Goal: Transaction & Acquisition: Purchase product/service

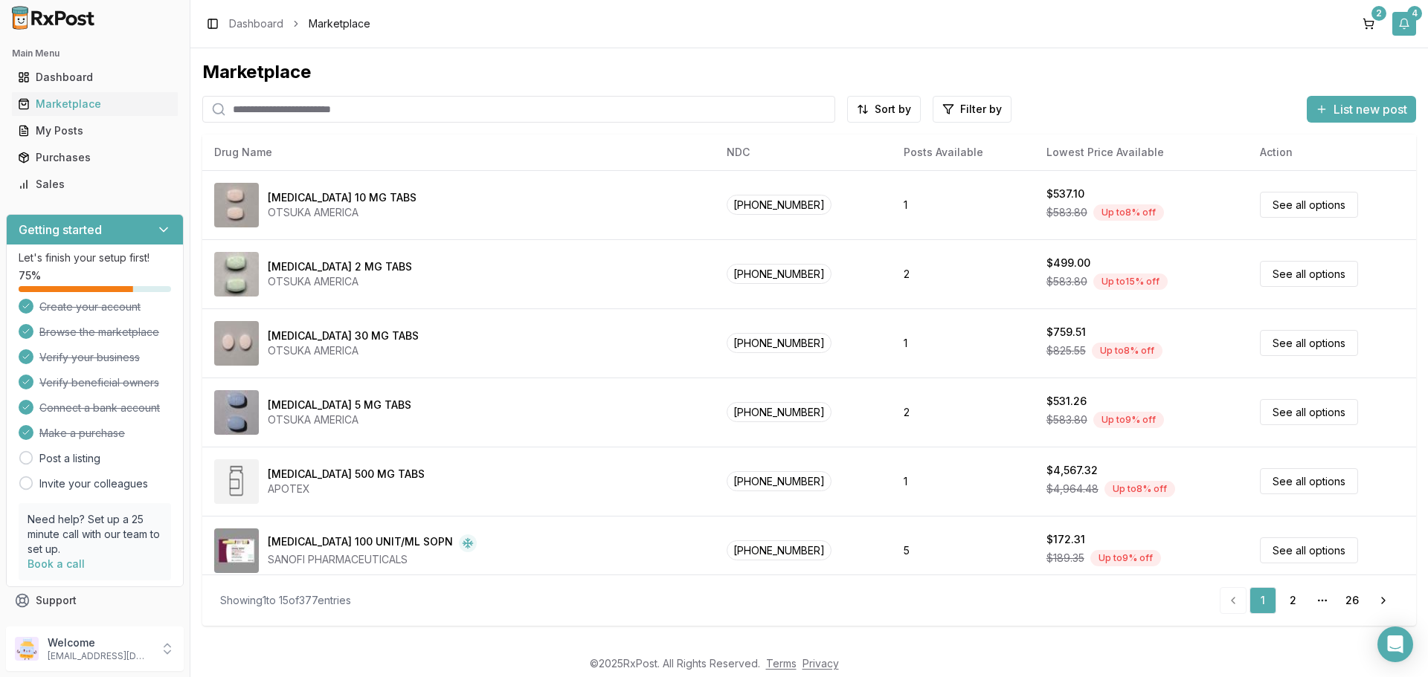
click at [1406, 25] on button "4" at bounding box center [1404, 24] width 24 height 24
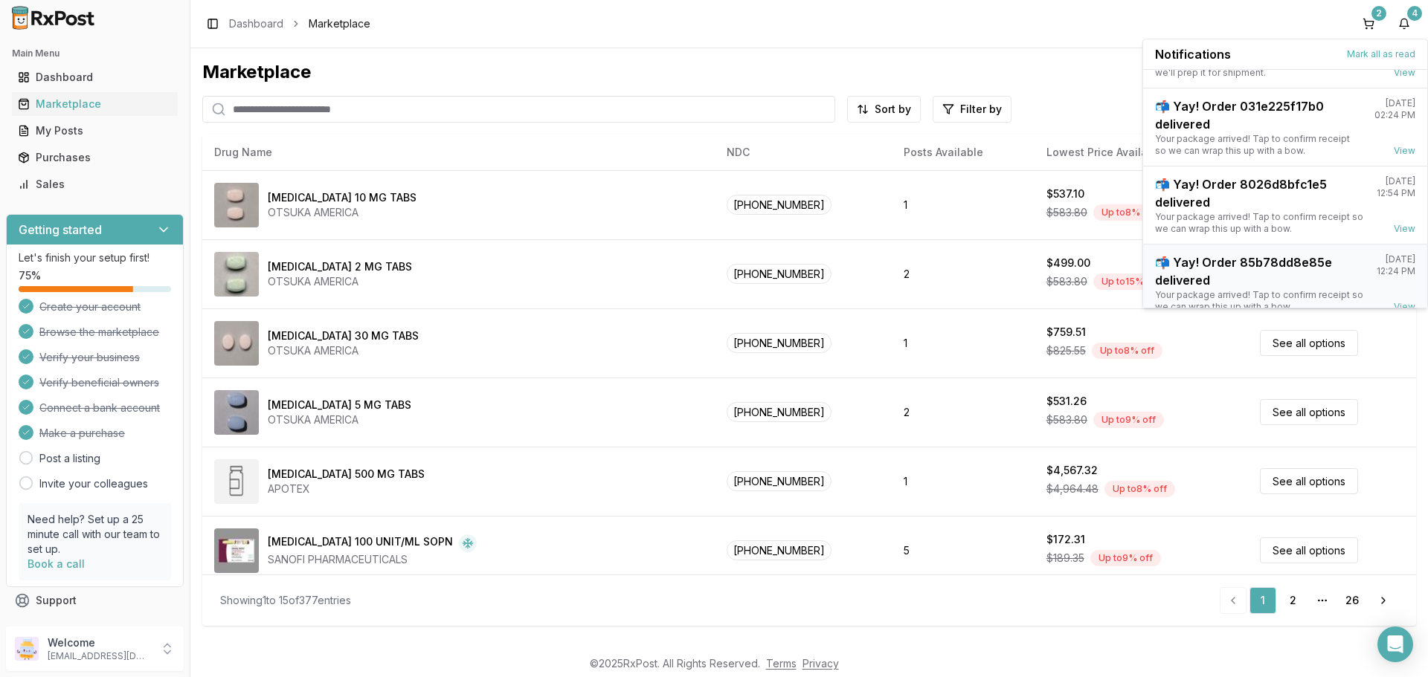
scroll to position [117, 0]
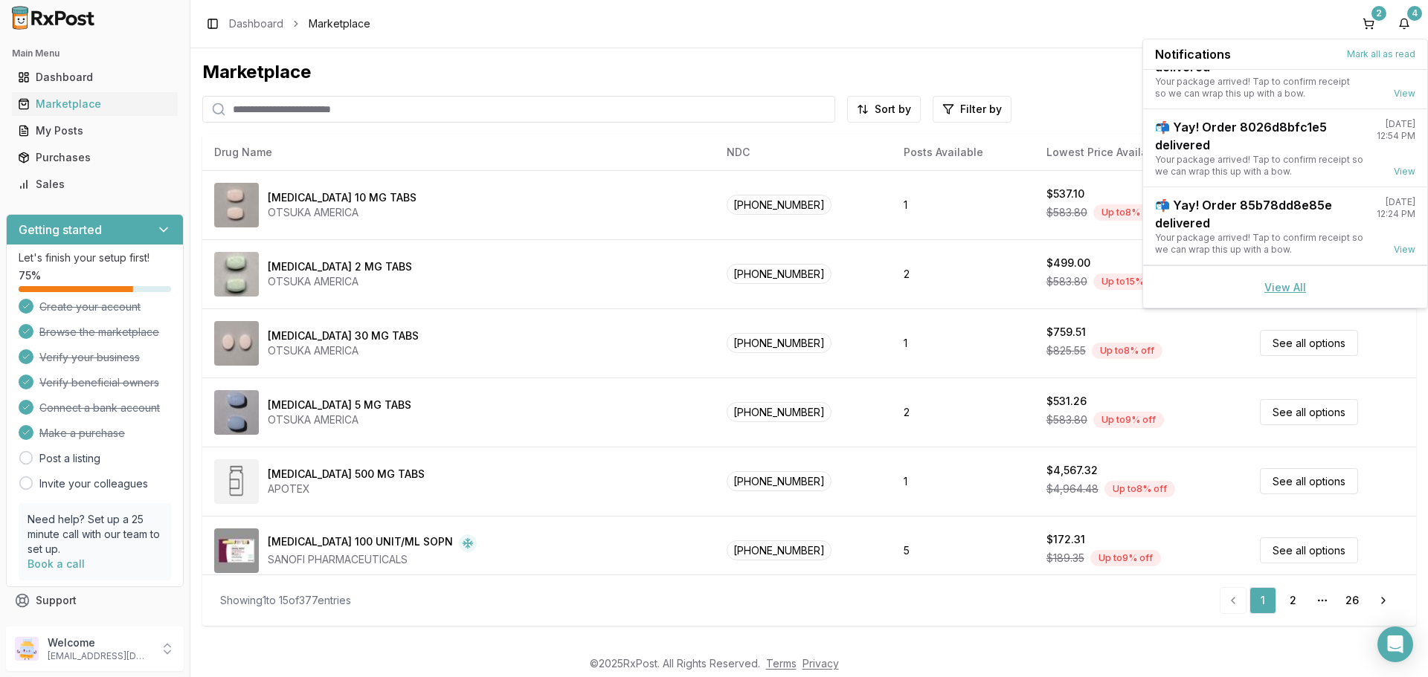
click at [1285, 290] on link "View All" at bounding box center [1285, 287] width 42 height 13
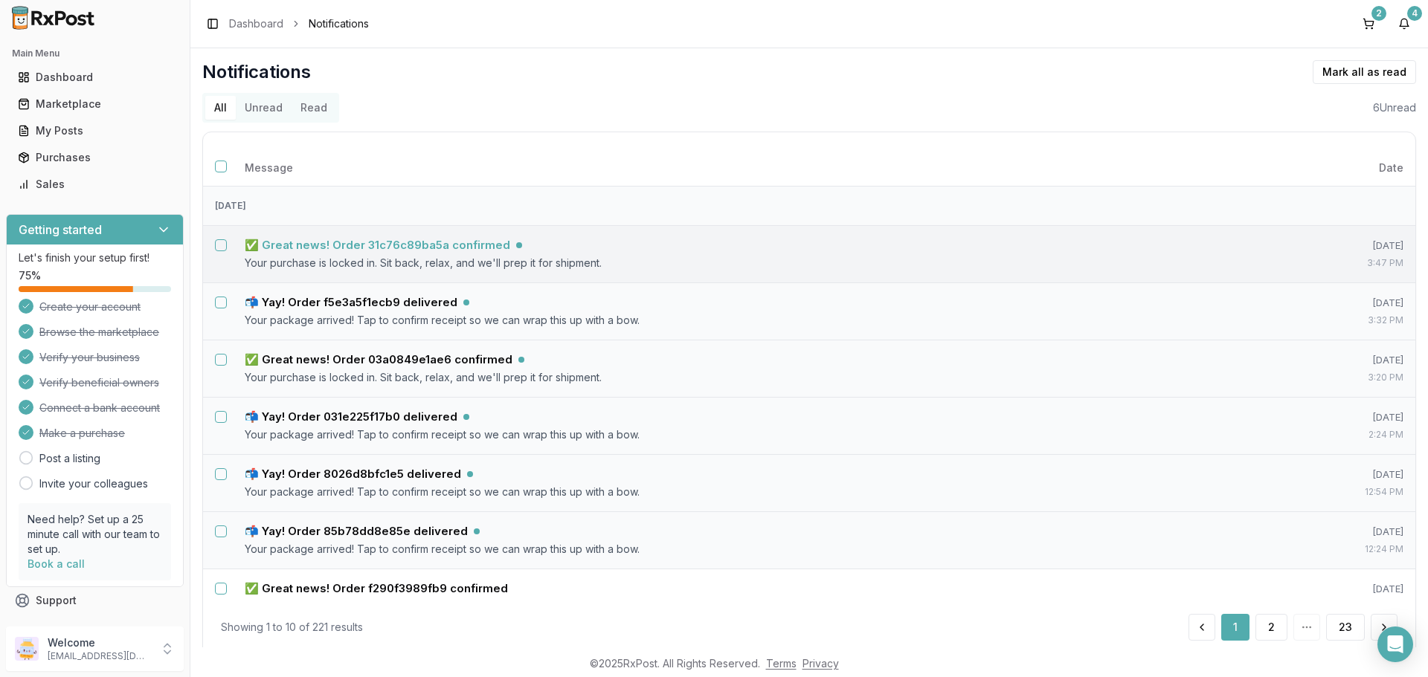
click at [437, 250] on h5 "✅ Great news! Order 31c76c89ba5a confirmed" at bounding box center [377, 245] width 265 height 15
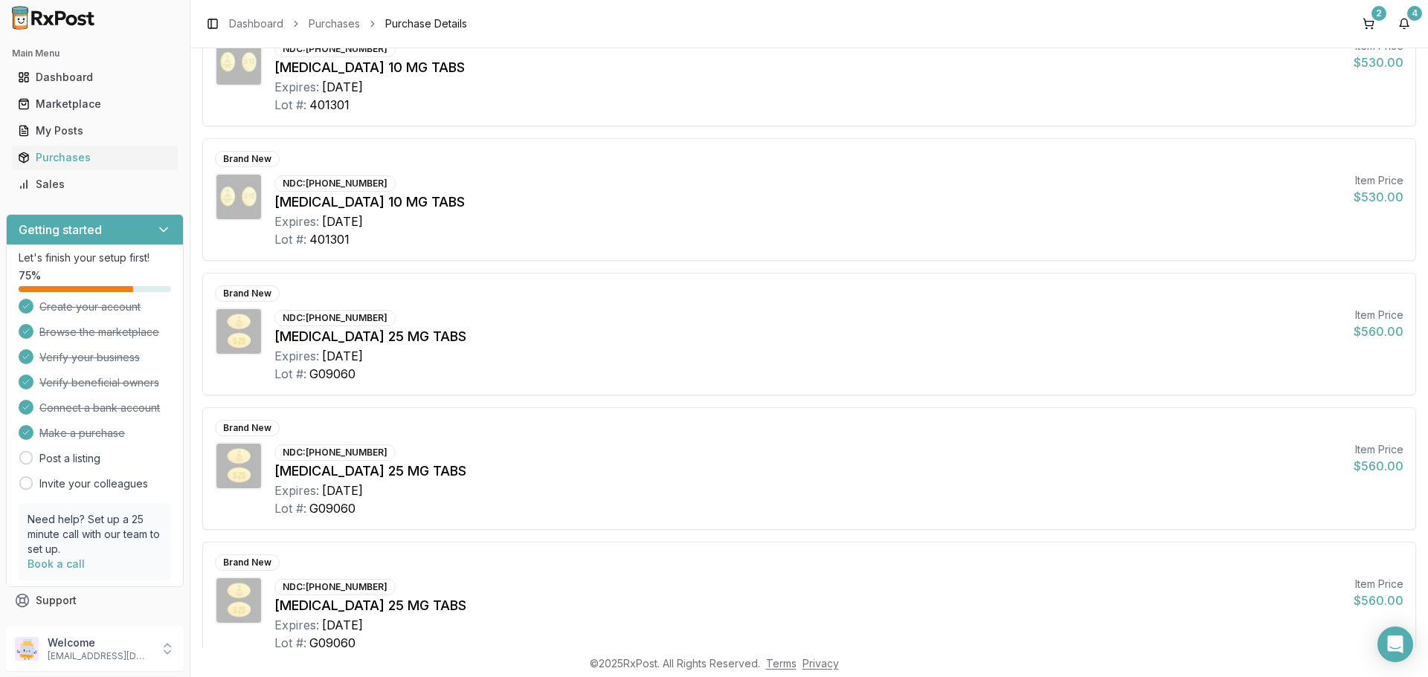
scroll to position [297, 0]
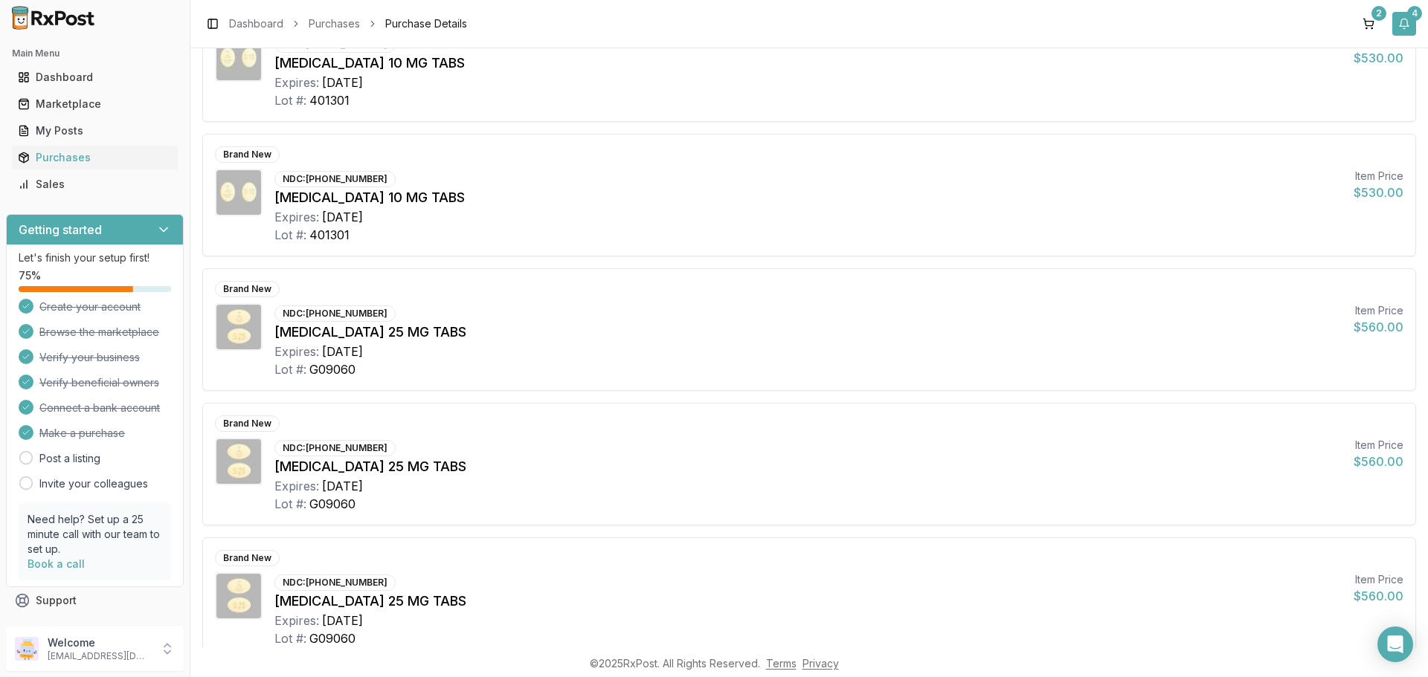
click at [1403, 28] on button "4" at bounding box center [1404, 24] width 24 height 24
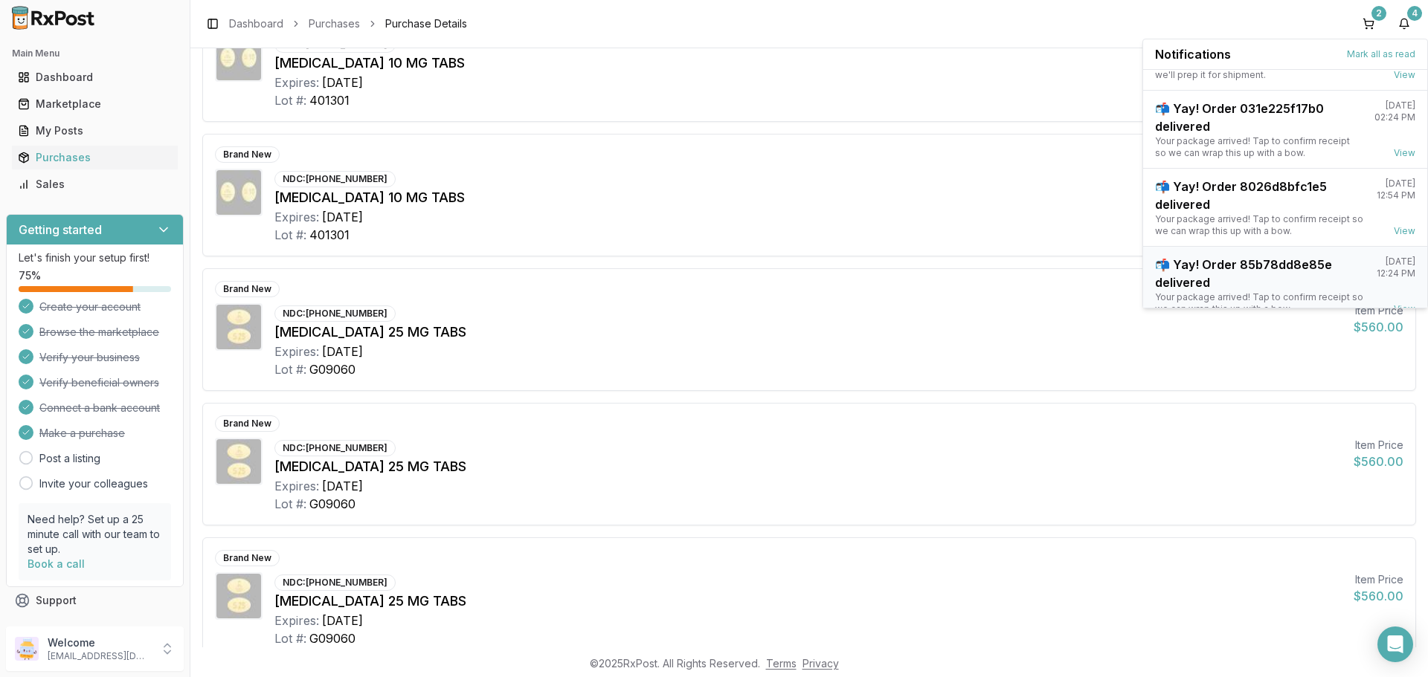
scroll to position [117, 0]
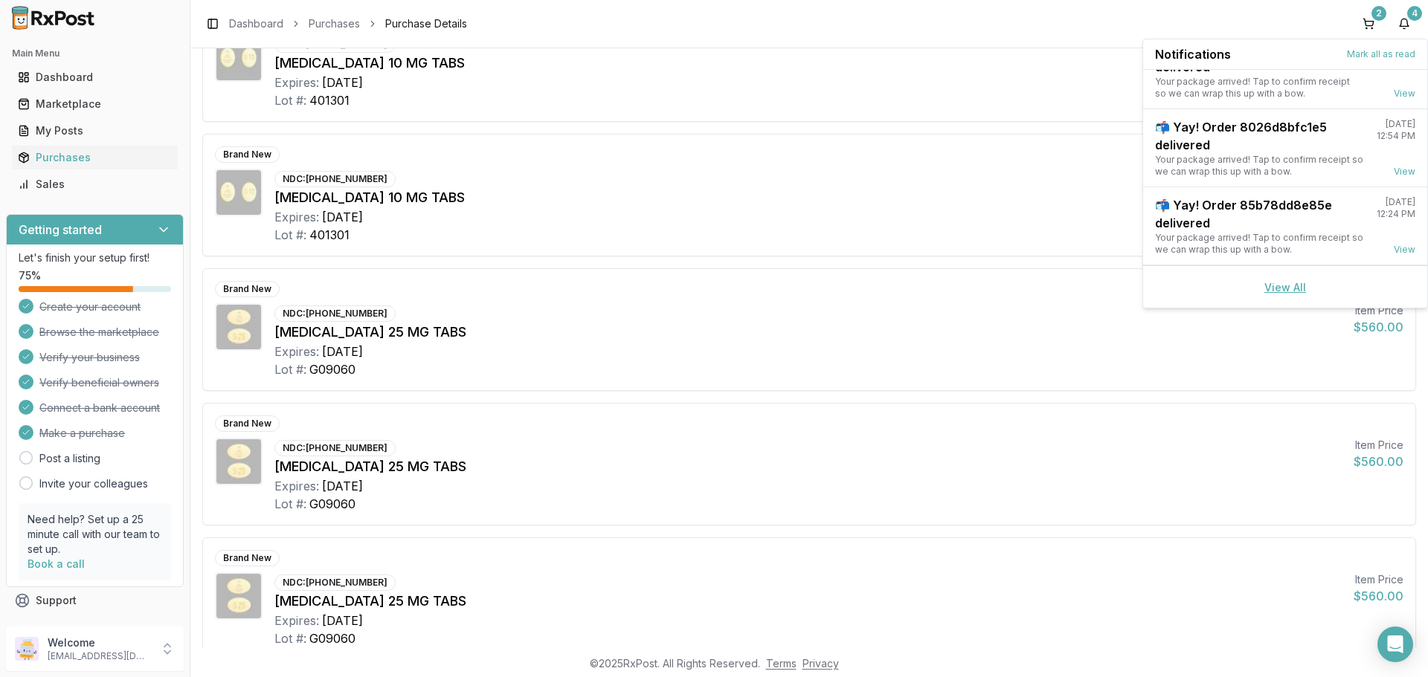
click at [1283, 289] on link "View All" at bounding box center [1285, 287] width 42 height 13
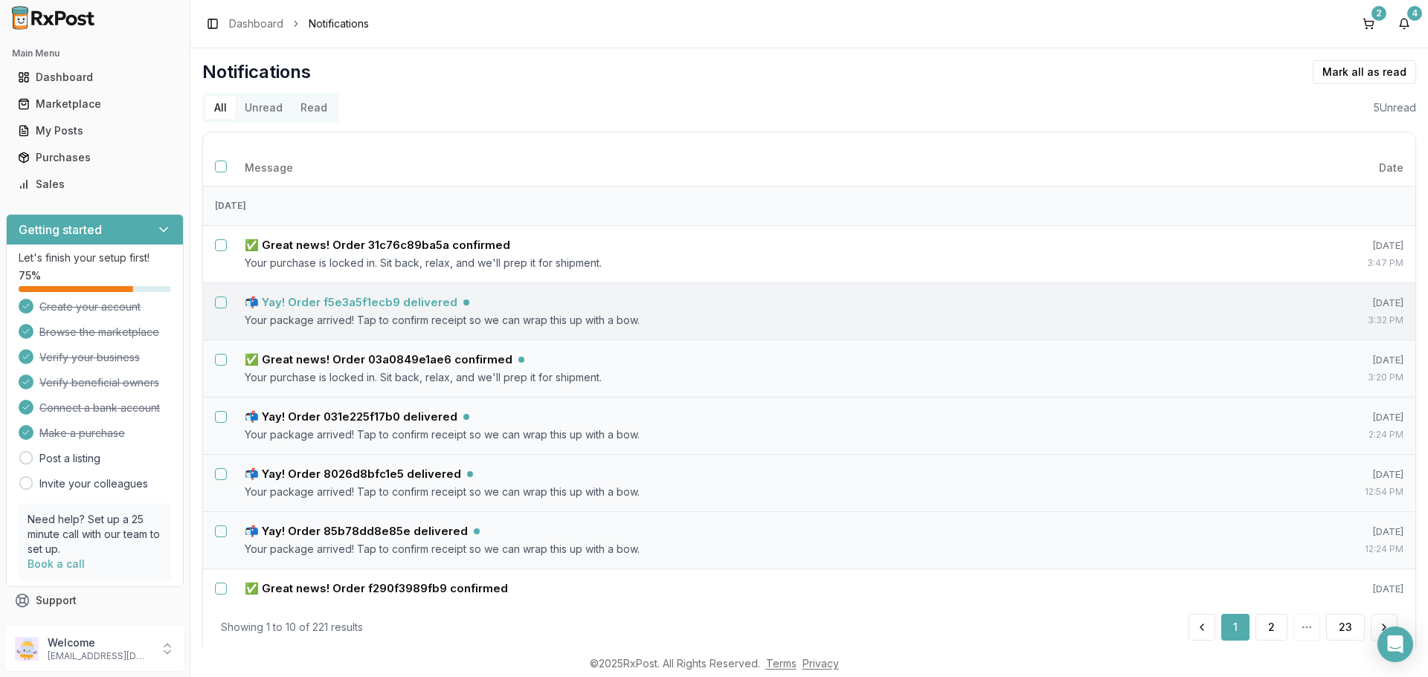
click at [407, 307] on h5 "📬 Yay! Order f5e3a5f1ecb9 delivered" at bounding box center [351, 302] width 213 height 15
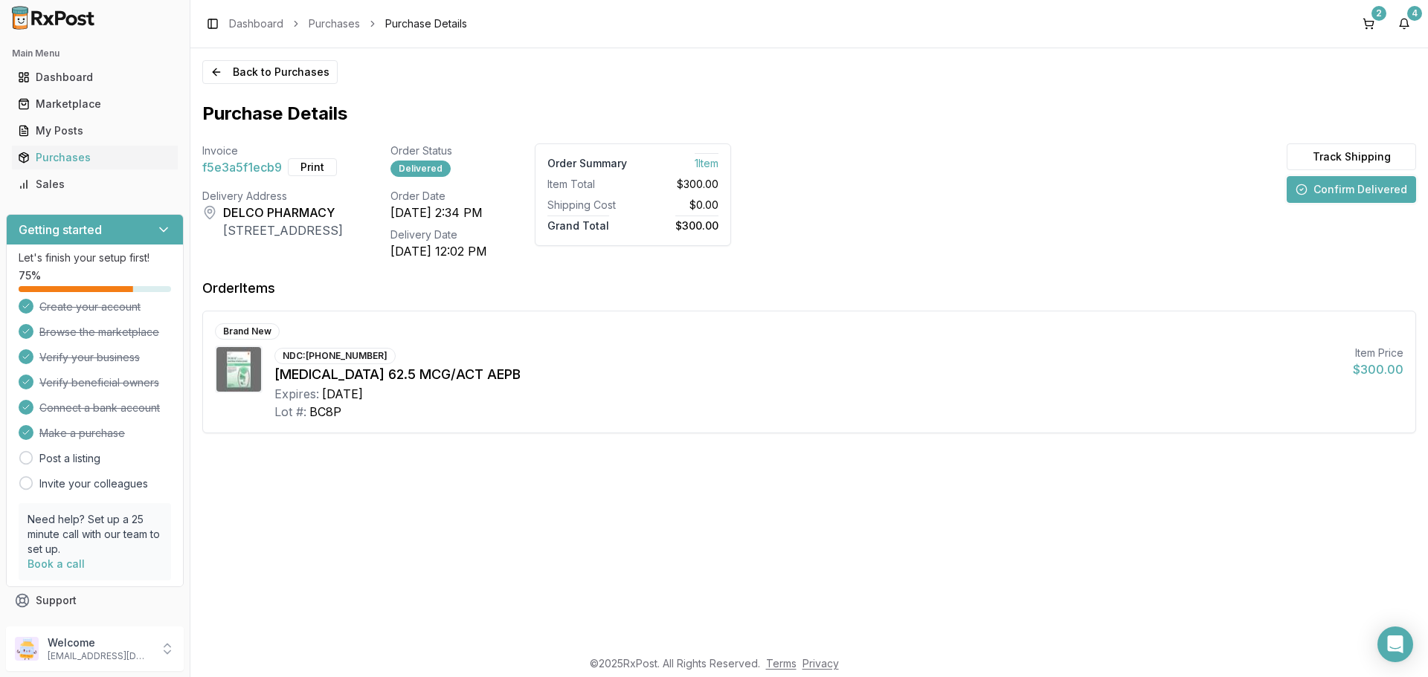
click at [1377, 191] on button "Confirm Delivered" at bounding box center [1350, 189] width 129 height 27
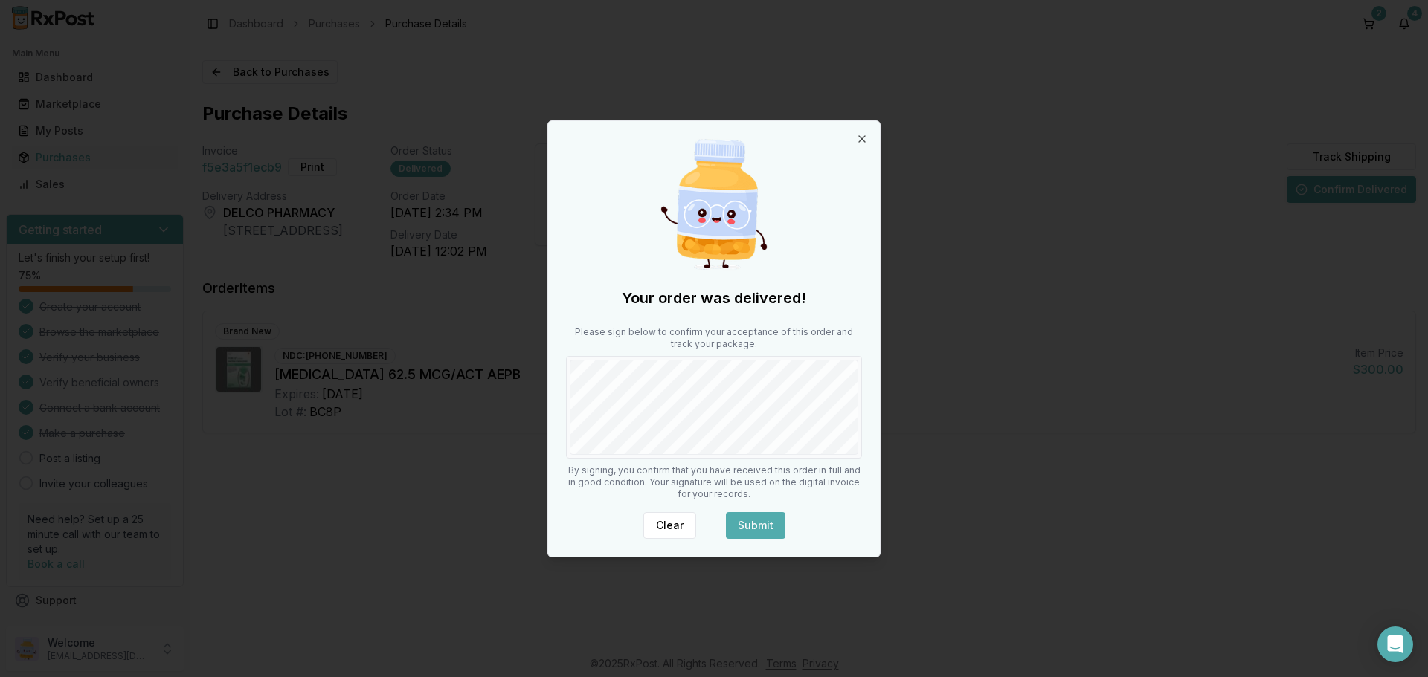
drag, startPoint x: 755, startPoint y: 526, endPoint x: 686, endPoint y: 463, distance: 93.2
click at [756, 526] on button "Submit" at bounding box center [755, 525] width 59 height 27
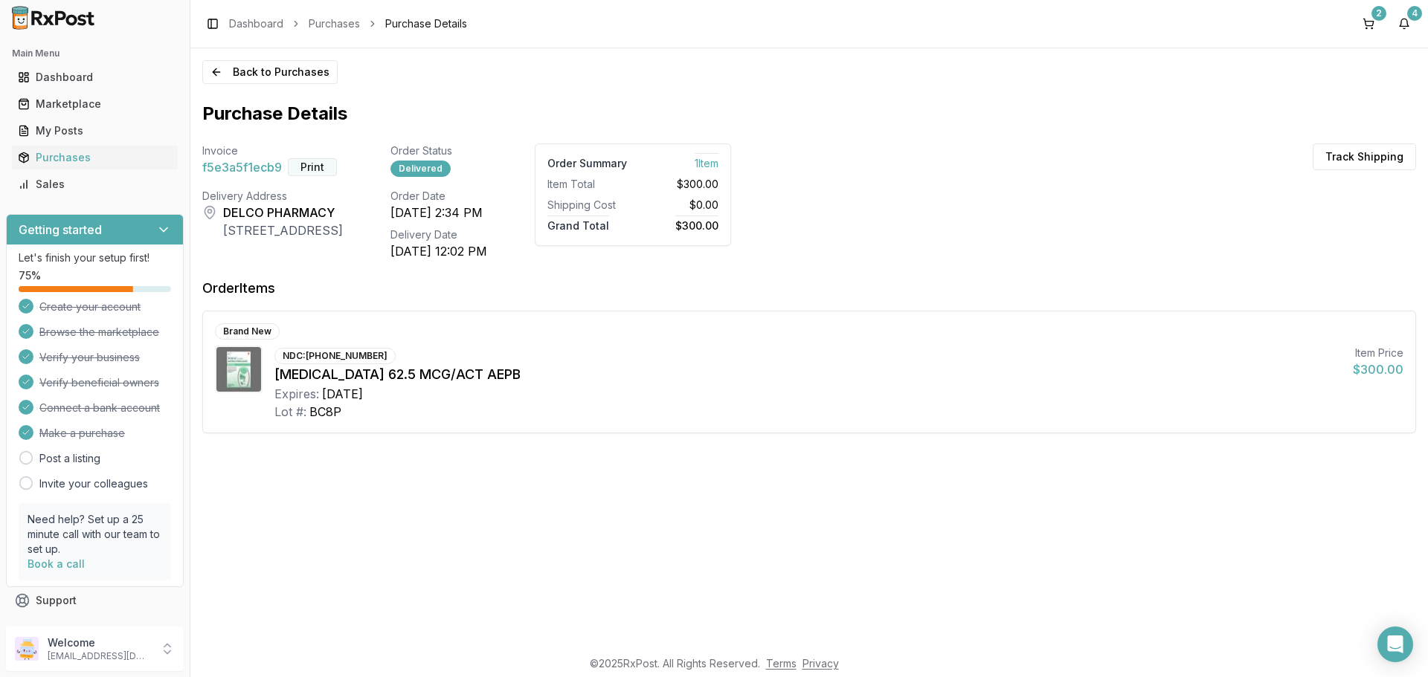
click at [327, 171] on button "Print" at bounding box center [312, 167] width 49 height 18
click at [1399, 25] on button "4" at bounding box center [1404, 24] width 24 height 24
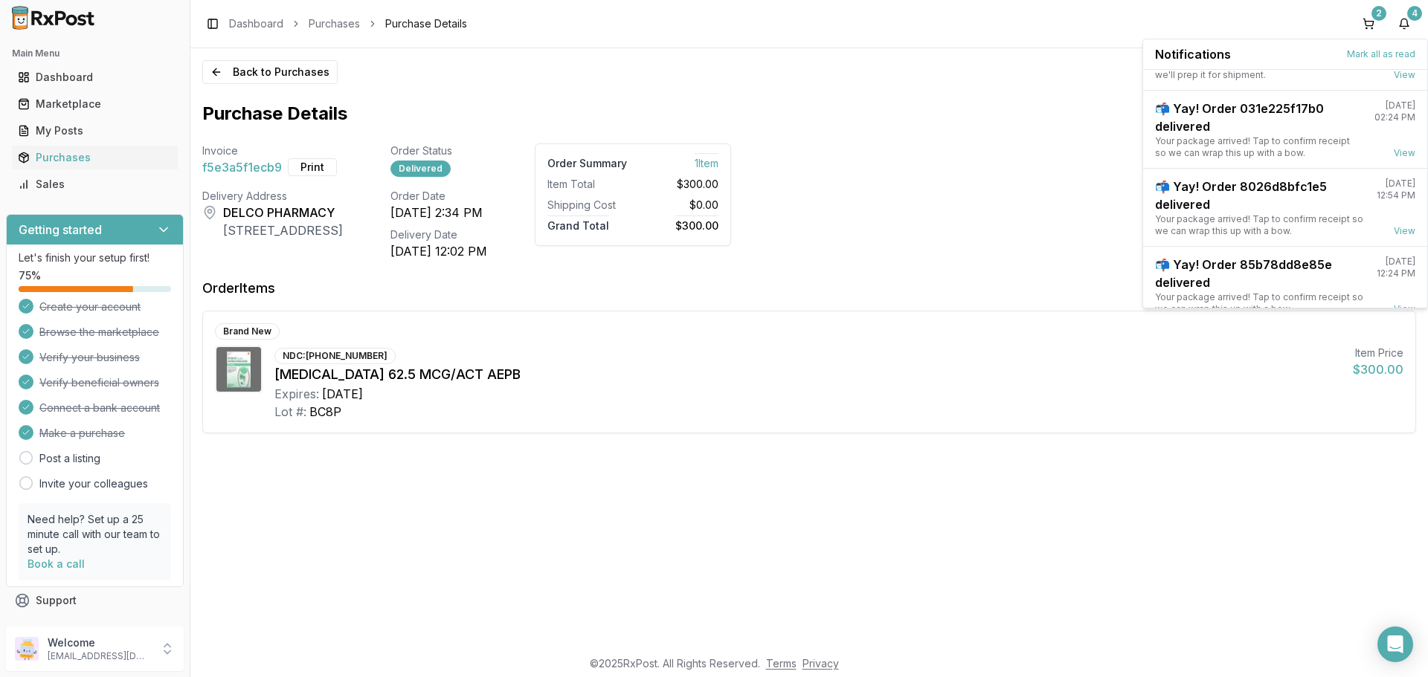
scroll to position [117, 0]
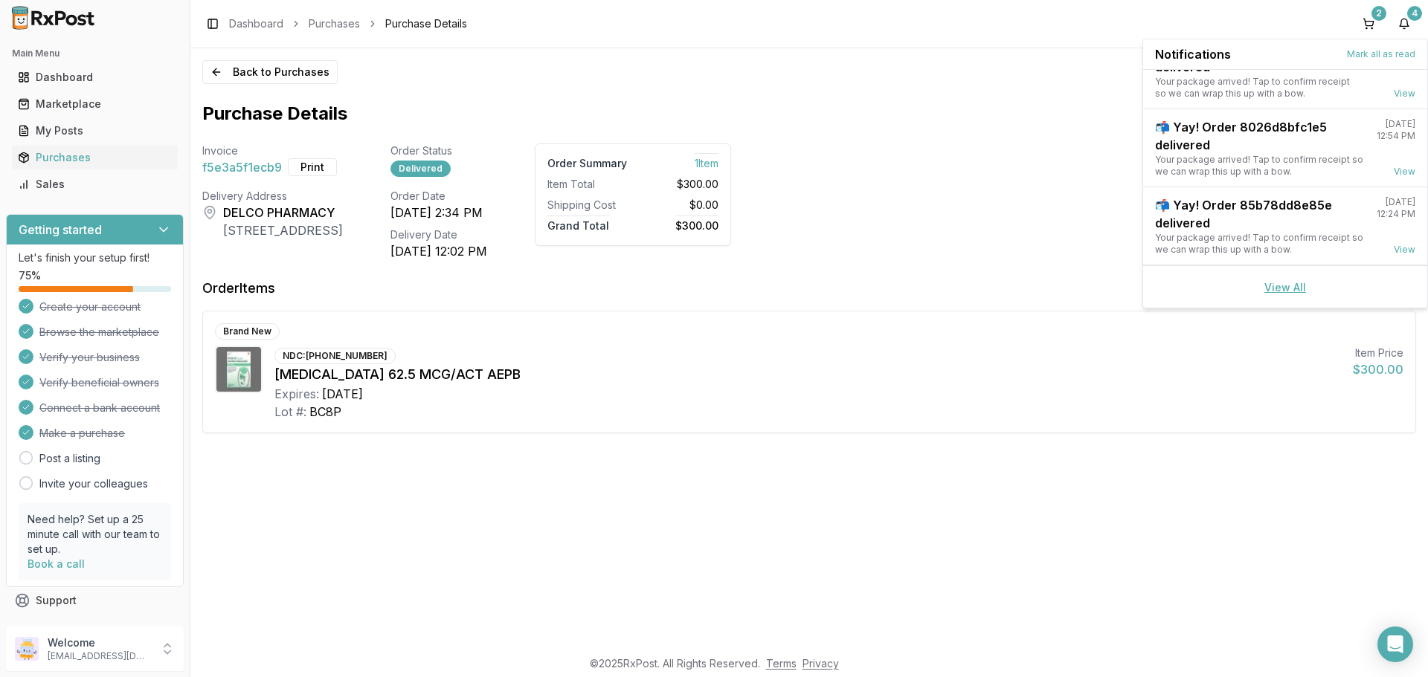
click at [1275, 281] on link "View All" at bounding box center [1285, 287] width 42 height 13
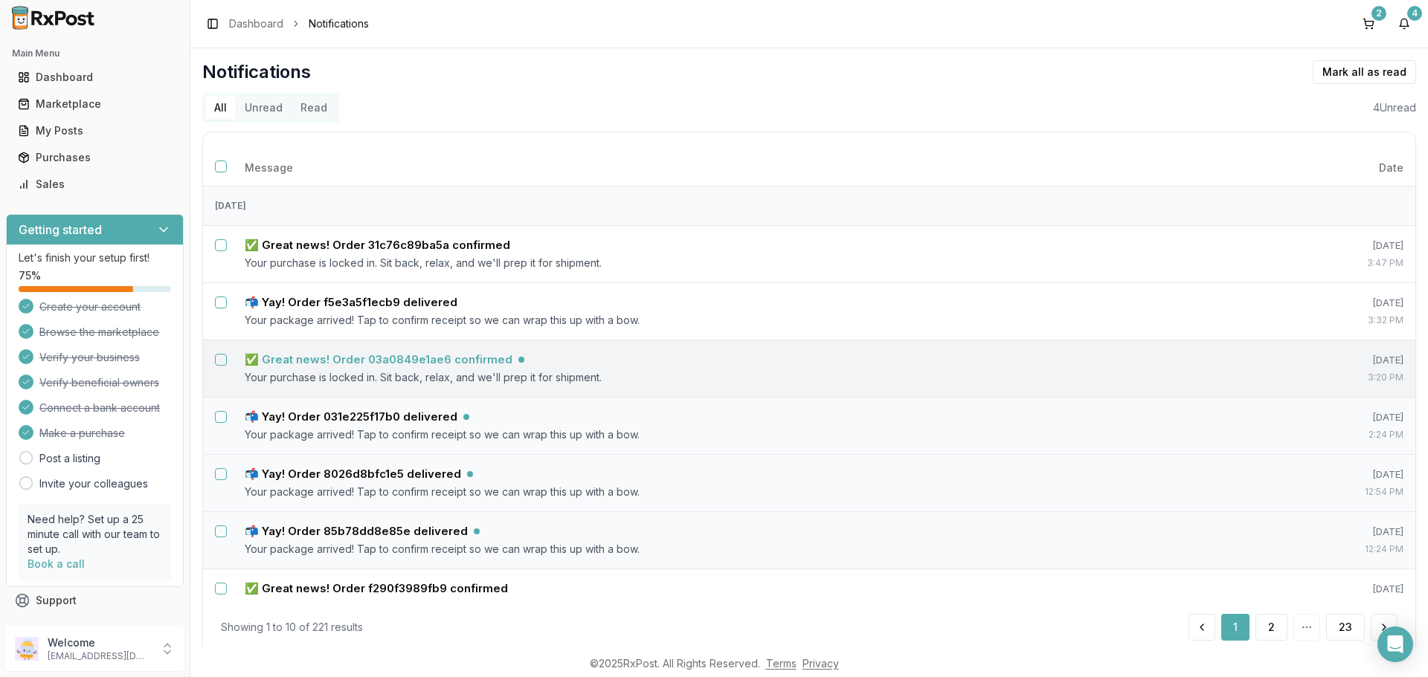
click at [425, 367] on h5 "✅ Great news! Order 03a0849e1ae6 confirmed" at bounding box center [379, 359] width 268 height 15
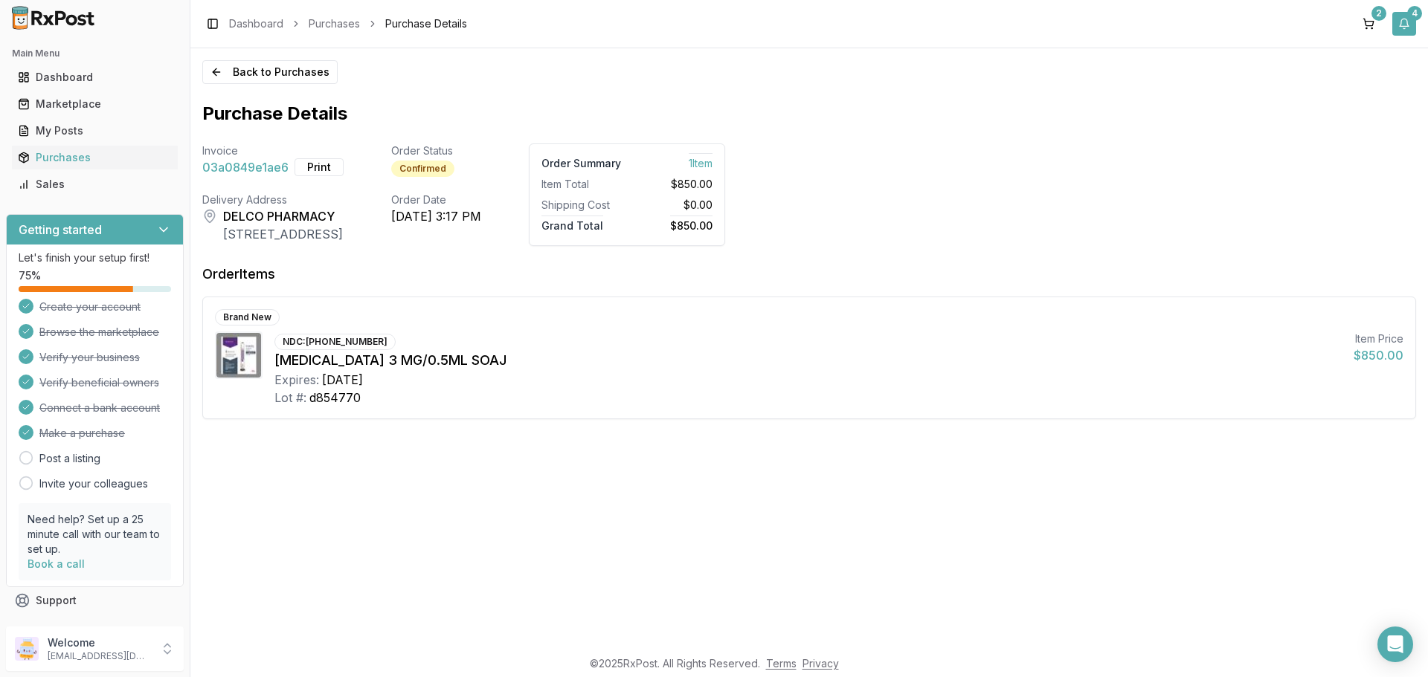
click at [1409, 16] on div "4" at bounding box center [1414, 13] width 15 height 15
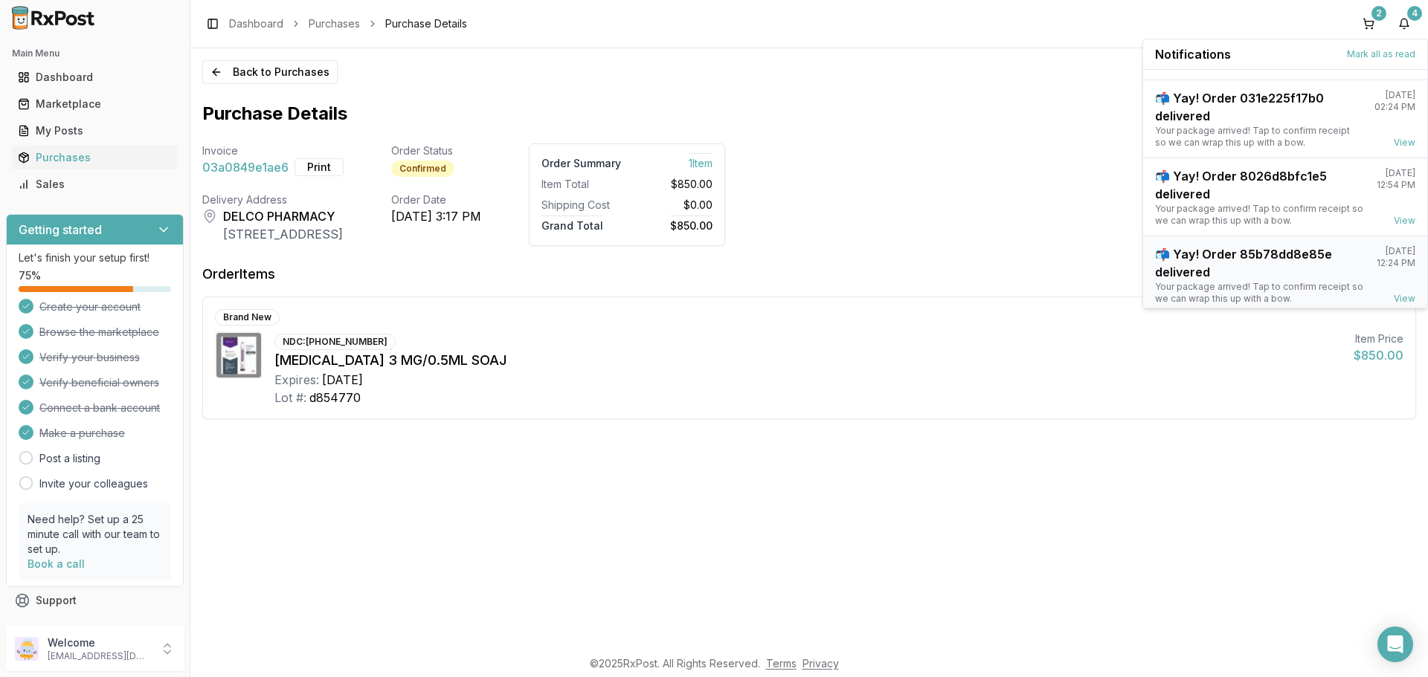
scroll to position [117, 0]
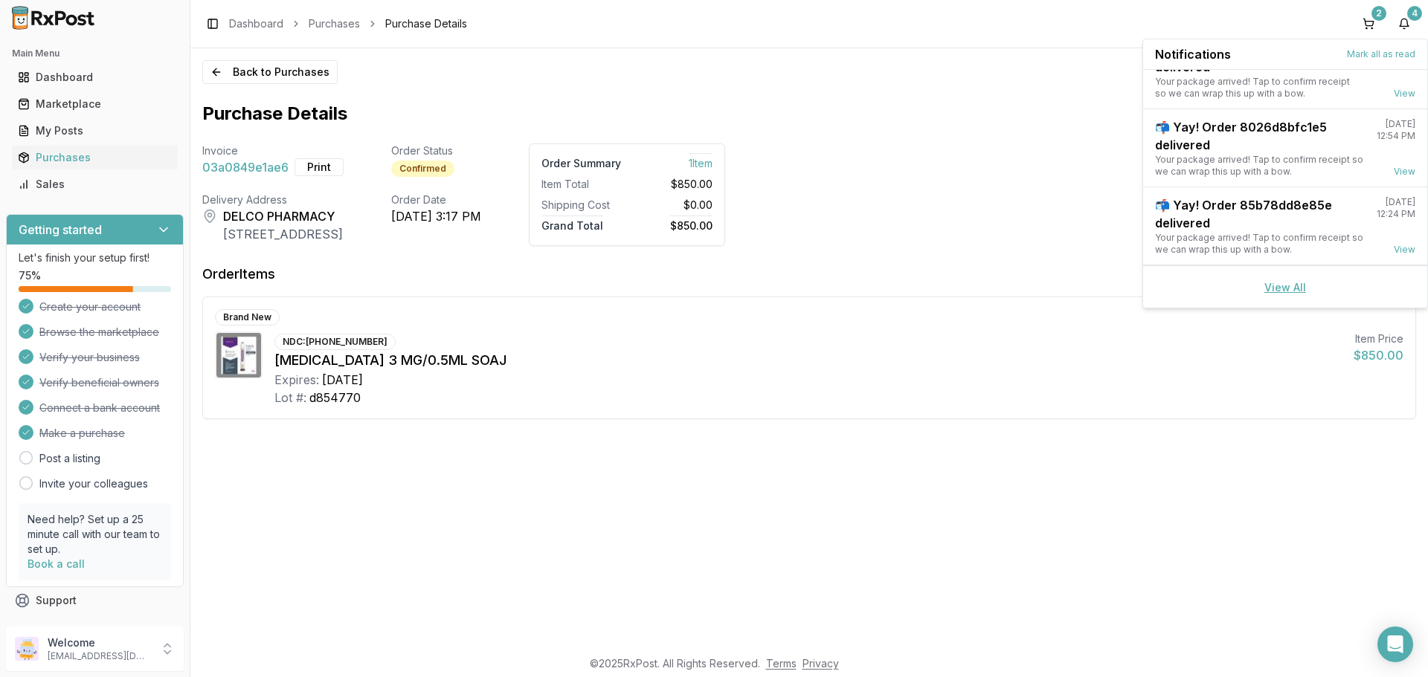
click at [1275, 286] on link "View All" at bounding box center [1285, 287] width 42 height 13
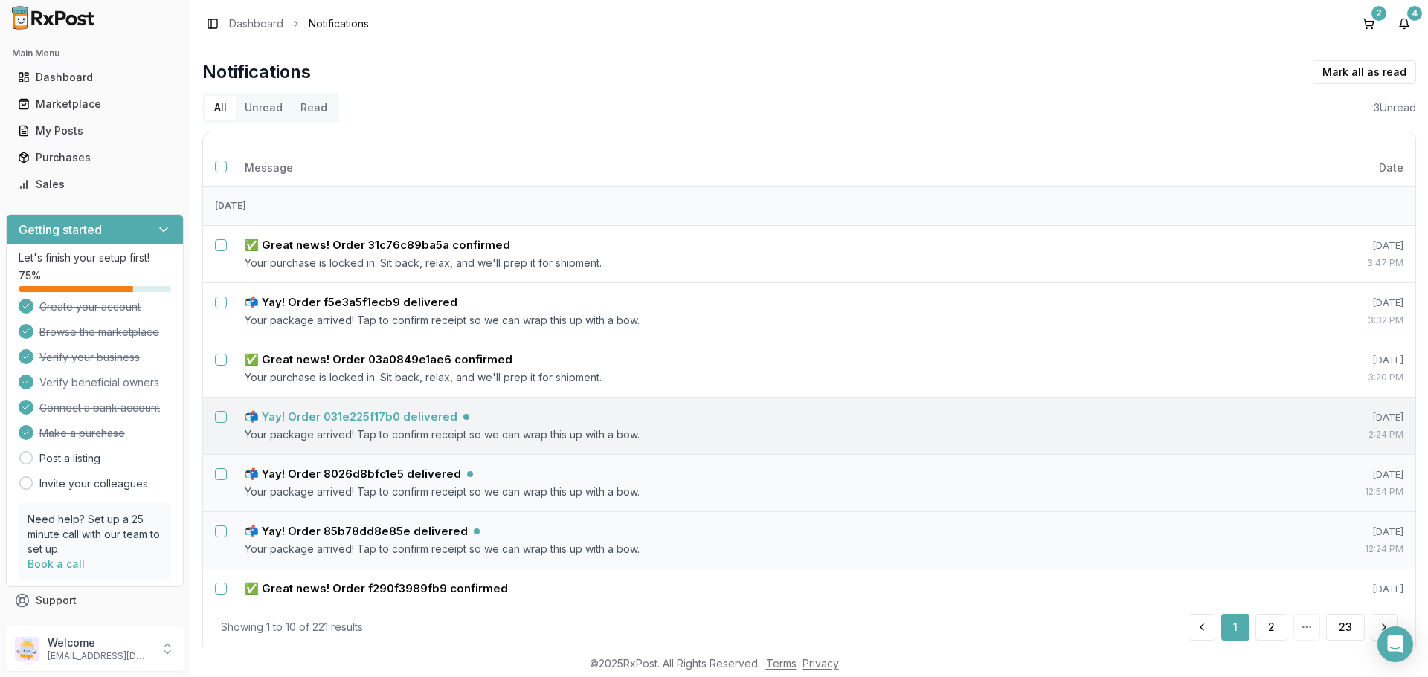
click at [373, 425] on td "📬 Yay! Order 031e225f17b0 delivered Your package arrived! Tap to confirm receip…" at bounding box center [750, 425] width 1034 height 57
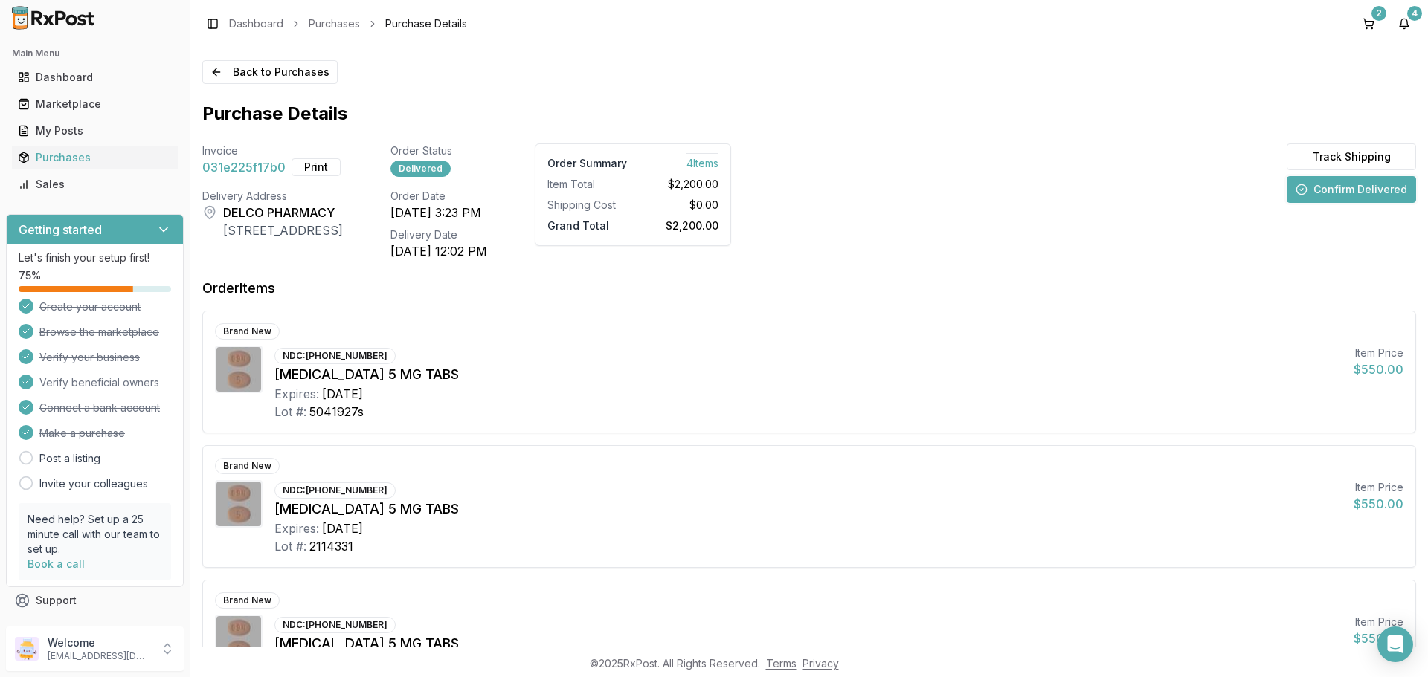
click at [1332, 188] on button "Confirm Delivered" at bounding box center [1350, 189] width 129 height 27
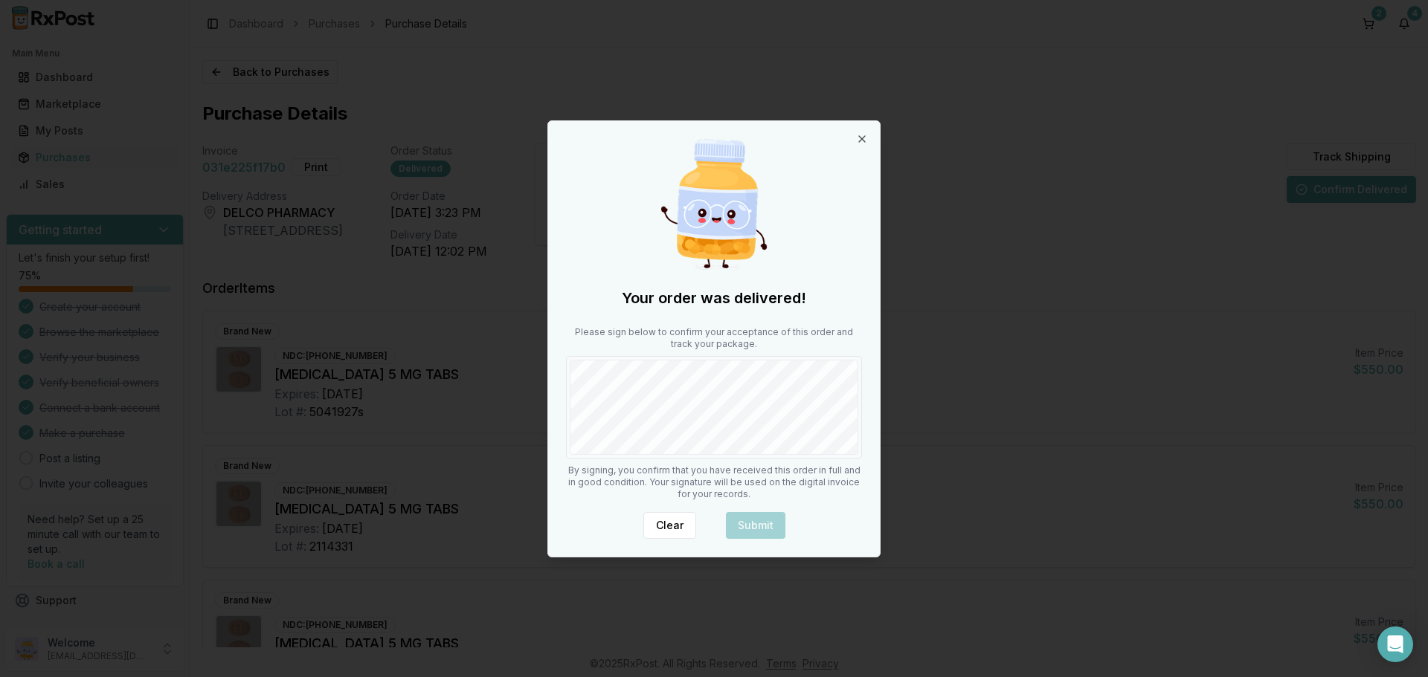
click at [903, 424] on body "Main Menu Dashboard Marketplace My Posts Purchases Sales Getting started Let's …" at bounding box center [714, 338] width 1428 height 677
click at [758, 528] on button "Submit" at bounding box center [755, 525] width 59 height 27
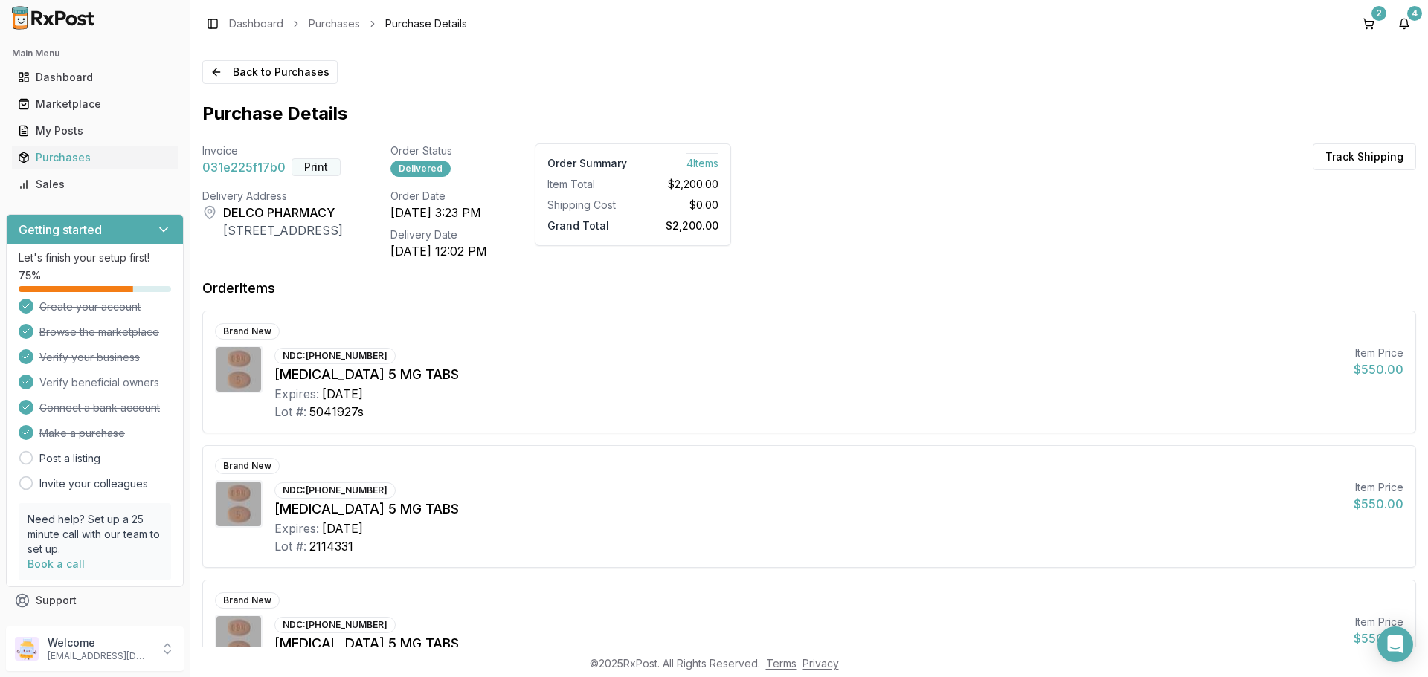
click at [309, 166] on button "Print" at bounding box center [315, 167] width 49 height 18
click at [1402, 29] on button "4" at bounding box center [1404, 24] width 24 height 24
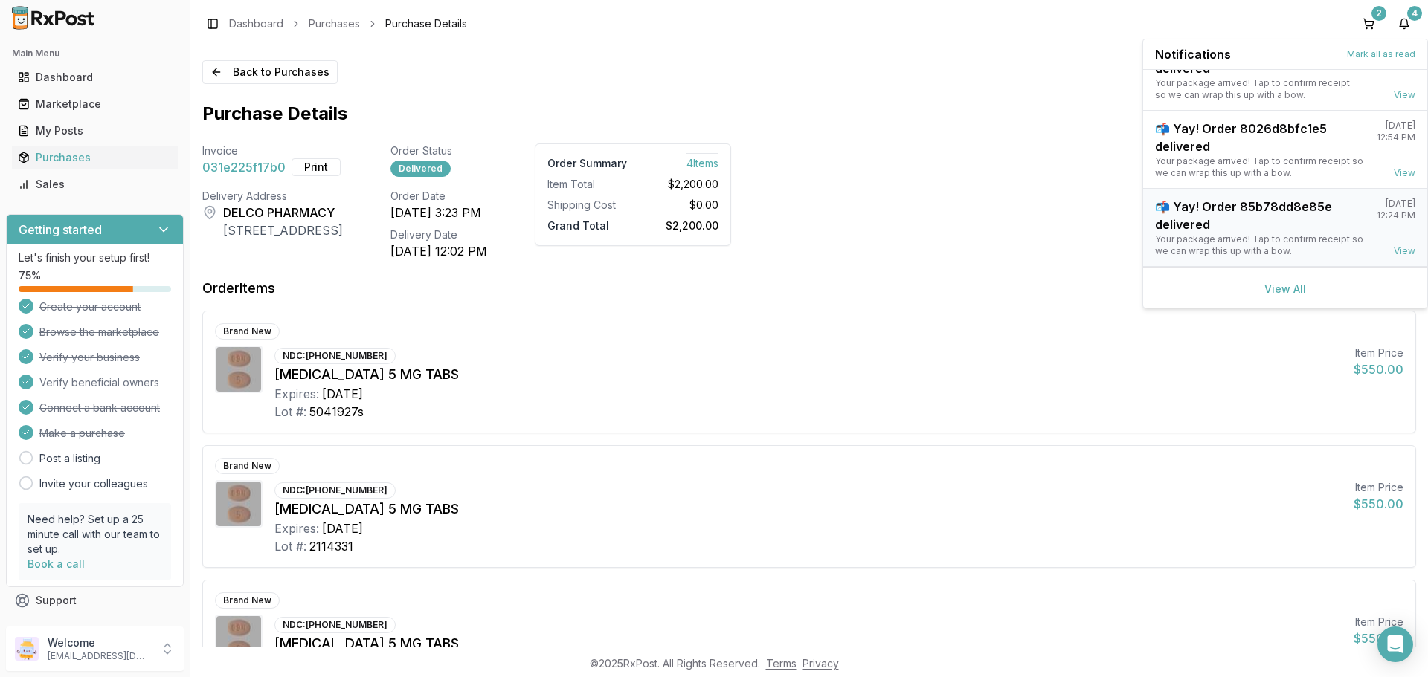
scroll to position [117, 0]
drag, startPoint x: 1287, startPoint y: 288, endPoint x: 1262, endPoint y: 286, distance: 25.3
click at [1286, 288] on link "View All" at bounding box center [1285, 287] width 42 height 13
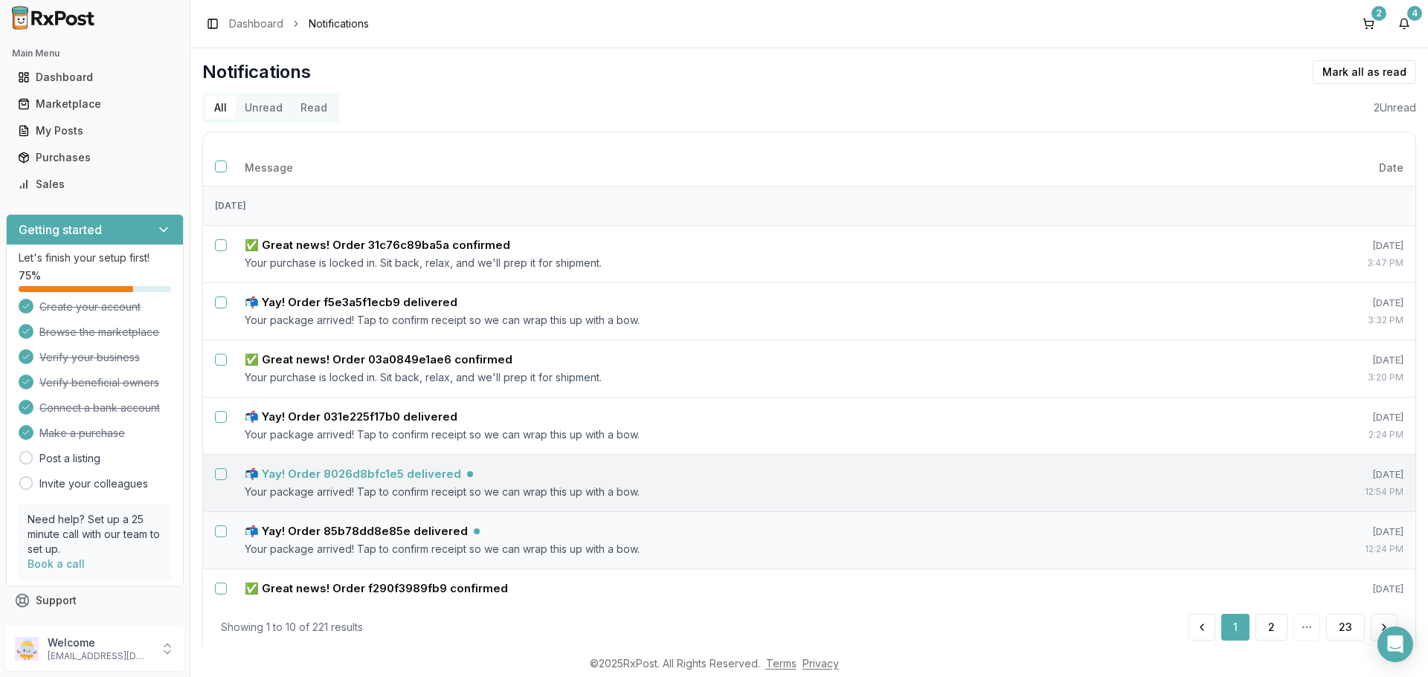
click at [381, 481] on h5 "📬 Yay! Order 8026d8bfc1e5 delivered" at bounding box center [353, 474] width 216 height 15
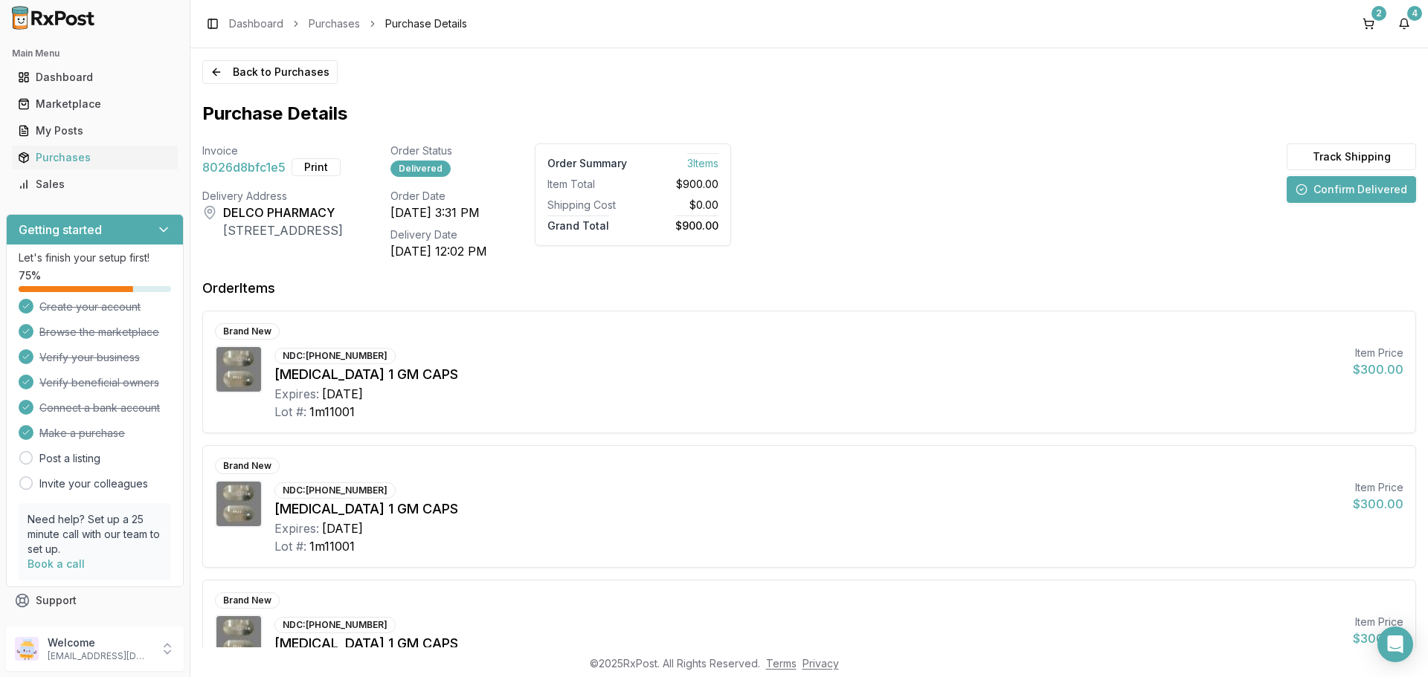
click at [1333, 184] on button "Confirm Delivered" at bounding box center [1350, 189] width 129 height 27
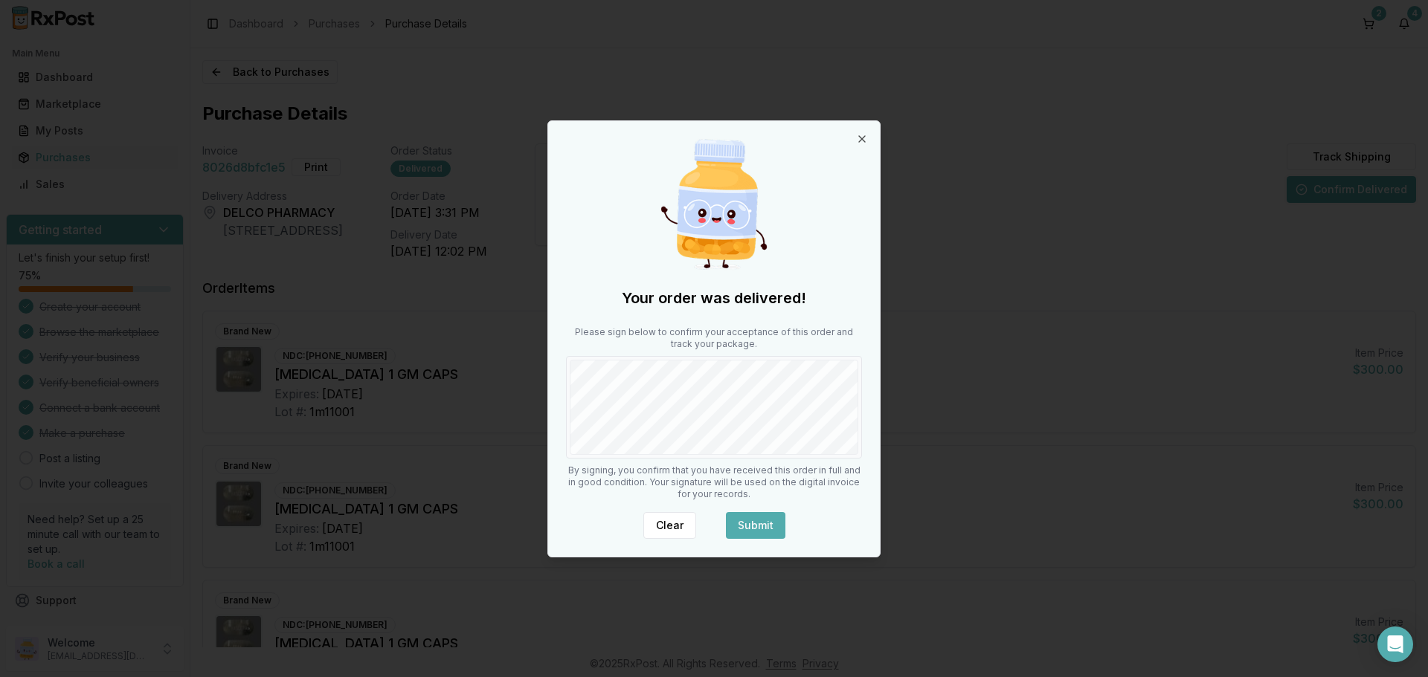
click at [753, 525] on button "Submit" at bounding box center [755, 525] width 59 height 27
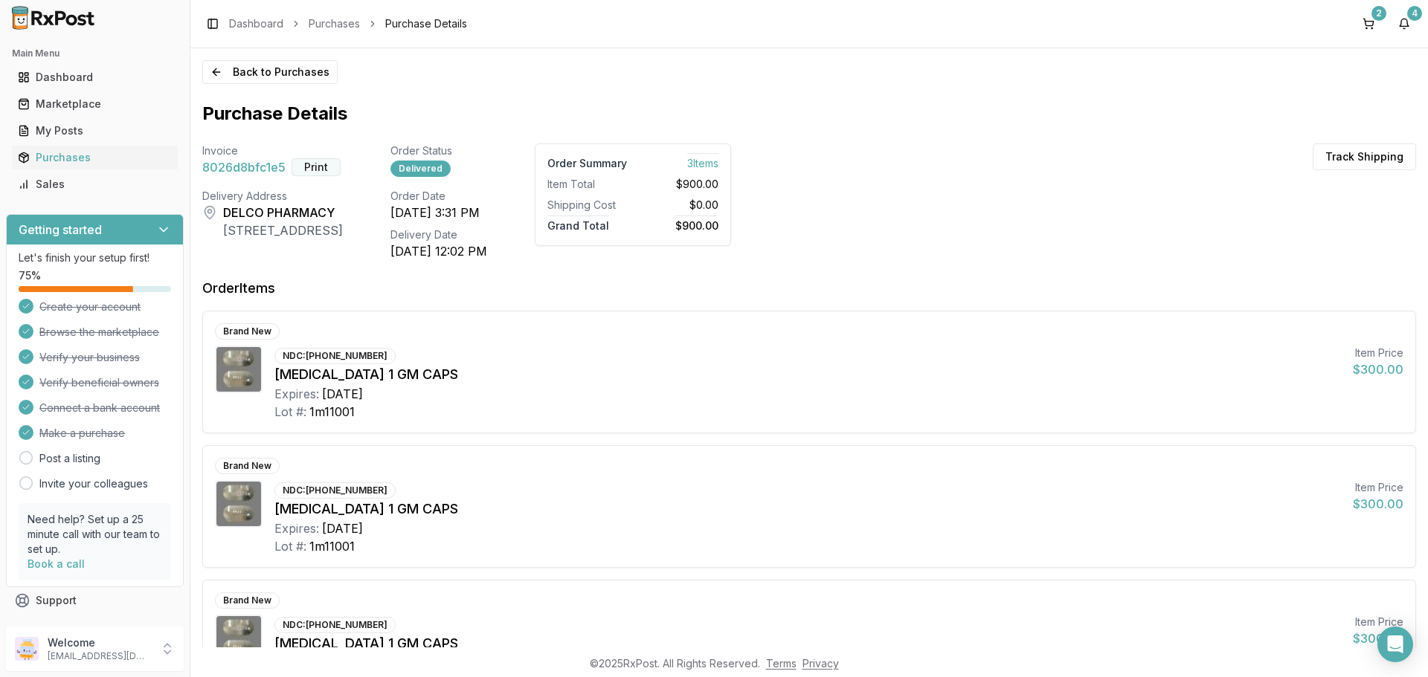
click at [318, 165] on button "Print" at bounding box center [315, 167] width 49 height 18
click at [1398, 24] on button "4" at bounding box center [1404, 24] width 24 height 24
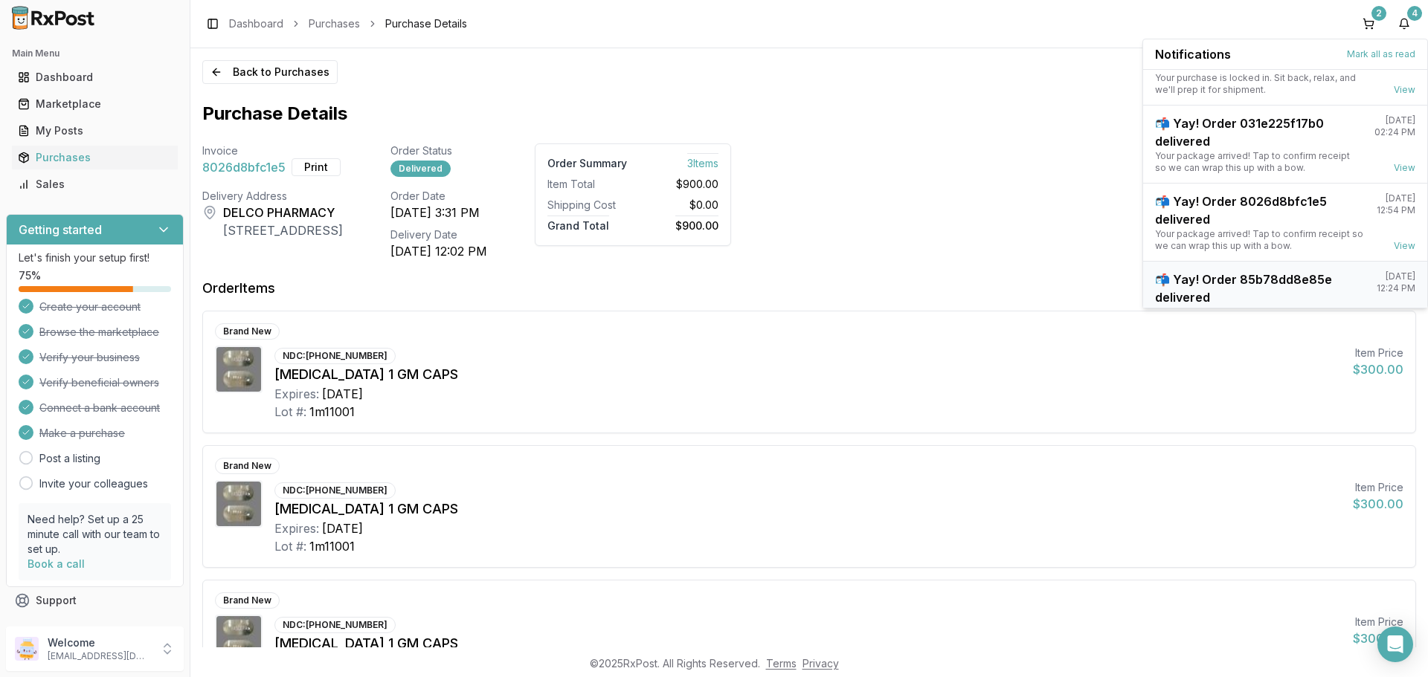
scroll to position [117, 0]
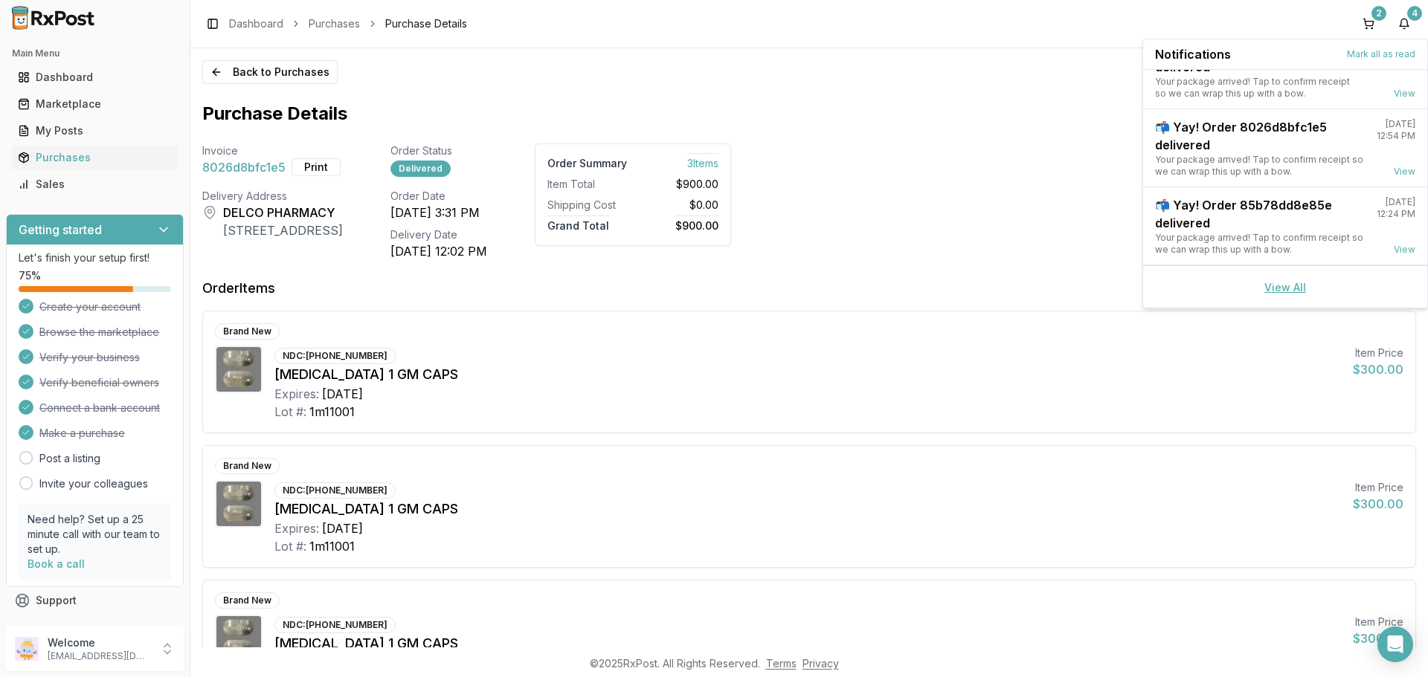
click at [1273, 287] on link "View All" at bounding box center [1285, 287] width 42 height 13
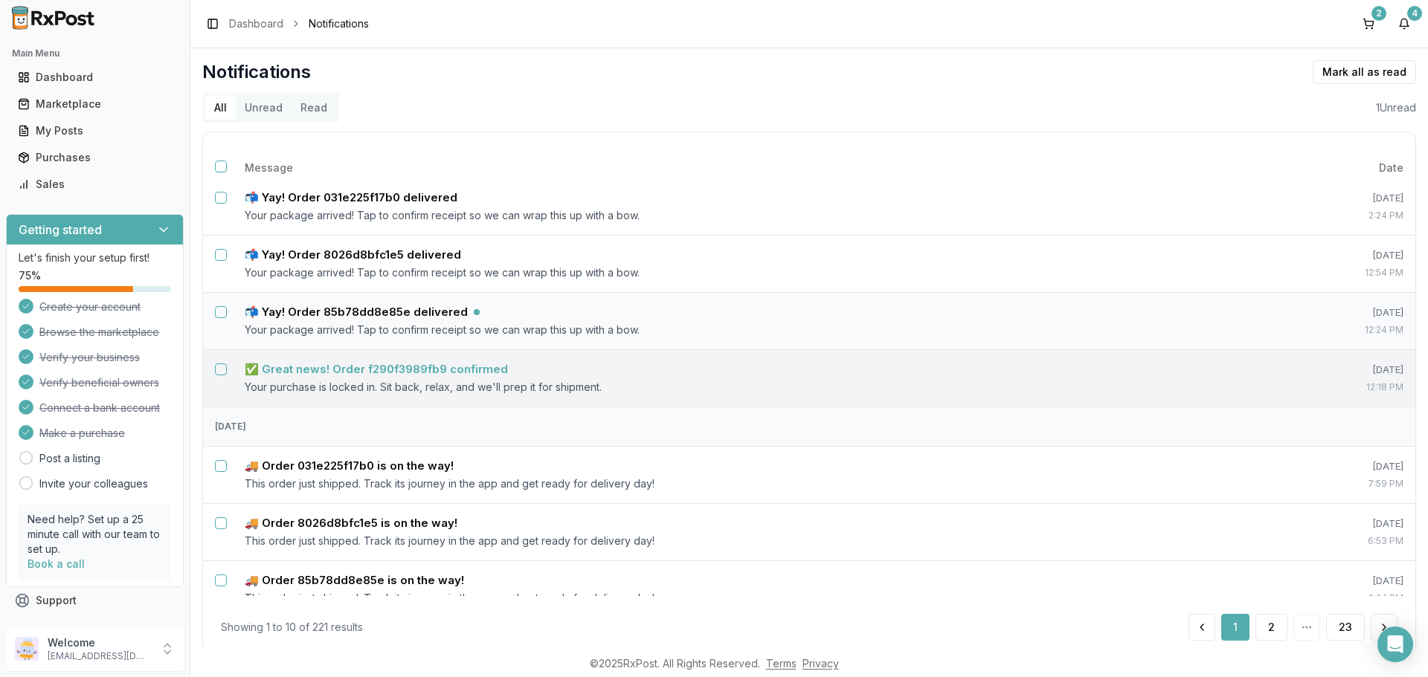
scroll to position [223, 0]
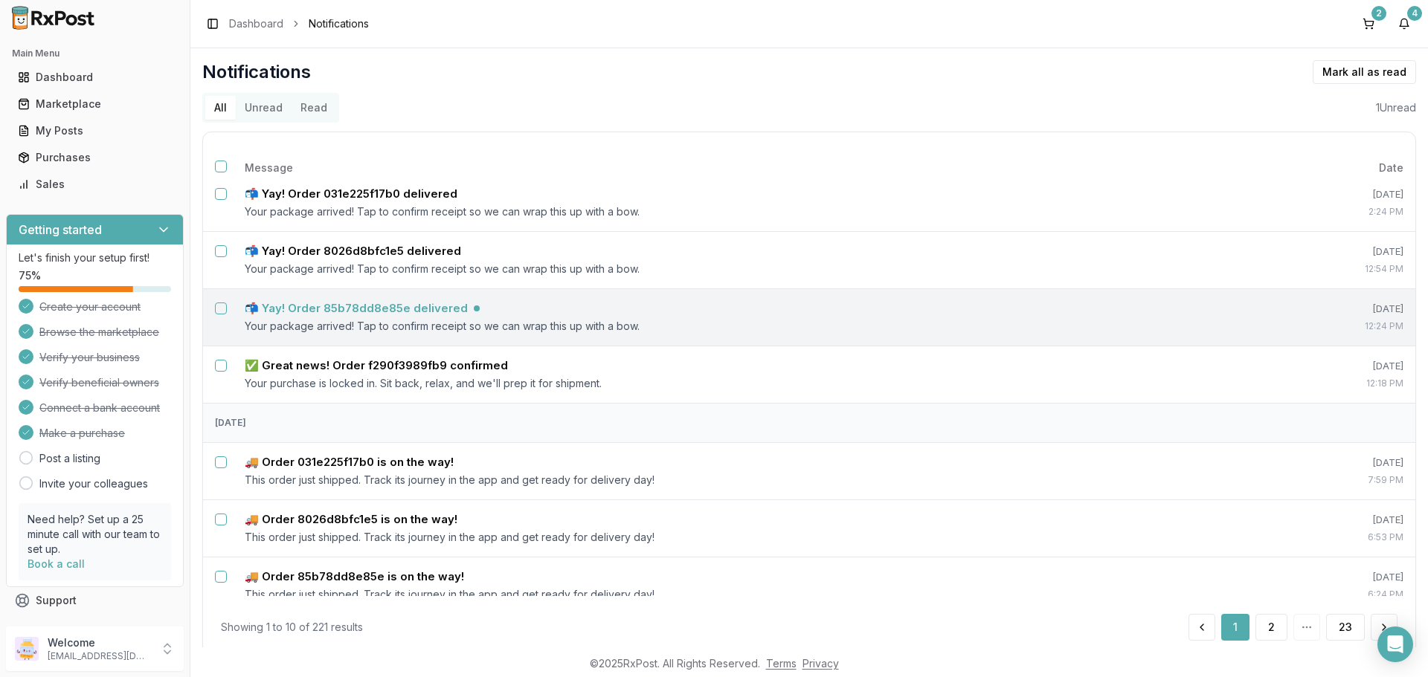
click at [389, 307] on h5 "📬 Yay! Order 85b78dd8e85e delivered" at bounding box center [356, 308] width 223 height 15
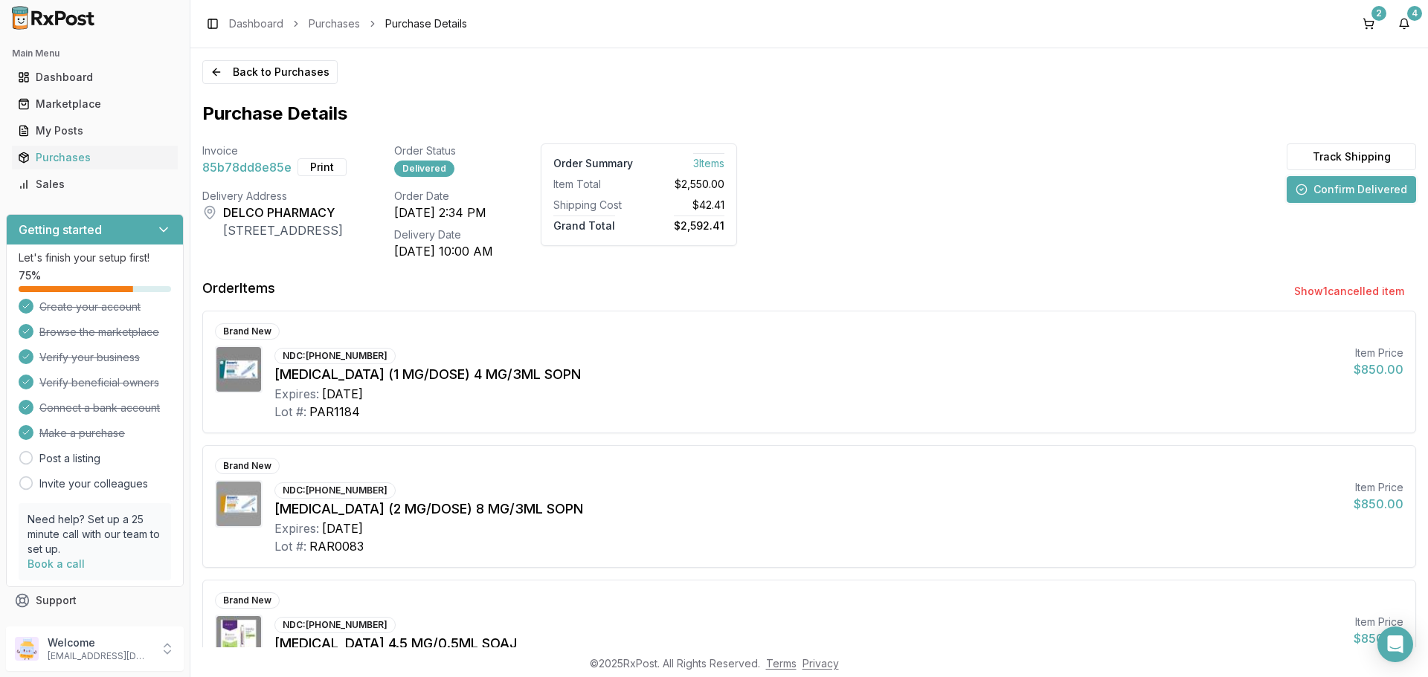
click at [1328, 192] on button "Confirm Delivered" at bounding box center [1350, 189] width 129 height 27
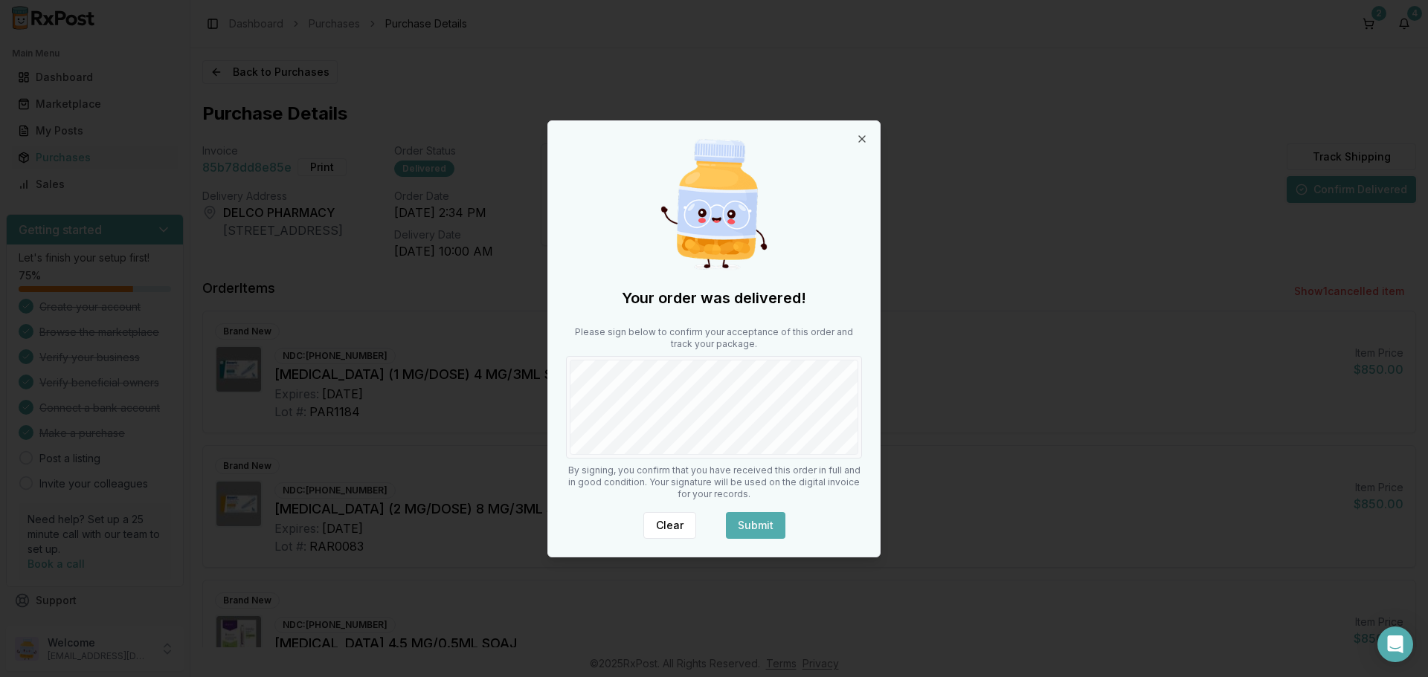
click at [746, 521] on button "Submit" at bounding box center [755, 525] width 59 height 27
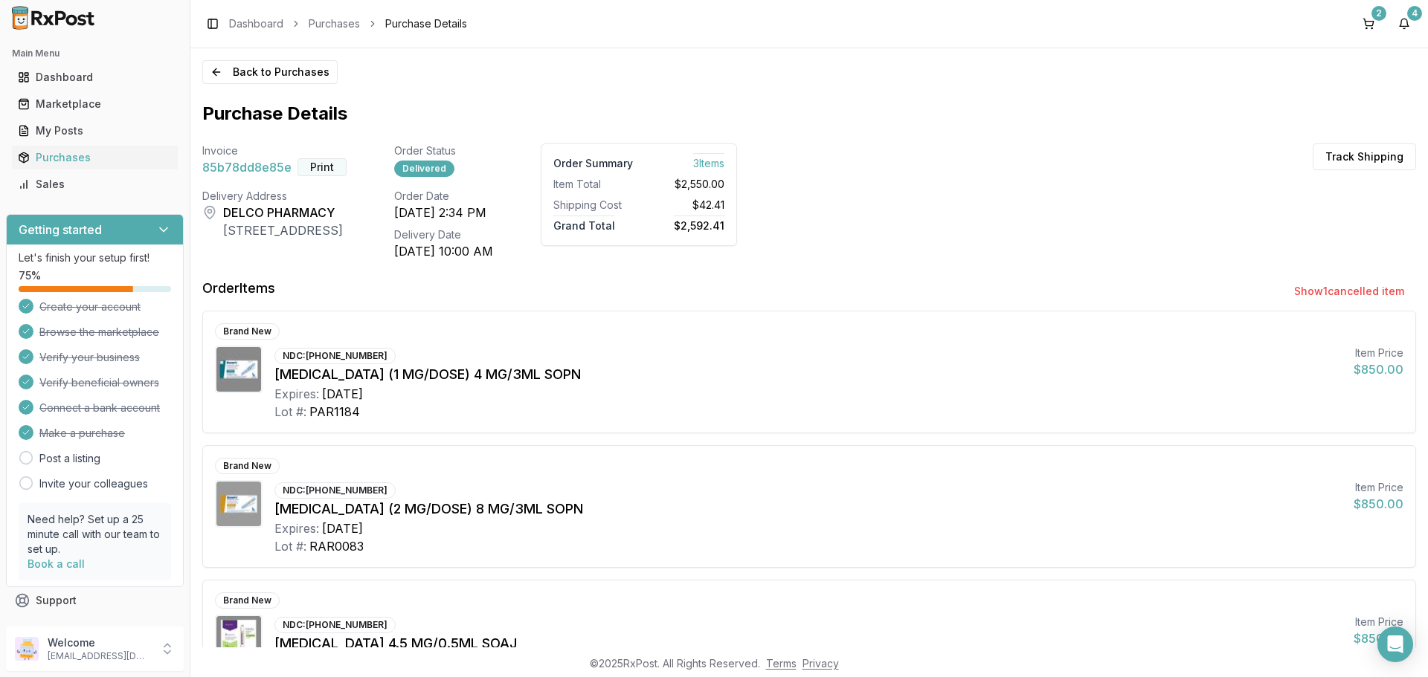
click at [321, 170] on button "Print" at bounding box center [321, 167] width 49 height 18
click at [71, 109] on div "Marketplace" at bounding box center [95, 104] width 154 height 15
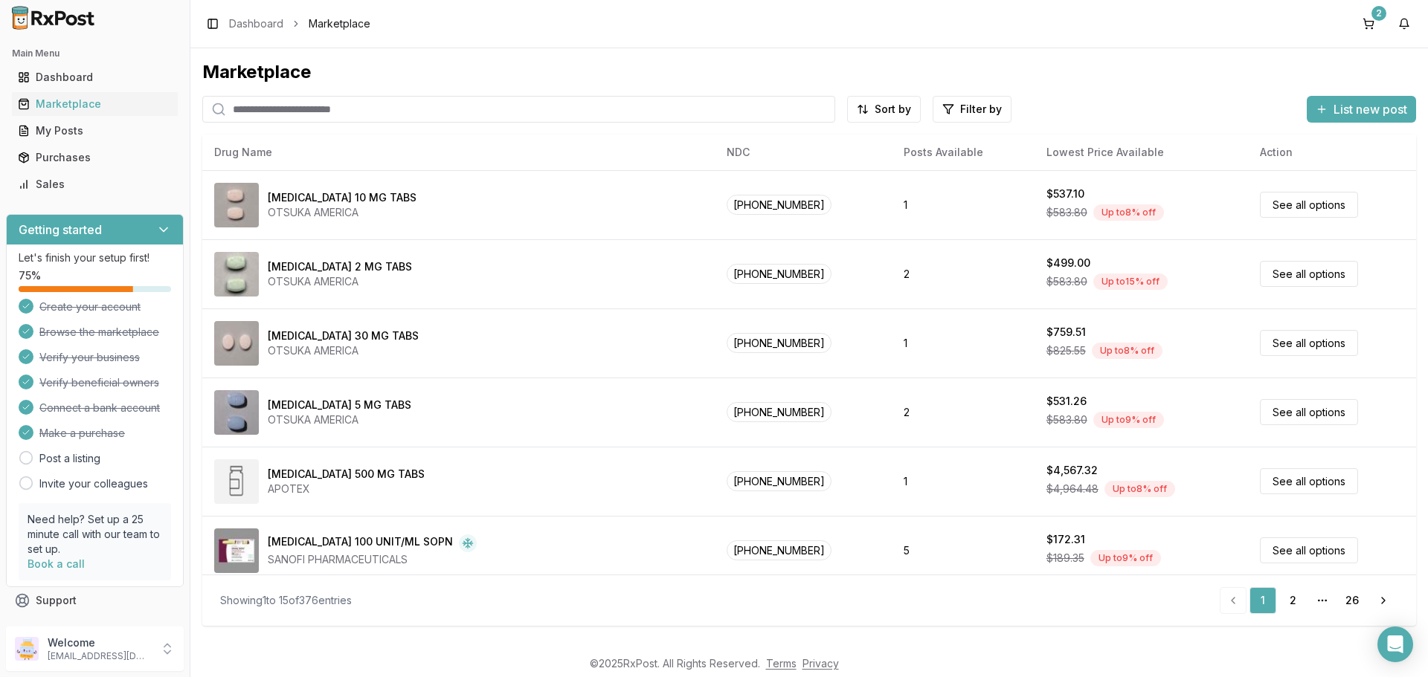
click at [326, 112] on input "search" at bounding box center [518, 109] width 633 height 27
type input "****"
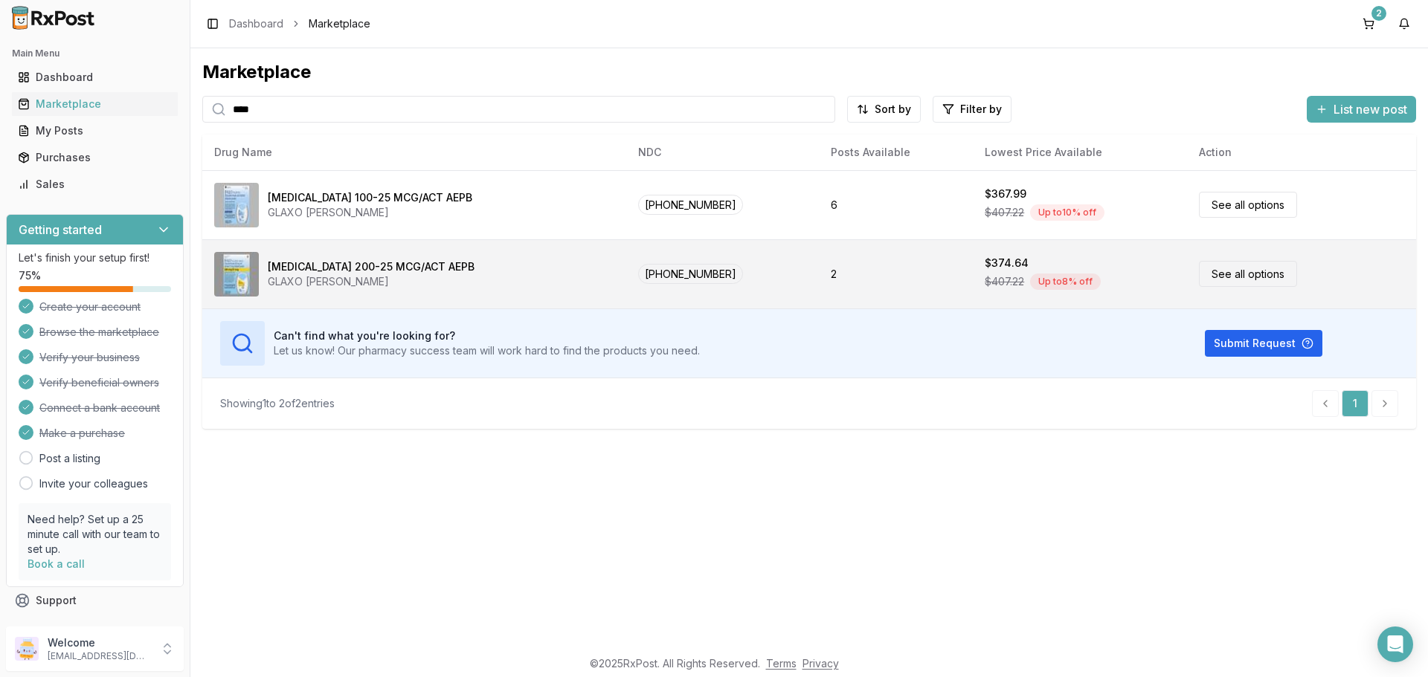
click at [1214, 277] on link "See all options" at bounding box center [1248, 274] width 98 height 26
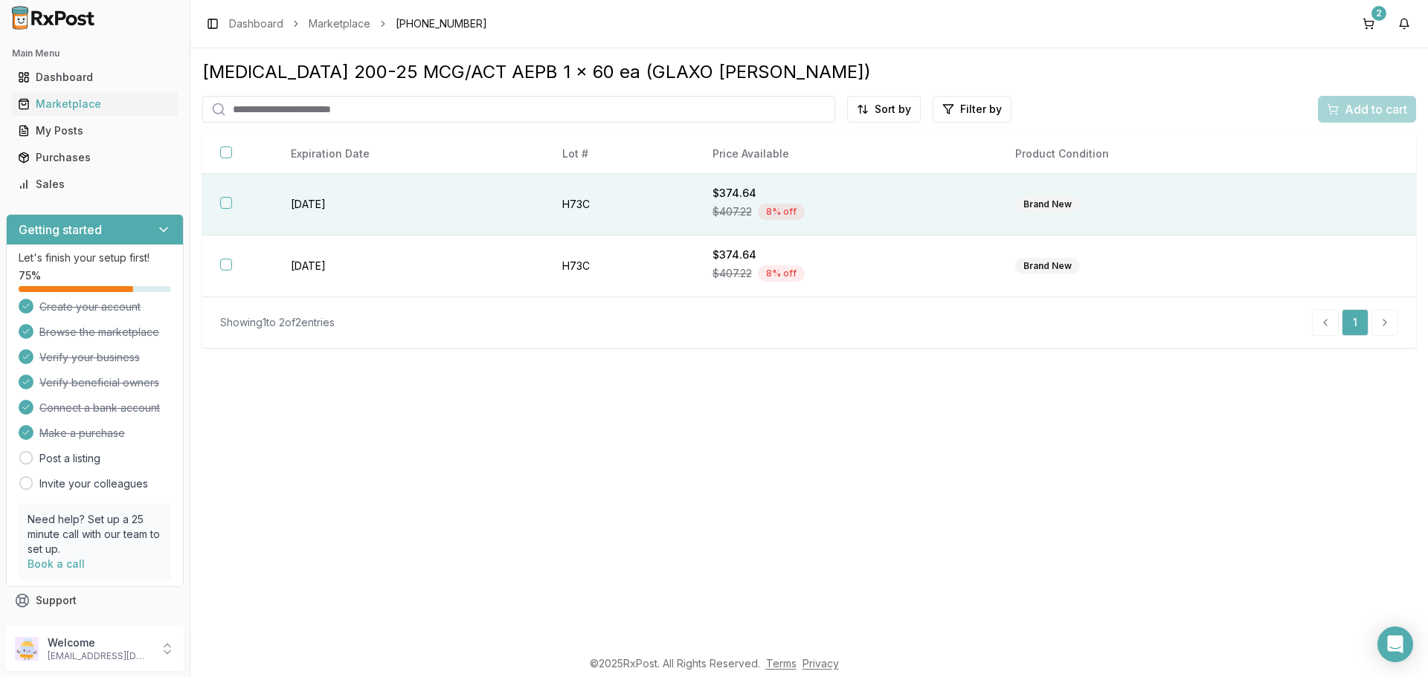
click at [230, 199] on button "button" at bounding box center [226, 203] width 12 height 12
click at [1351, 105] on span "Add to cart" at bounding box center [1375, 109] width 62 height 18
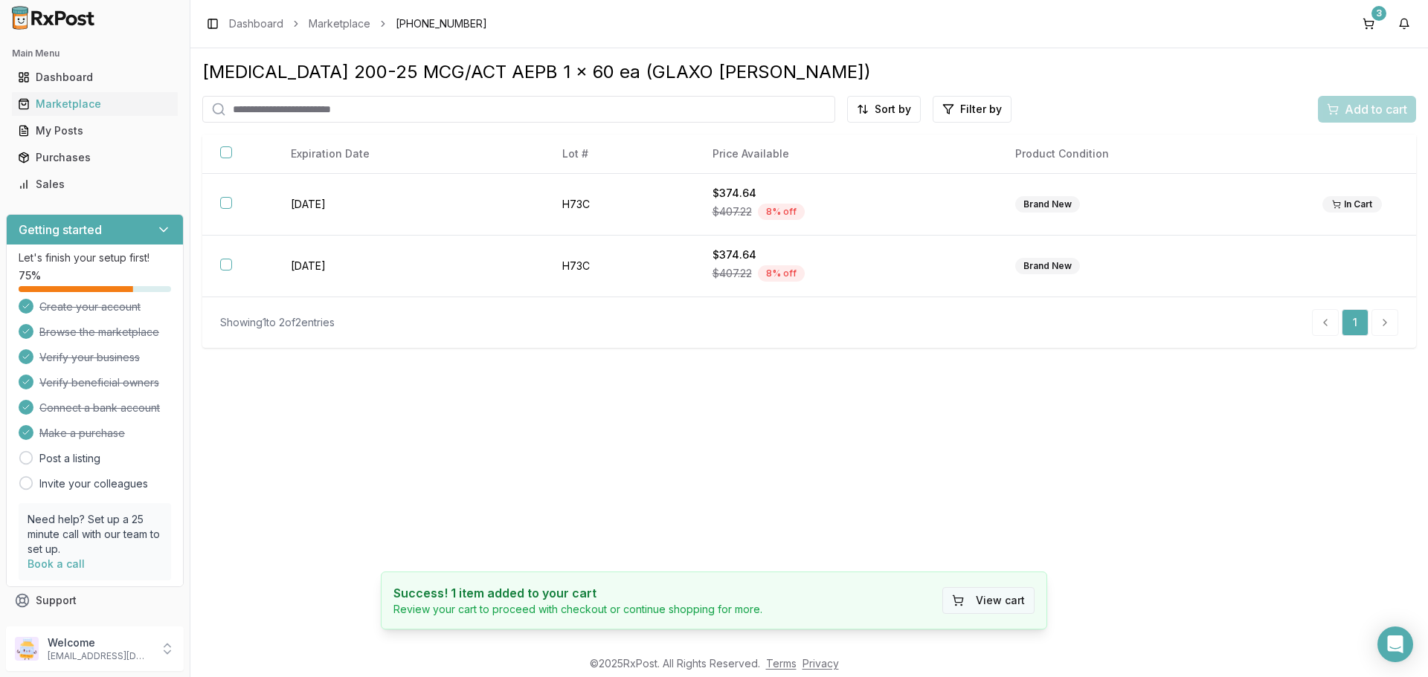
click at [999, 607] on button "View cart" at bounding box center [988, 600] width 92 height 27
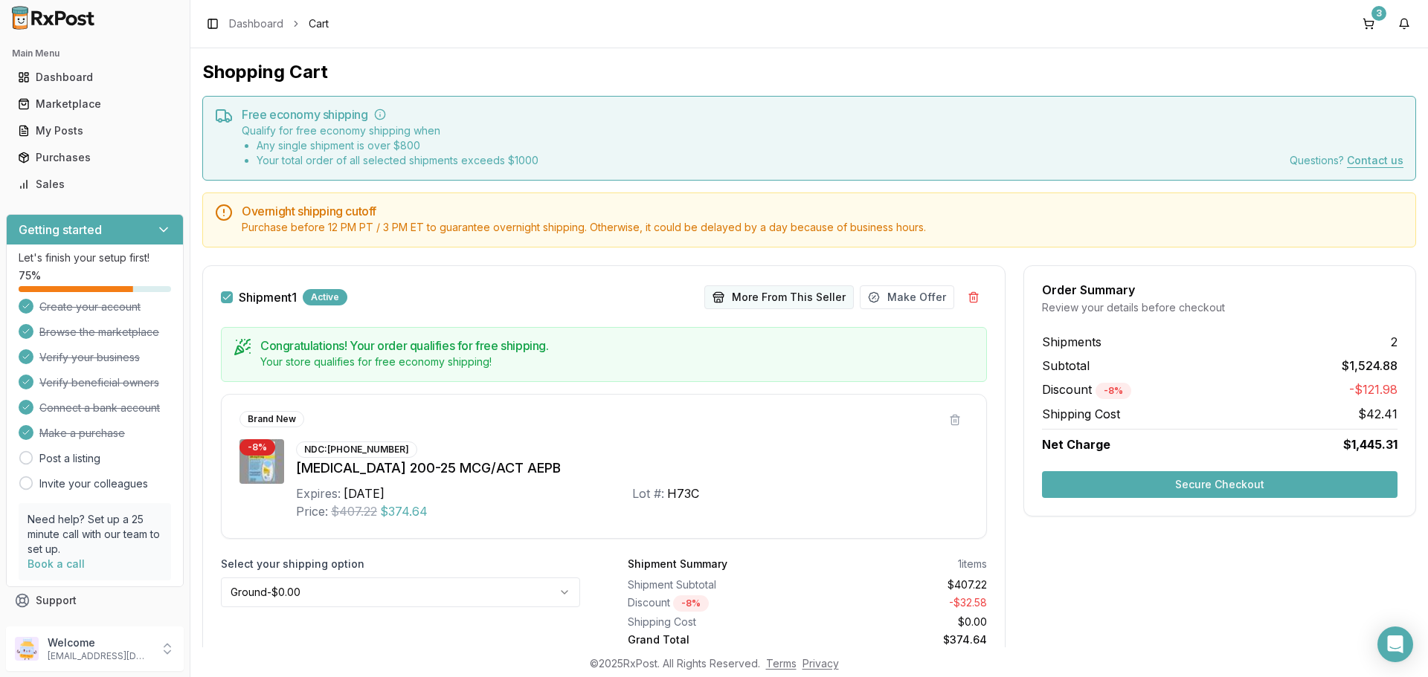
click at [807, 295] on button "More From This Seller" at bounding box center [778, 298] width 149 height 24
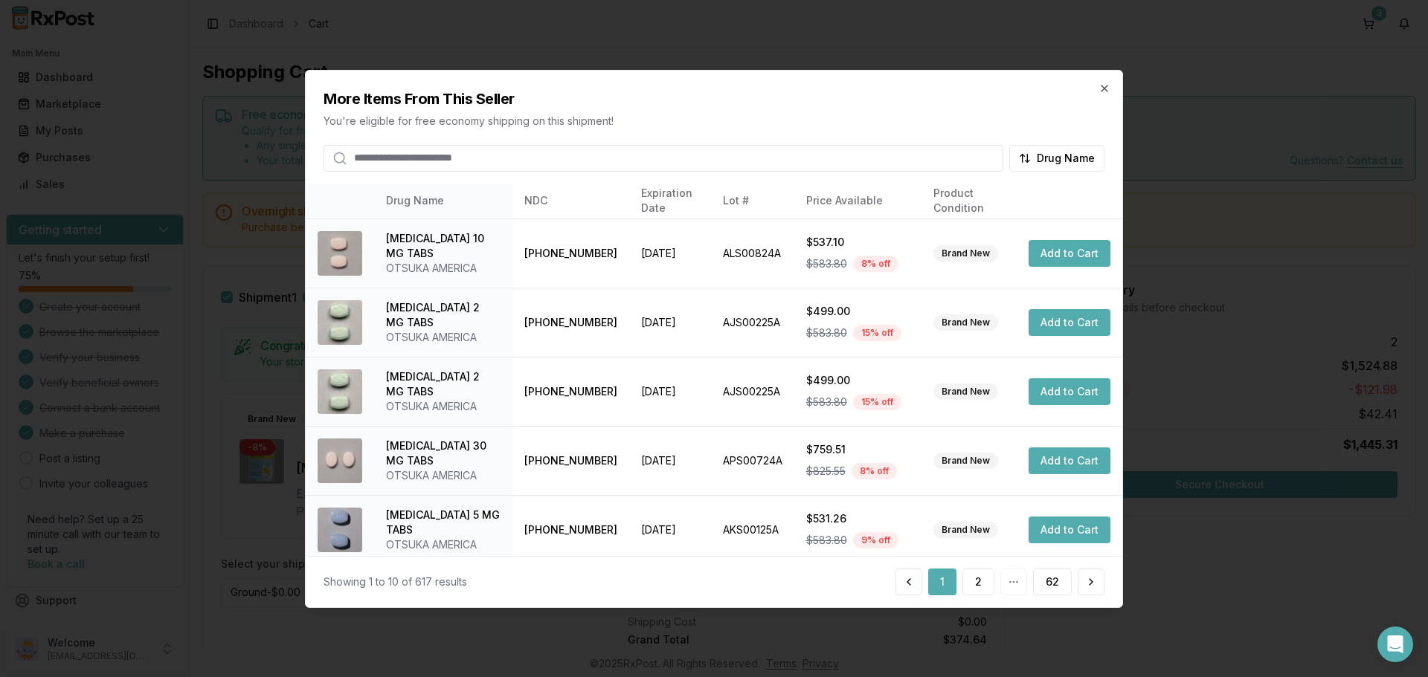
click at [446, 163] on input "search" at bounding box center [663, 157] width 680 height 27
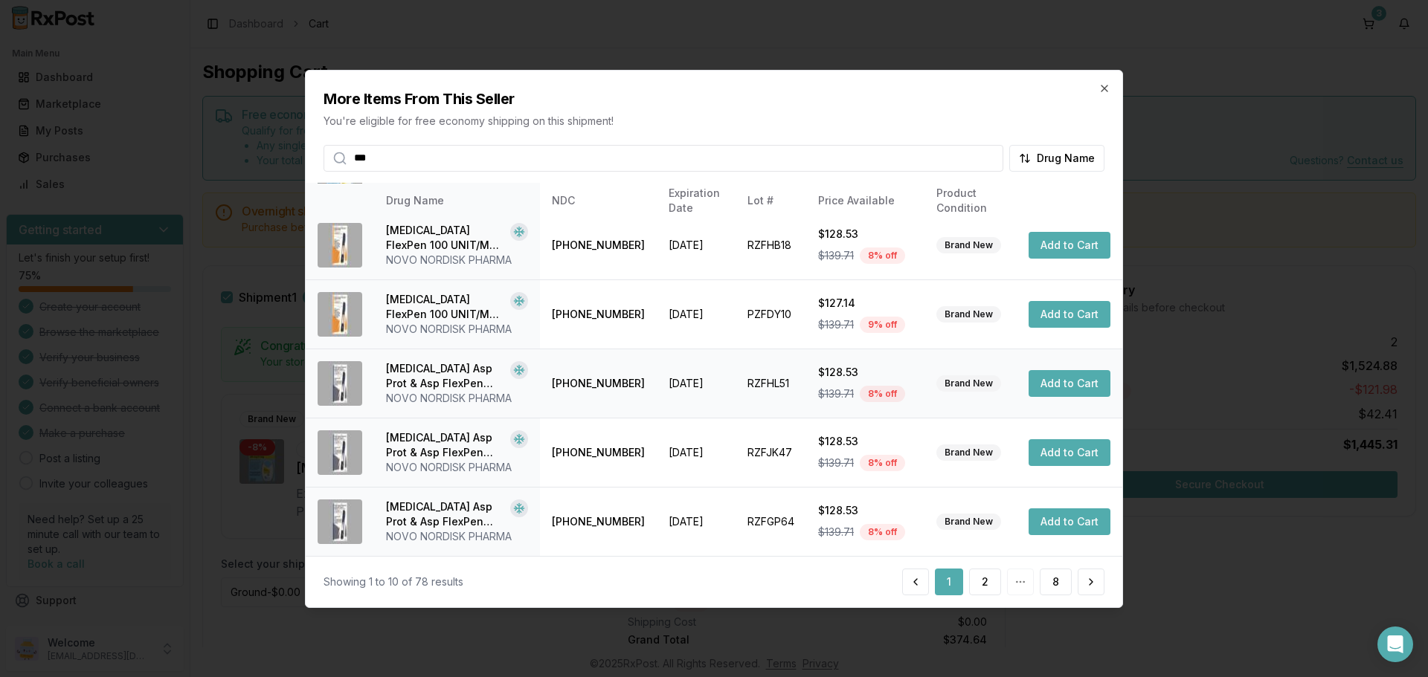
scroll to position [57, 0]
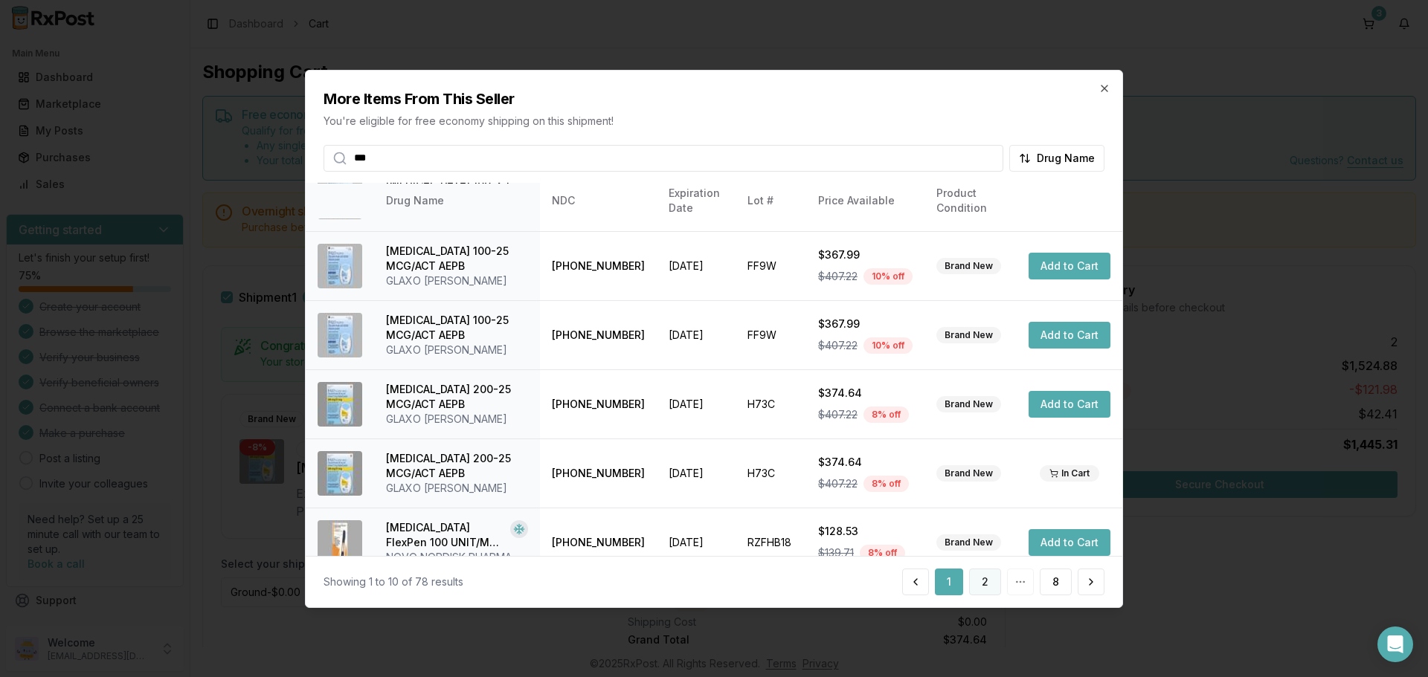
type input "***"
click at [984, 585] on button "2" at bounding box center [985, 582] width 32 height 27
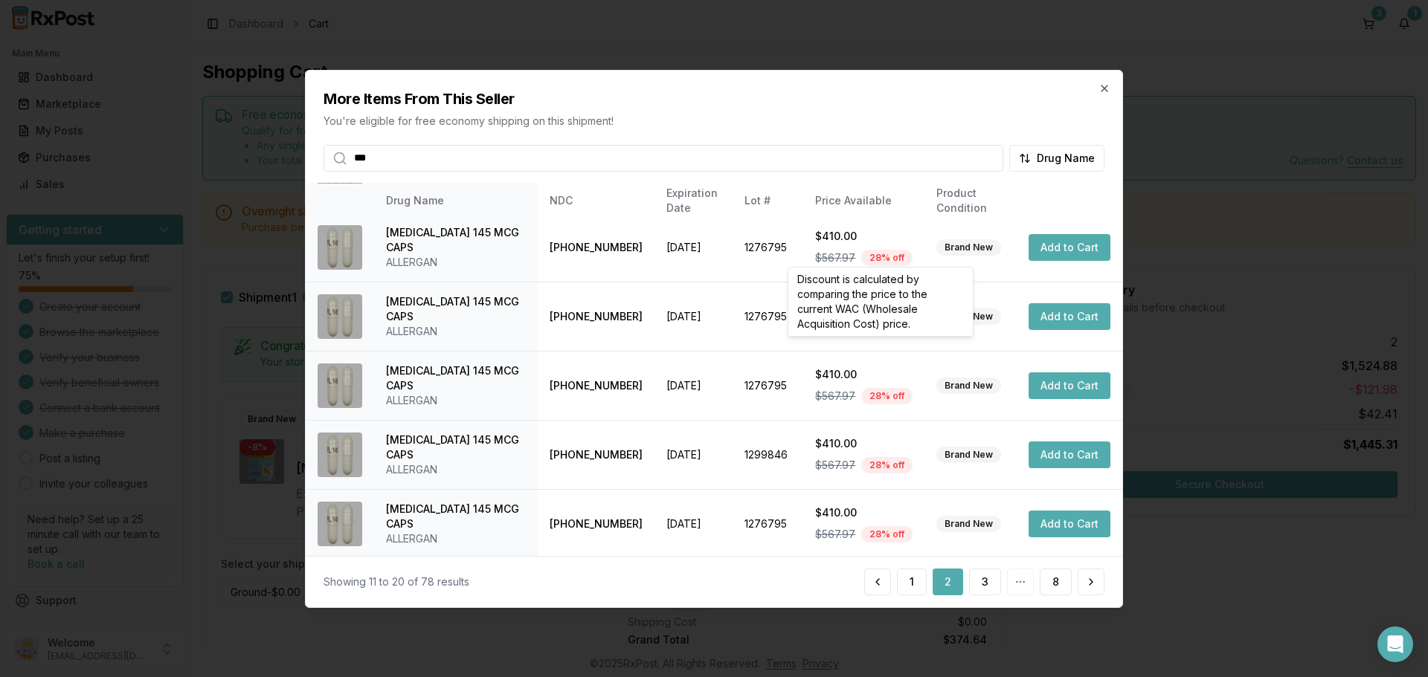
scroll to position [354, 0]
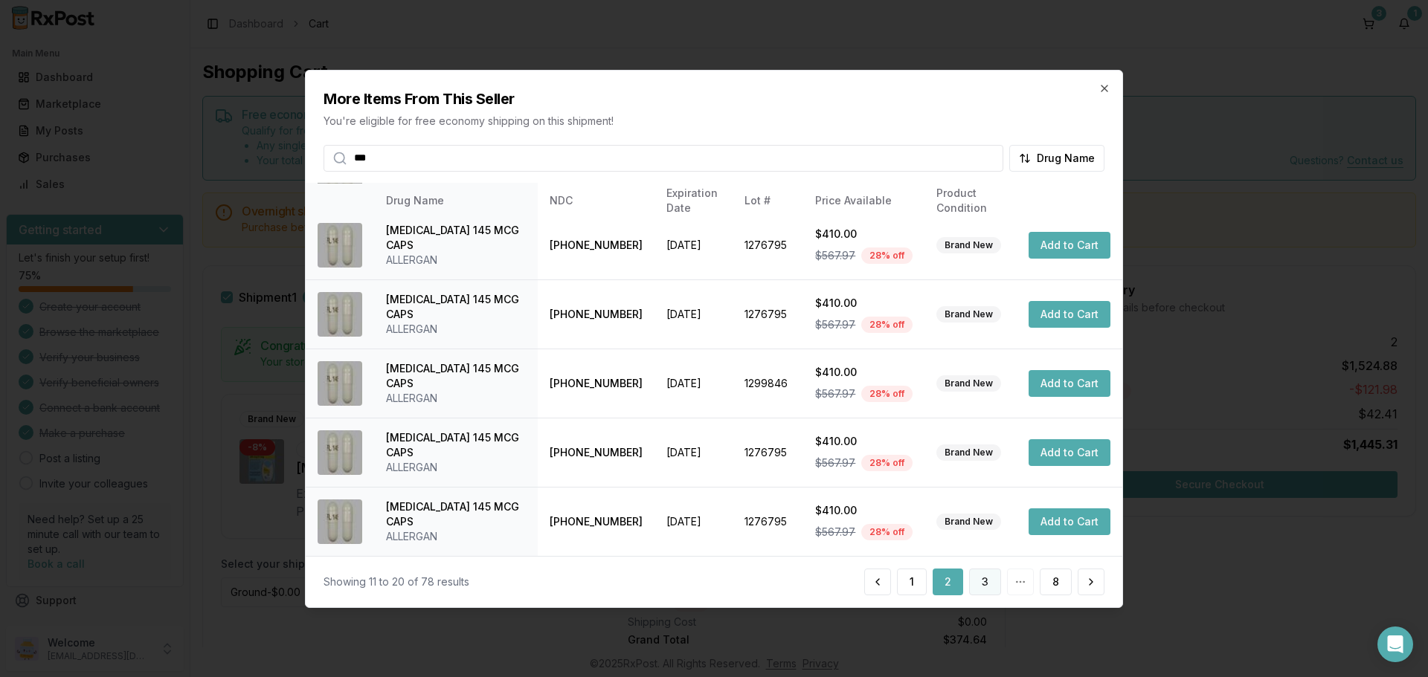
click at [983, 580] on button "3" at bounding box center [985, 582] width 32 height 27
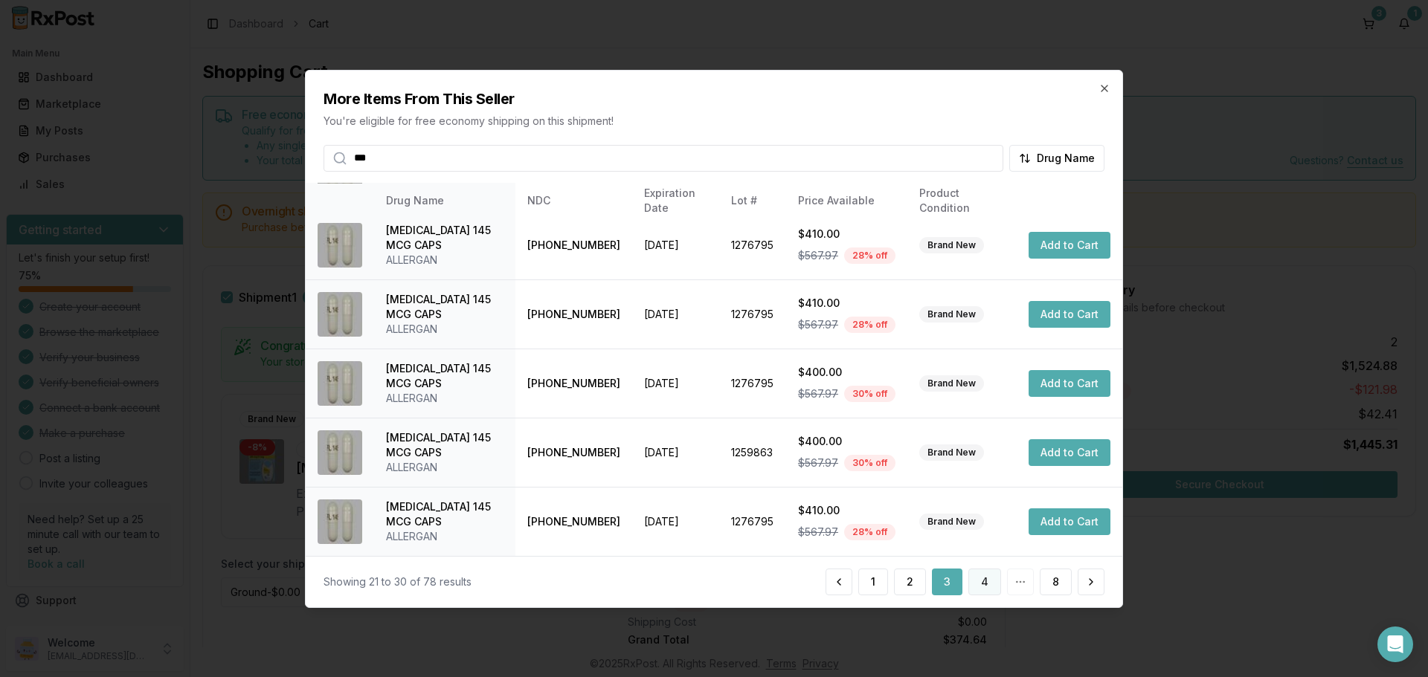
click at [989, 581] on button "4" at bounding box center [984, 582] width 33 height 27
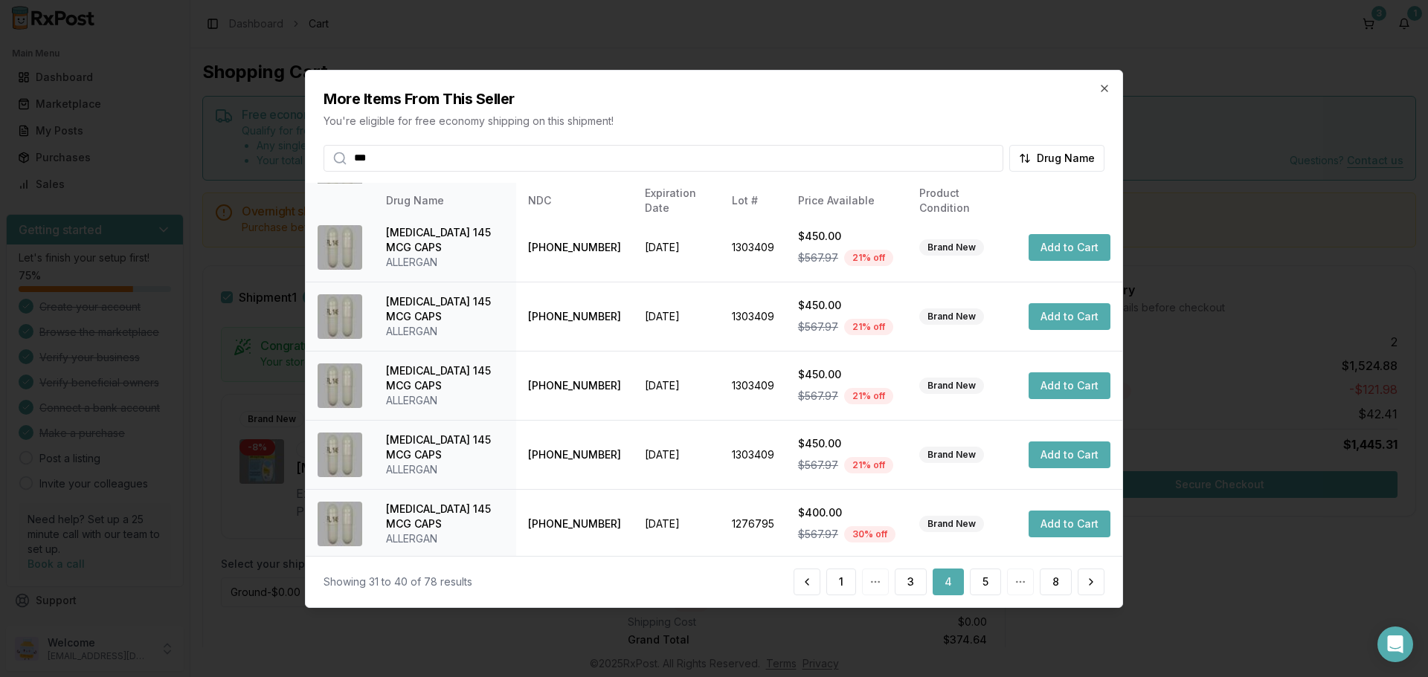
scroll to position [0, 0]
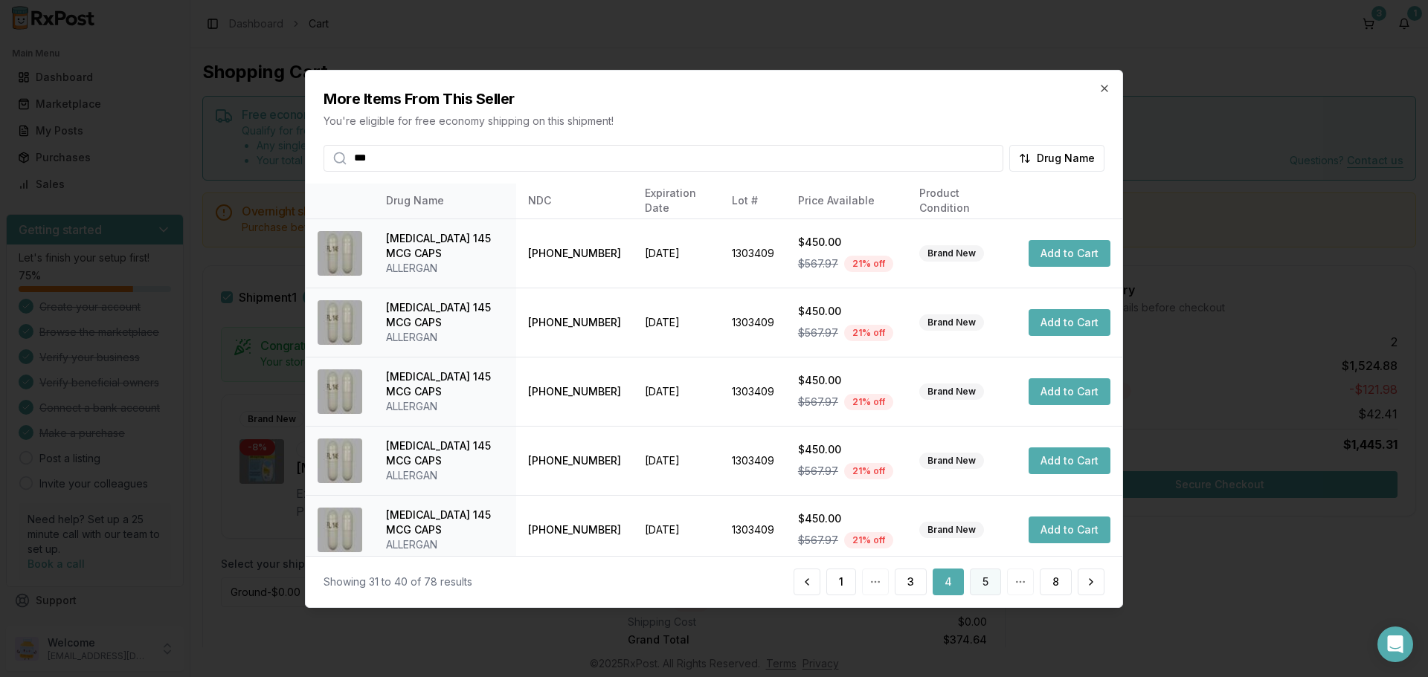
click at [984, 581] on button "5" at bounding box center [985, 582] width 31 height 27
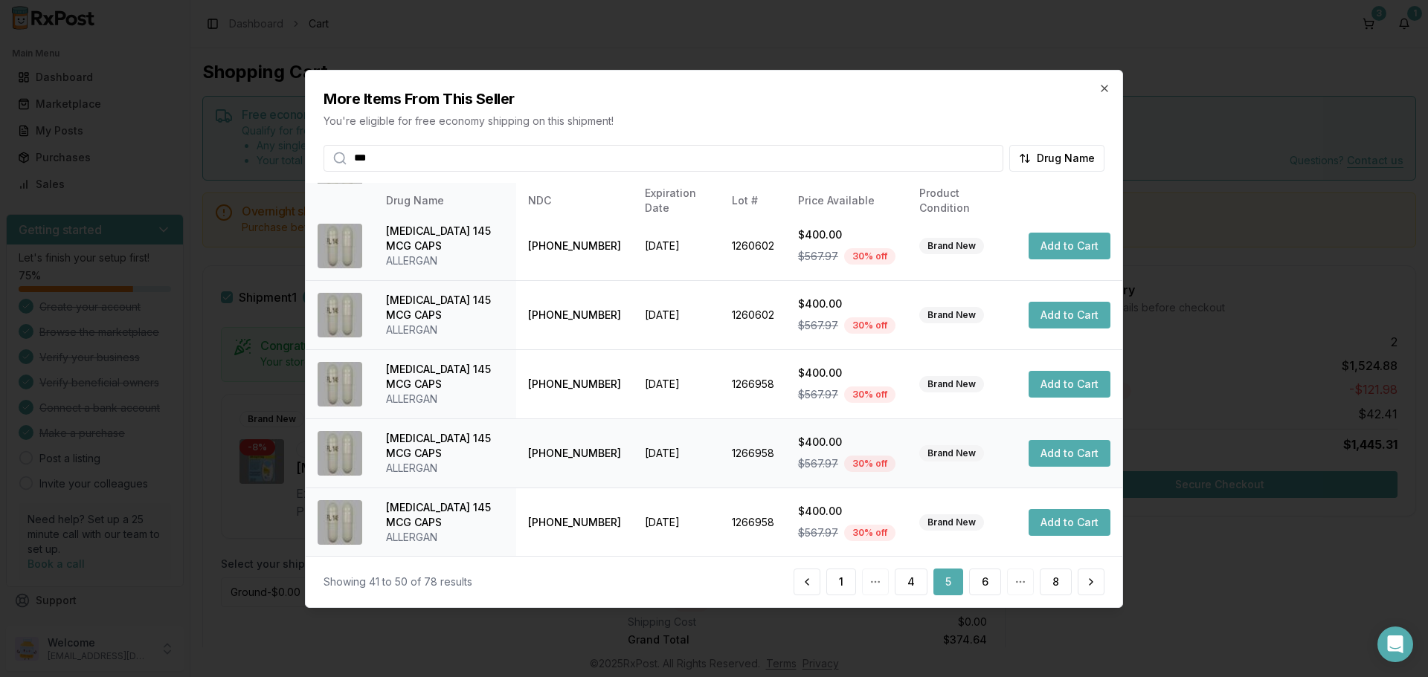
scroll to position [354, 0]
click at [990, 581] on button "6" at bounding box center [985, 582] width 32 height 27
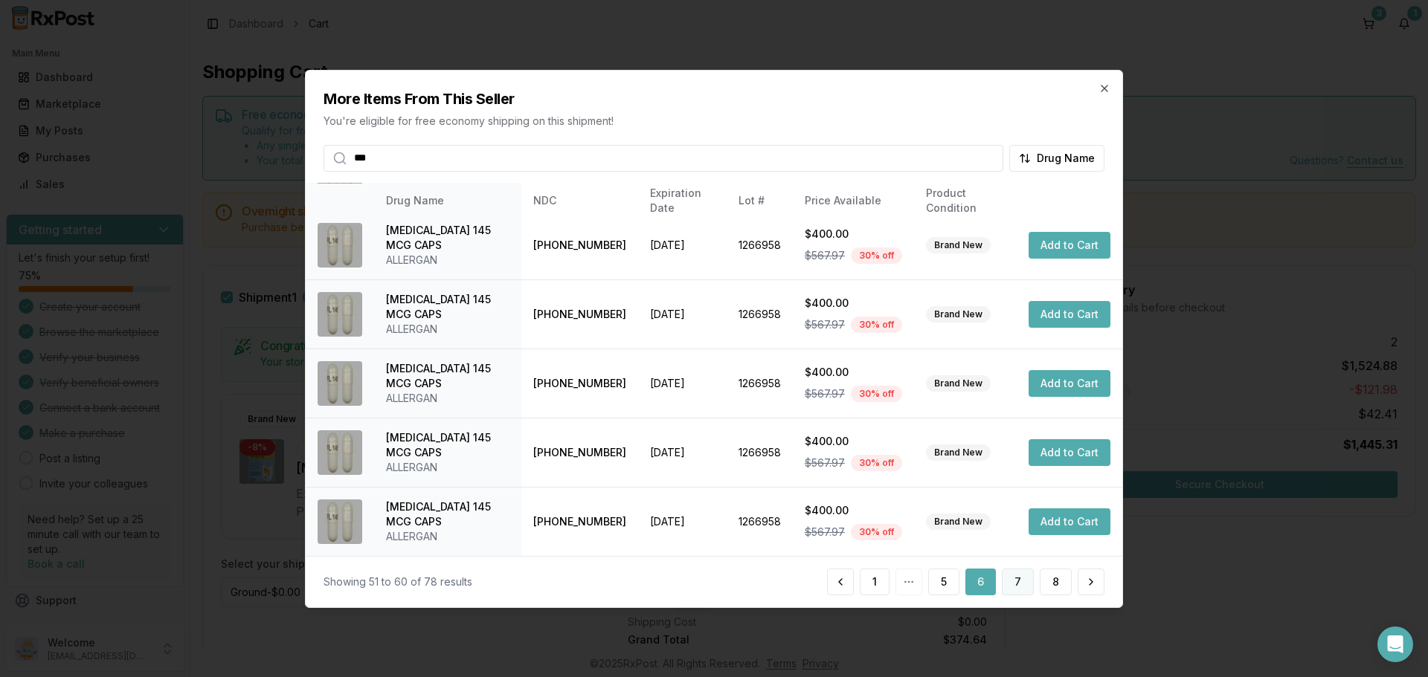
click at [1017, 578] on button "7" at bounding box center [1018, 582] width 32 height 27
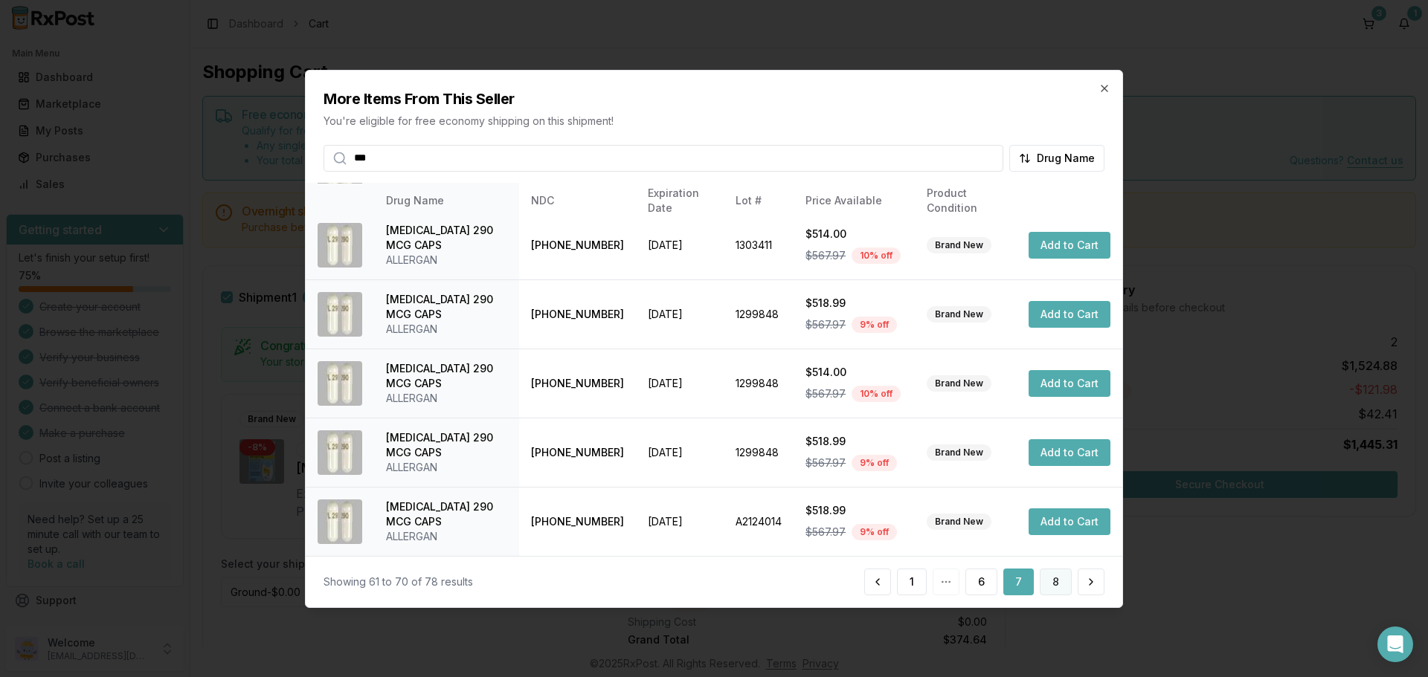
click at [1054, 588] on button "8" at bounding box center [1056, 582] width 32 height 27
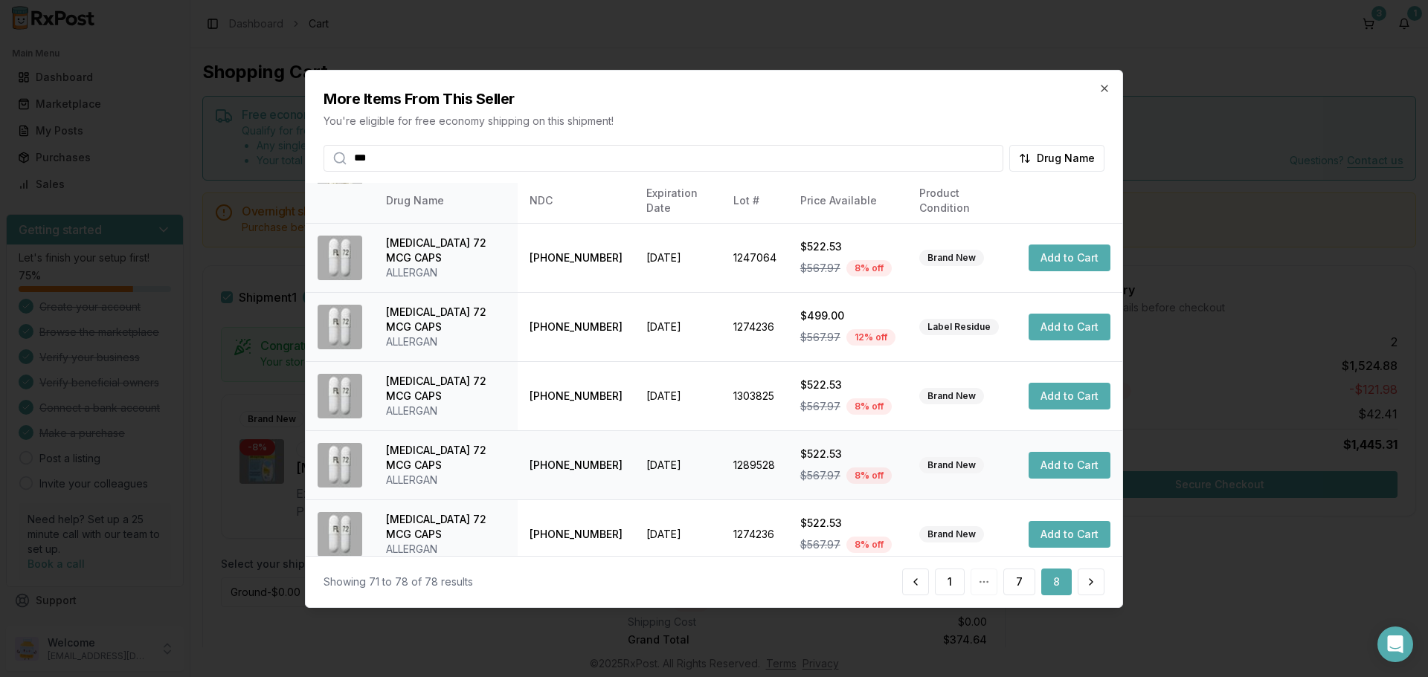
scroll to position [0, 0]
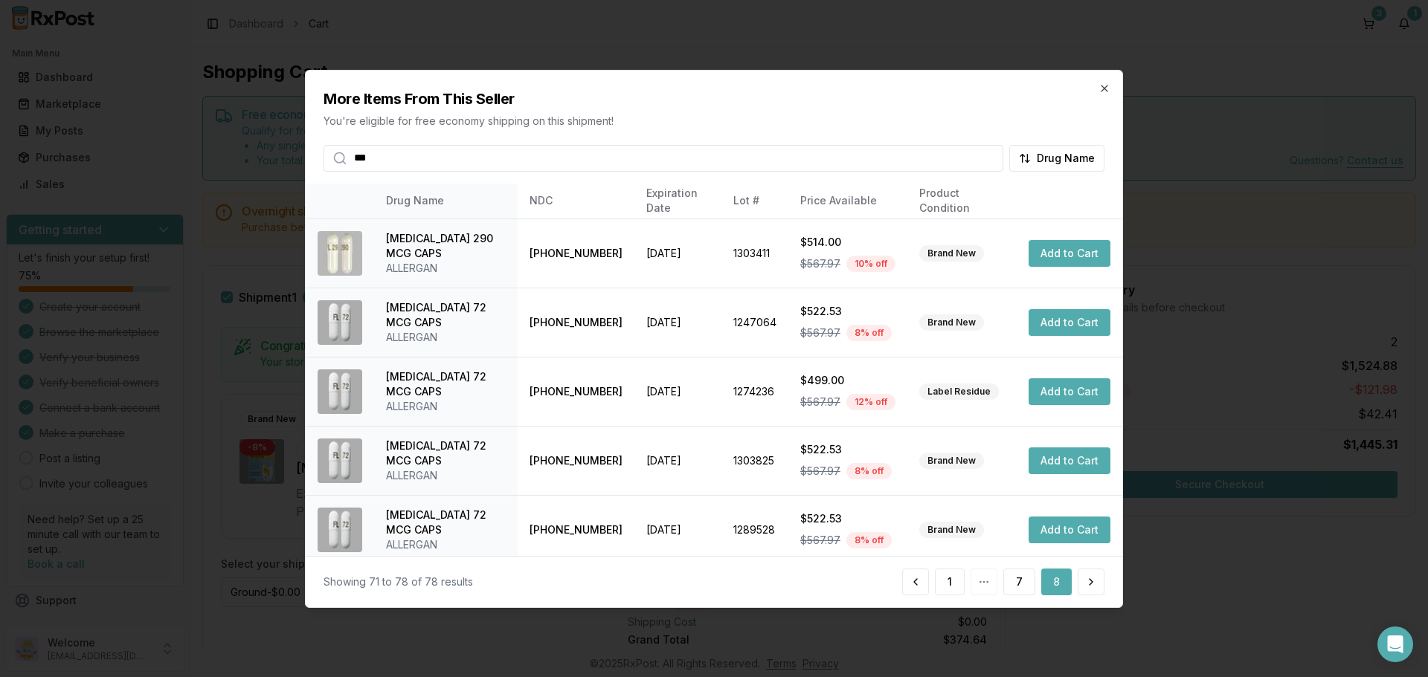
click at [985, 590] on div "1 7 8" at bounding box center [1003, 582] width 202 height 27
click at [986, 584] on div "1 7 8" at bounding box center [1003, 582] width 202 height 27
click at [1025, 585] on button "7" at bounding box center [1019, 582] width 32 height 27
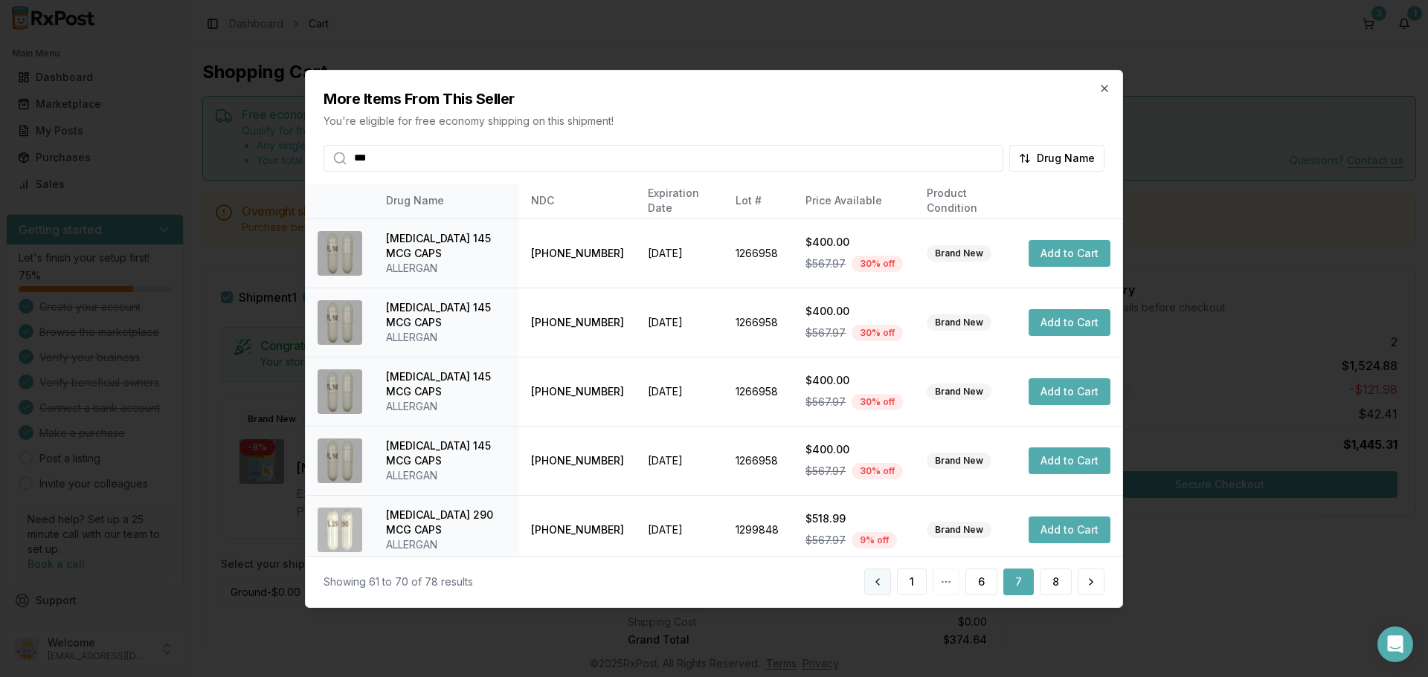
click at [884, 581] on button at bounding box center [877, 582] width 27 height 27
click at [1108, 90] on icon "button" at bounding box center [1104, 88] width 12 height 12
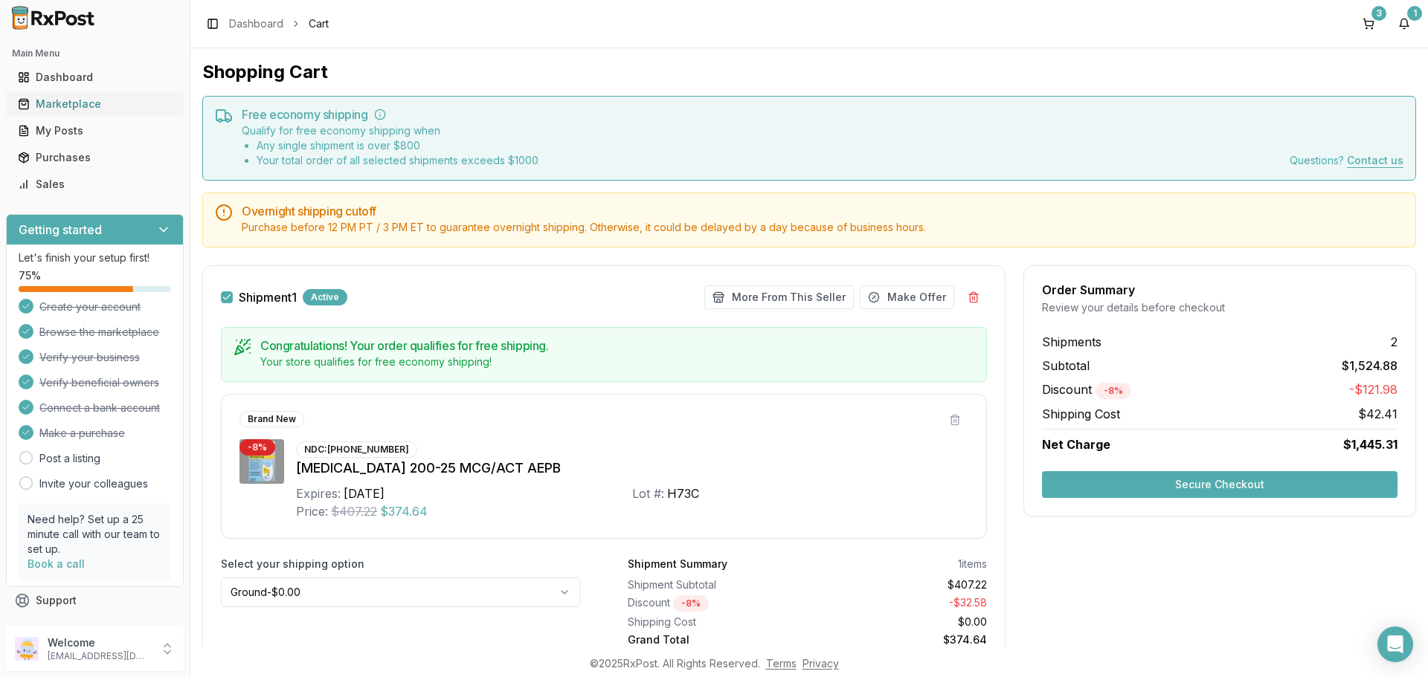
click at [72, 105] on div "Marketplace" at bounding box center [95, 104] width 154 height 15
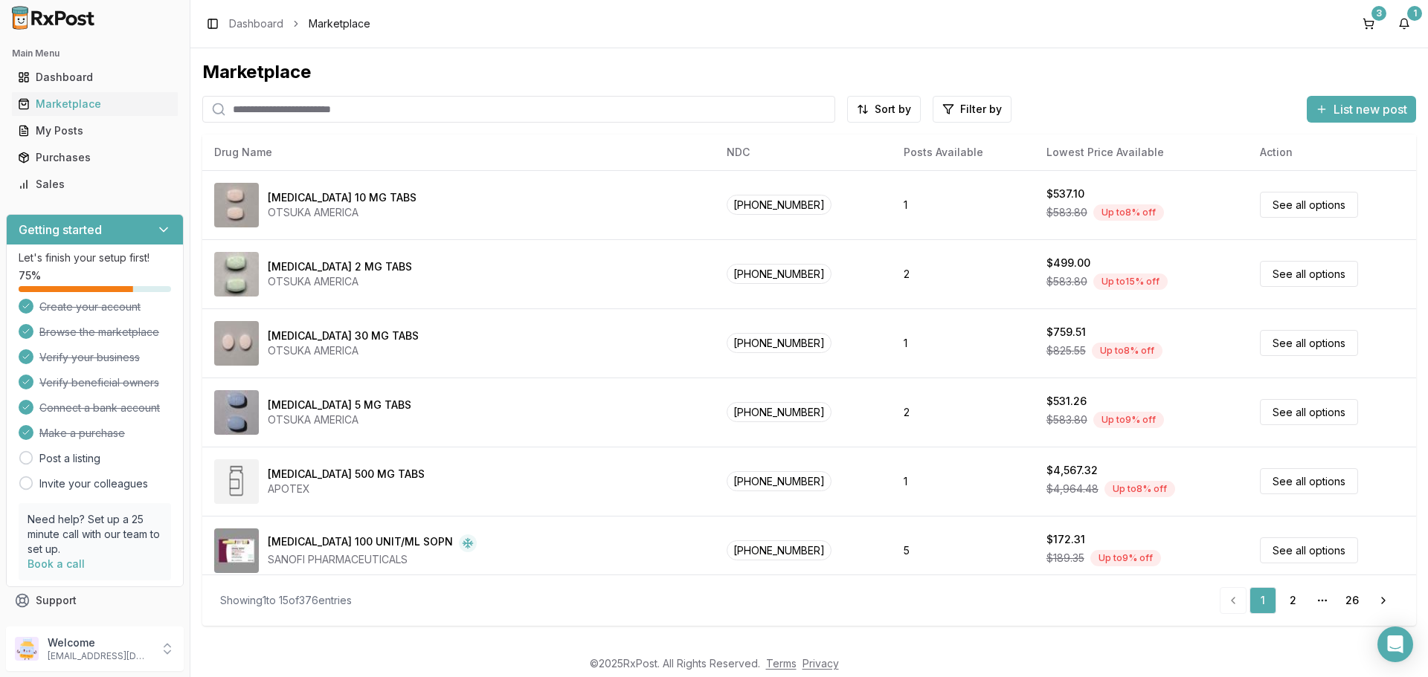
click at [295, 108] on input "search" at bounding box center [518, 109] width 633 height 27
type input "*******"
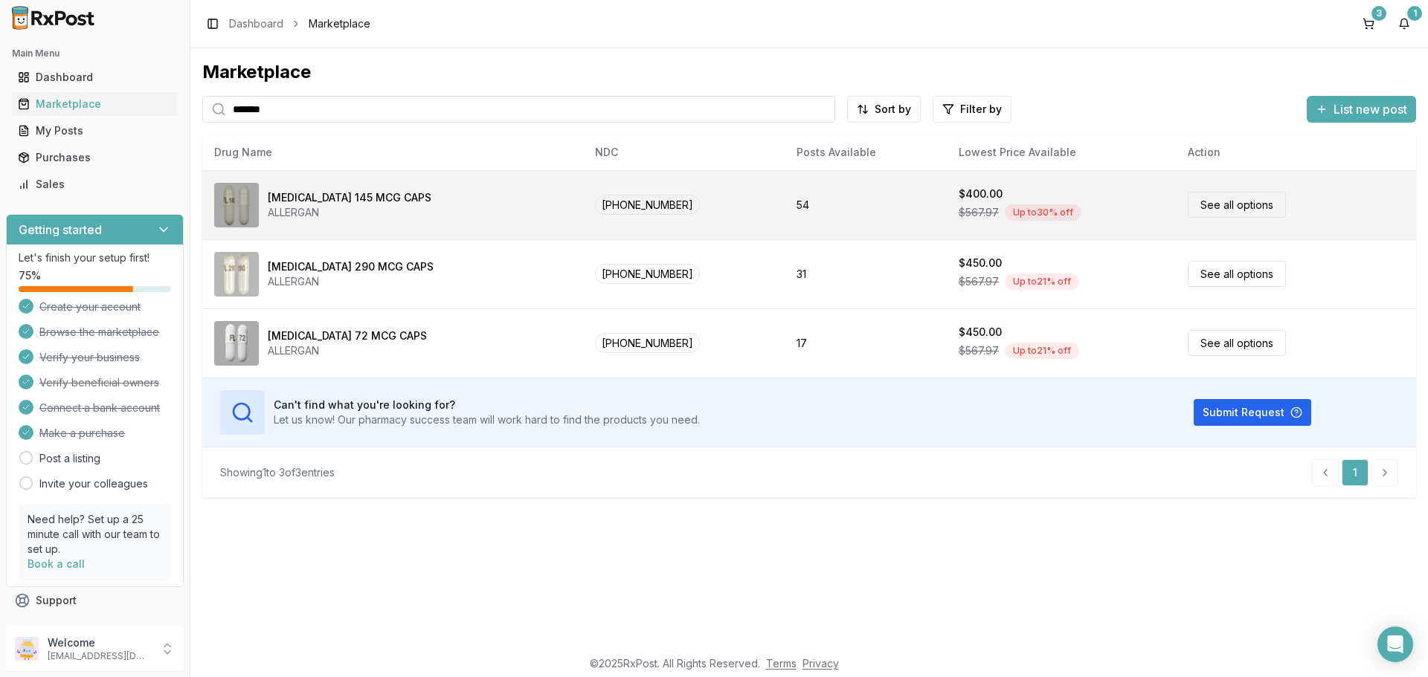
click at [1207, 204] on link "See all options" at bounding box center [1236, 205] width 98 height 26
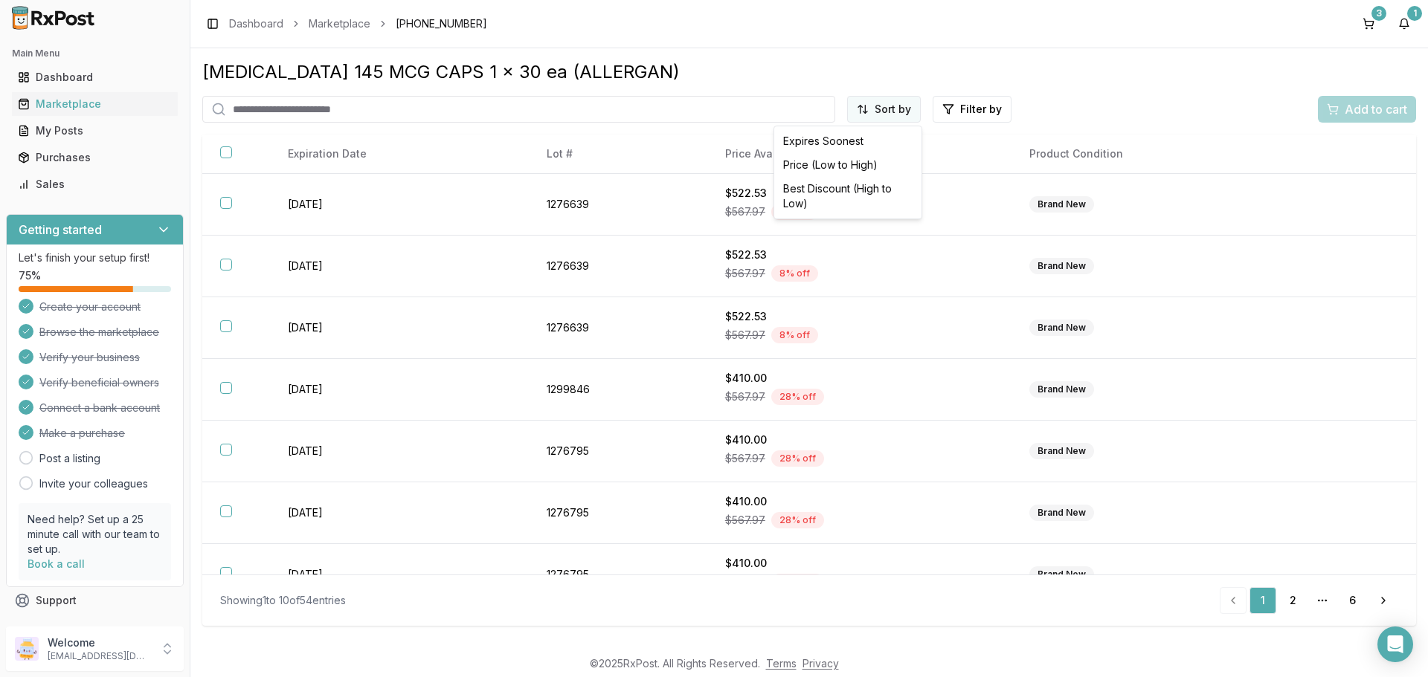
click at [889, 118] on html "Main Menu Dashboard Marketplace My Posts Purchases Sales Getting started Let's …" at bounding box center [714, 338] width 1428 height 677
click at [818, 165] on div "Price (Low to High)" at bounding box center [847, 165] width 141 height 24
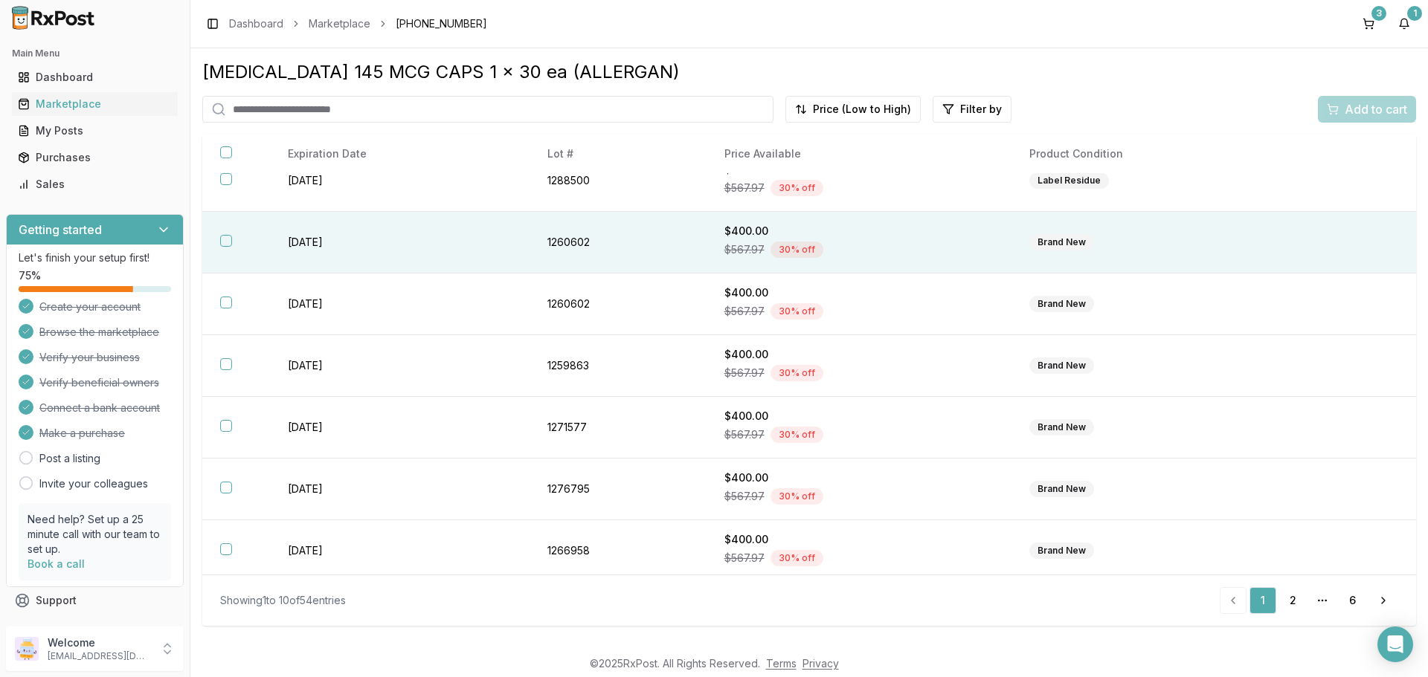
scroll to position [216, 0]
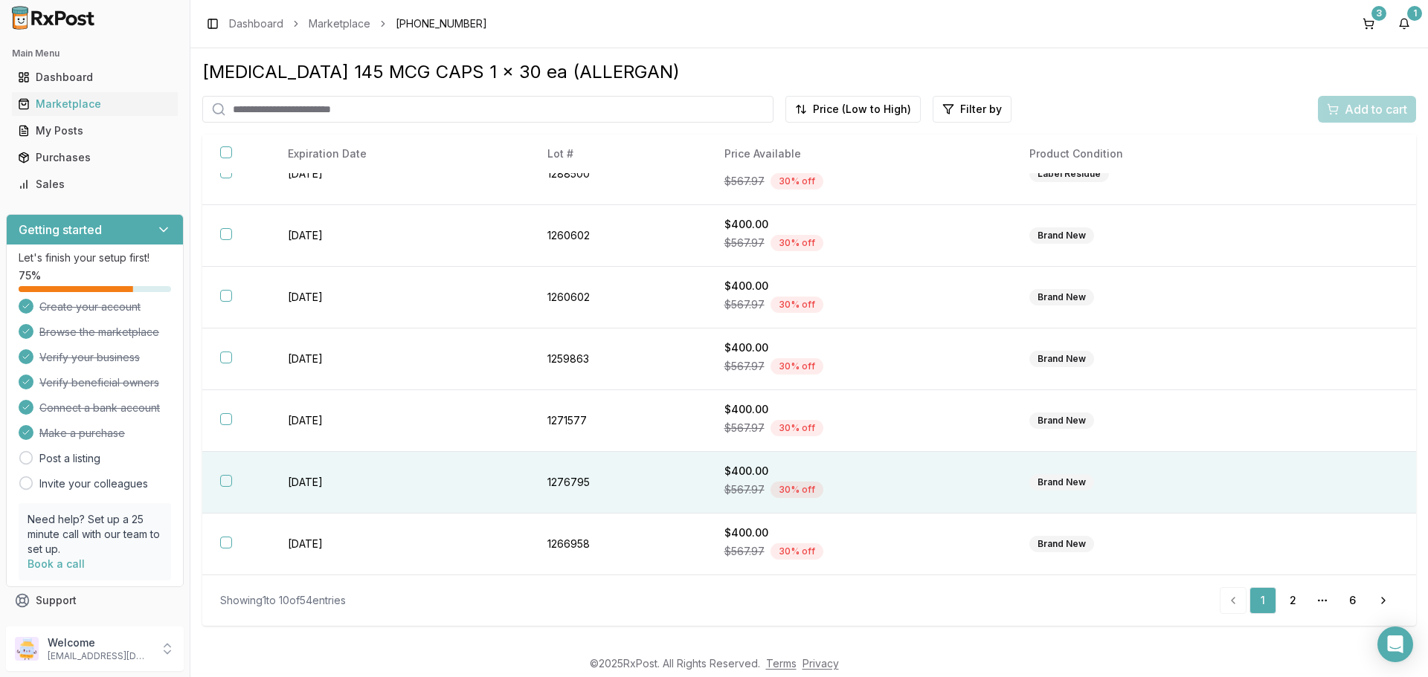
click at [231, 484] on button "button" at bounding box center [226, 481] width 12 height 12
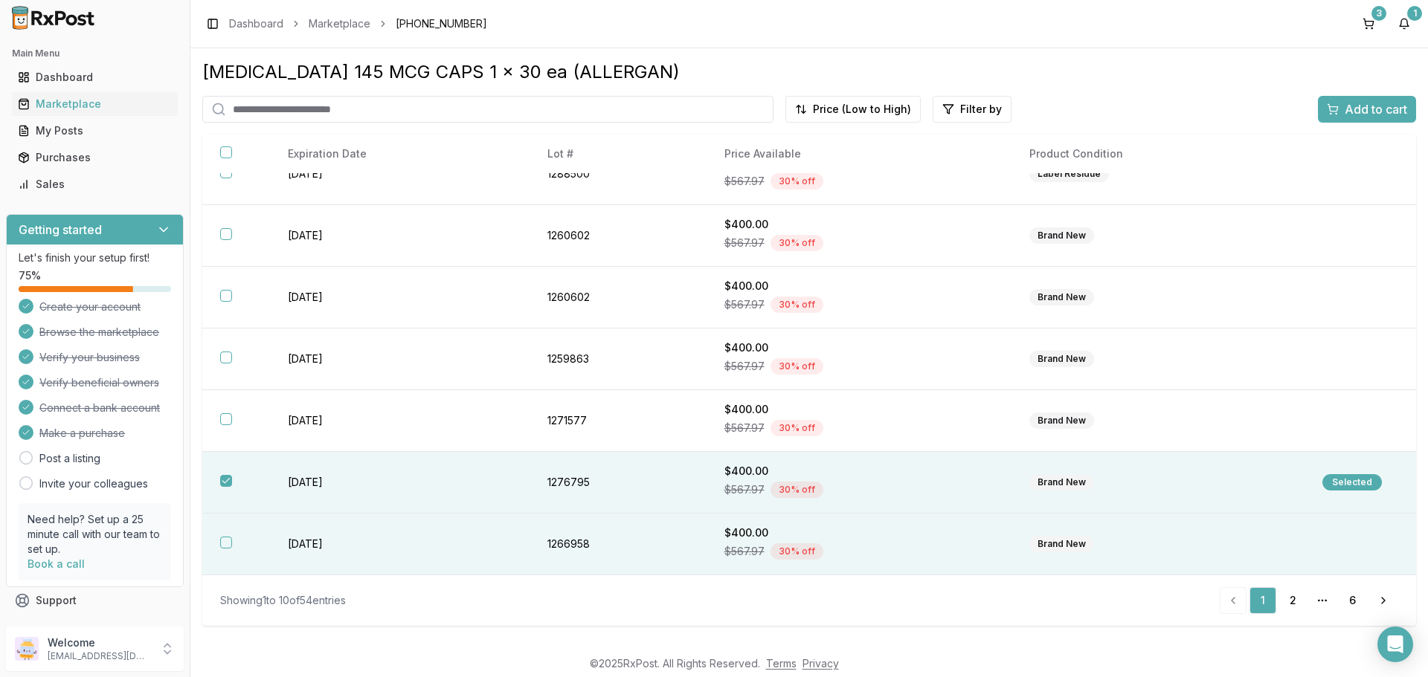
click at [225, 540] on button "button" at bounding box center [226, 543] width 12 height 12
click at [1354, 110] on span "Add to cart" at bounding box center [1375, 109] width 62 height 18
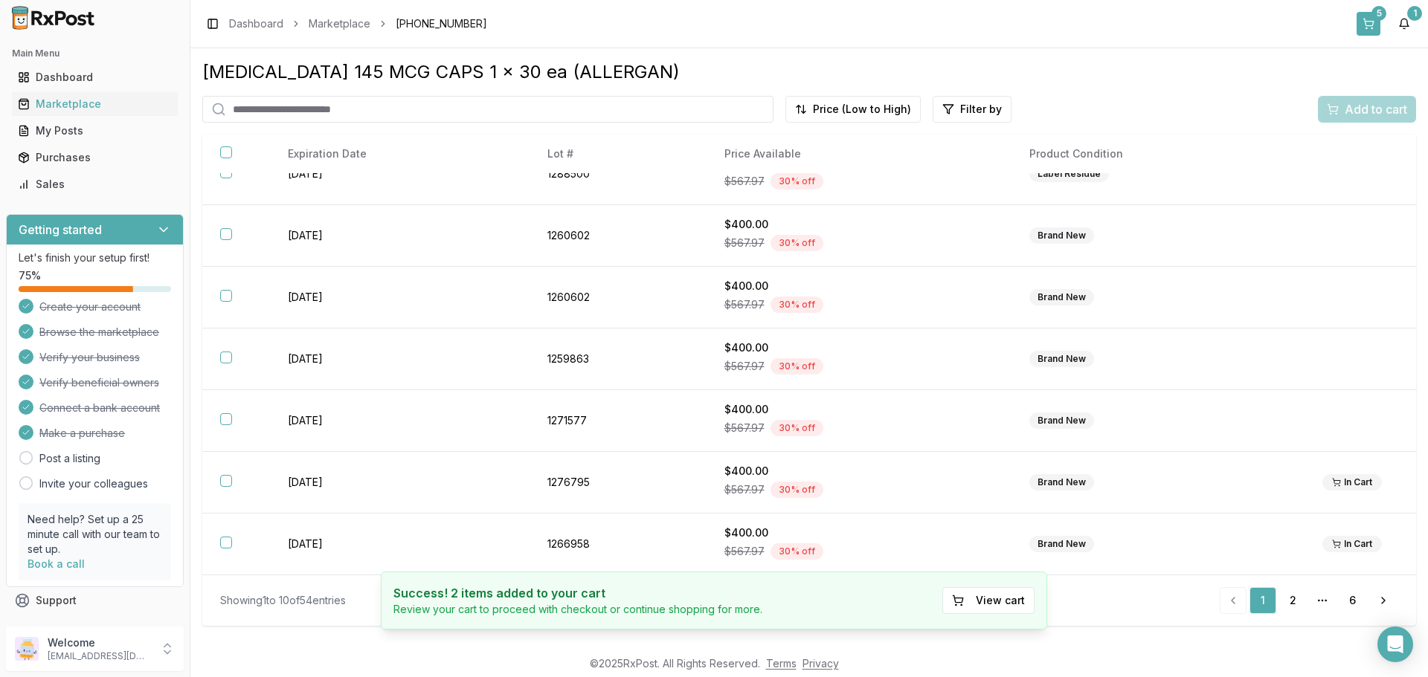
click at [1366, 26] on button "5" at bounding box center [1368, 24] width 24 height 24
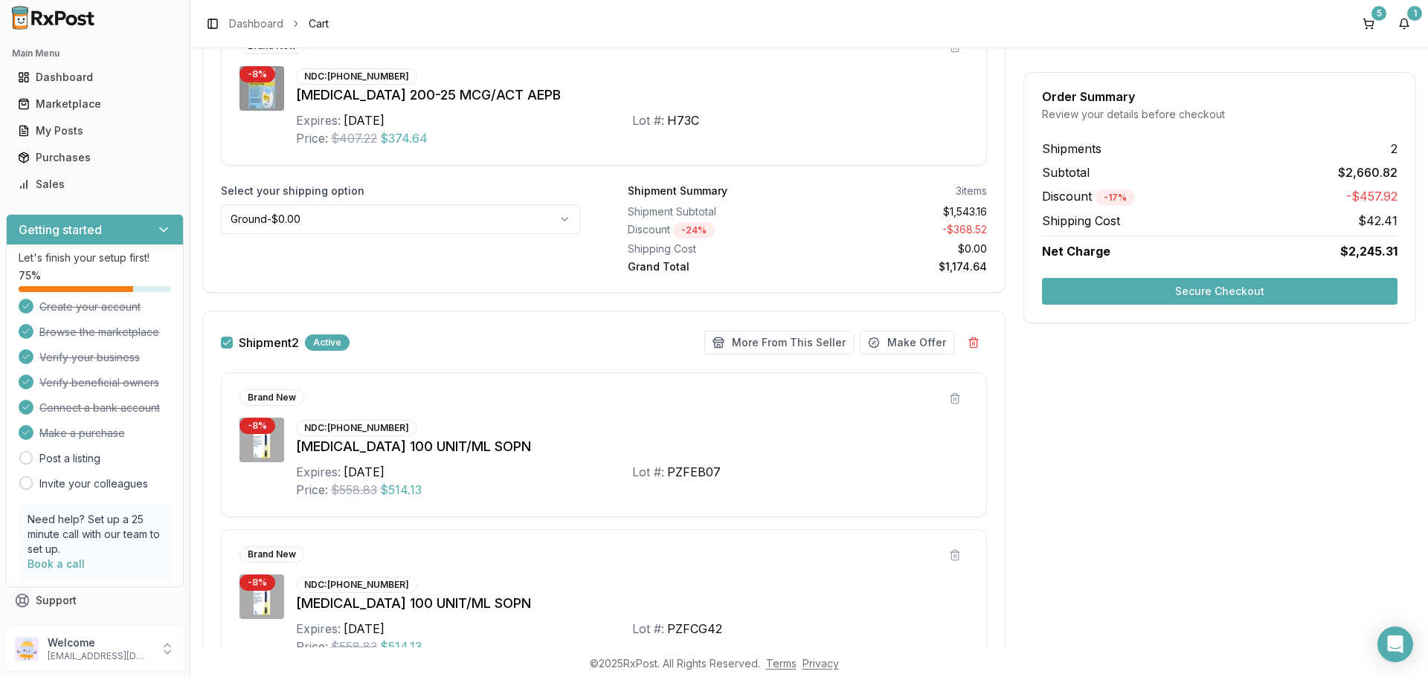
scroll to position [609, 0]
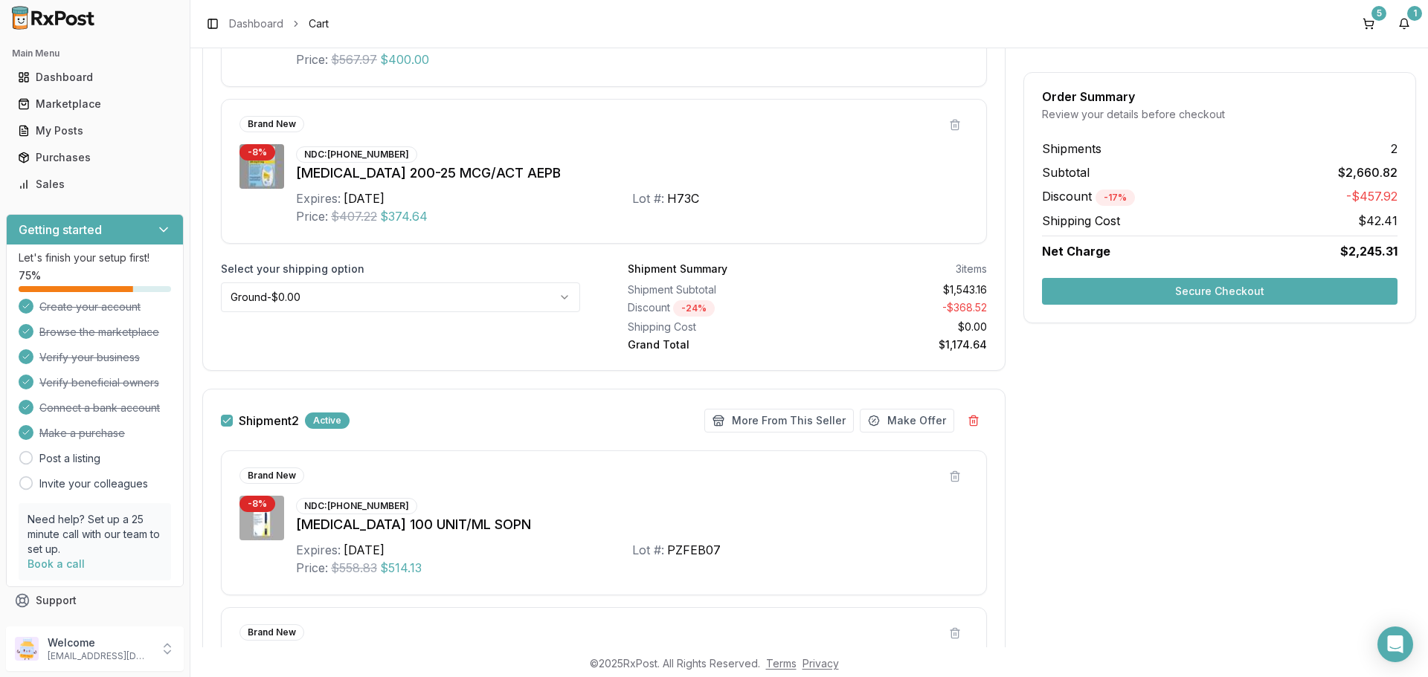
click at [231, 424] on button "button" at bounding box center [227, 421] width 12 height 12
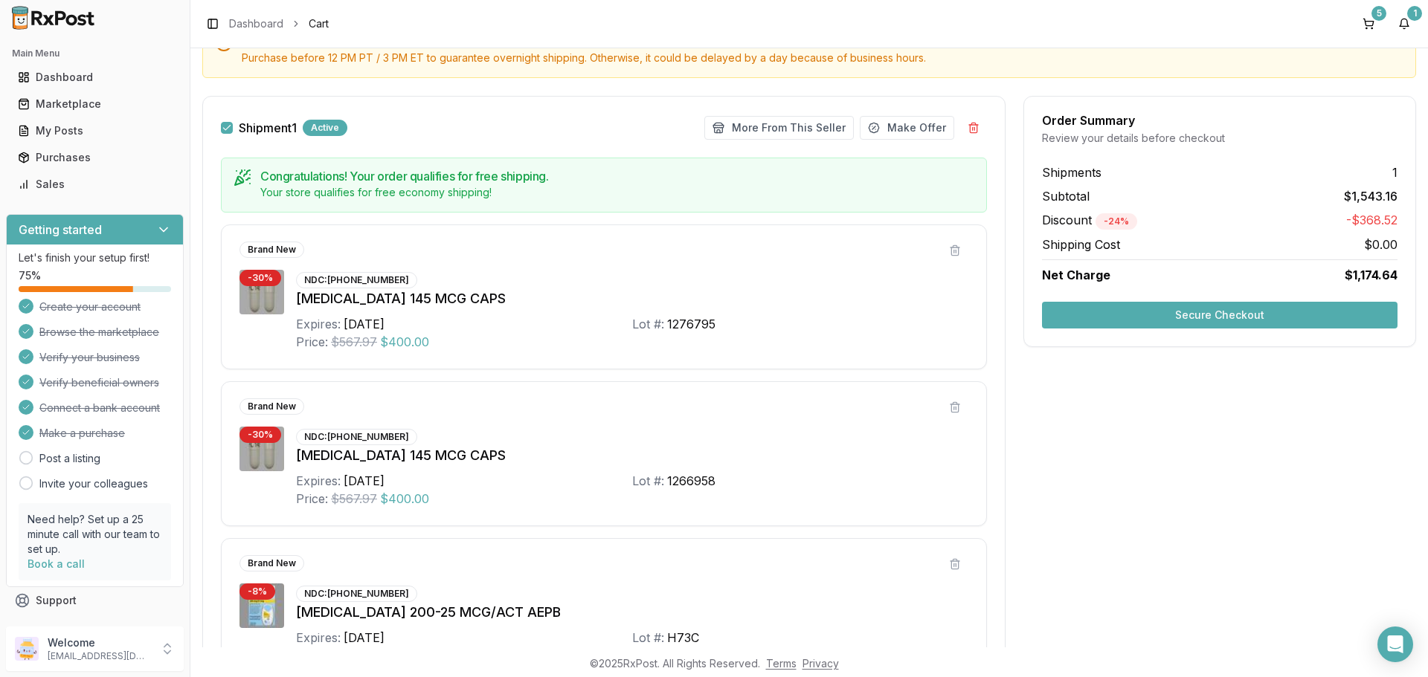
scroll to position [163, 0]
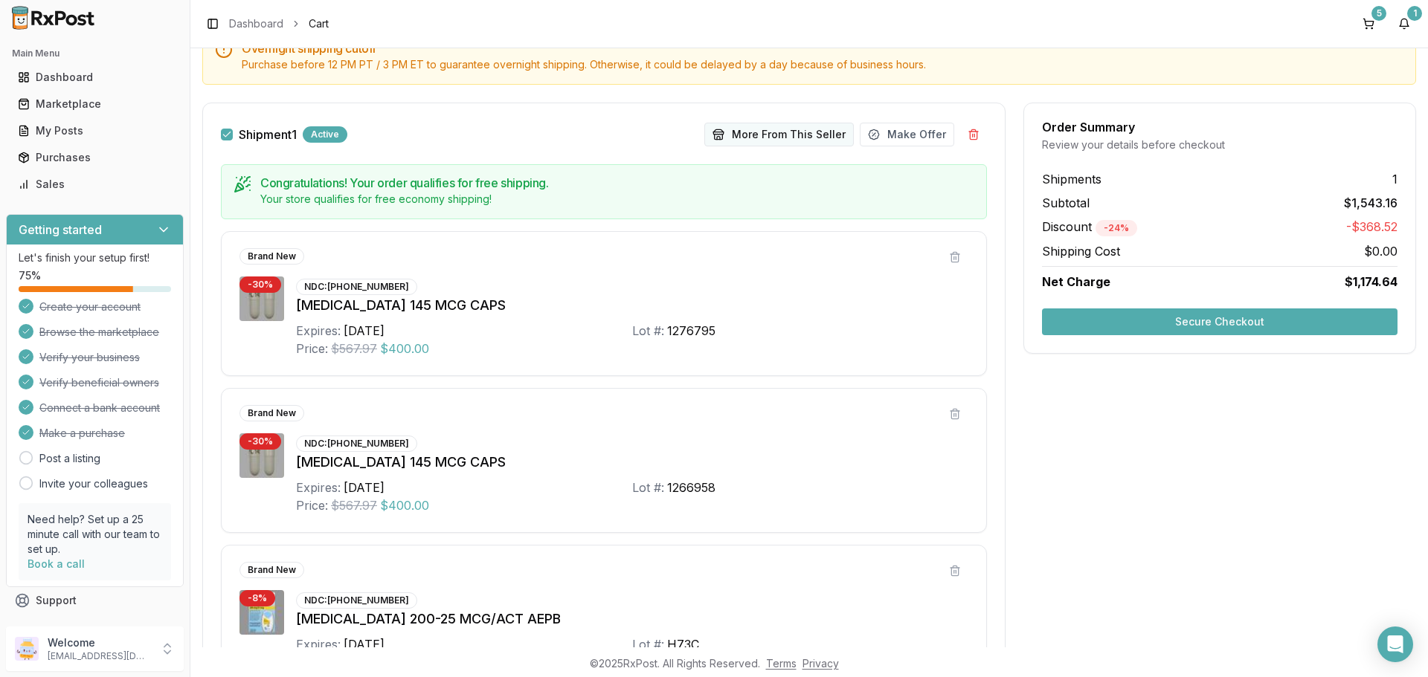
click at [779, 136] on button "More From This Seller" at bounding box center [778, 135] width 149 height 24
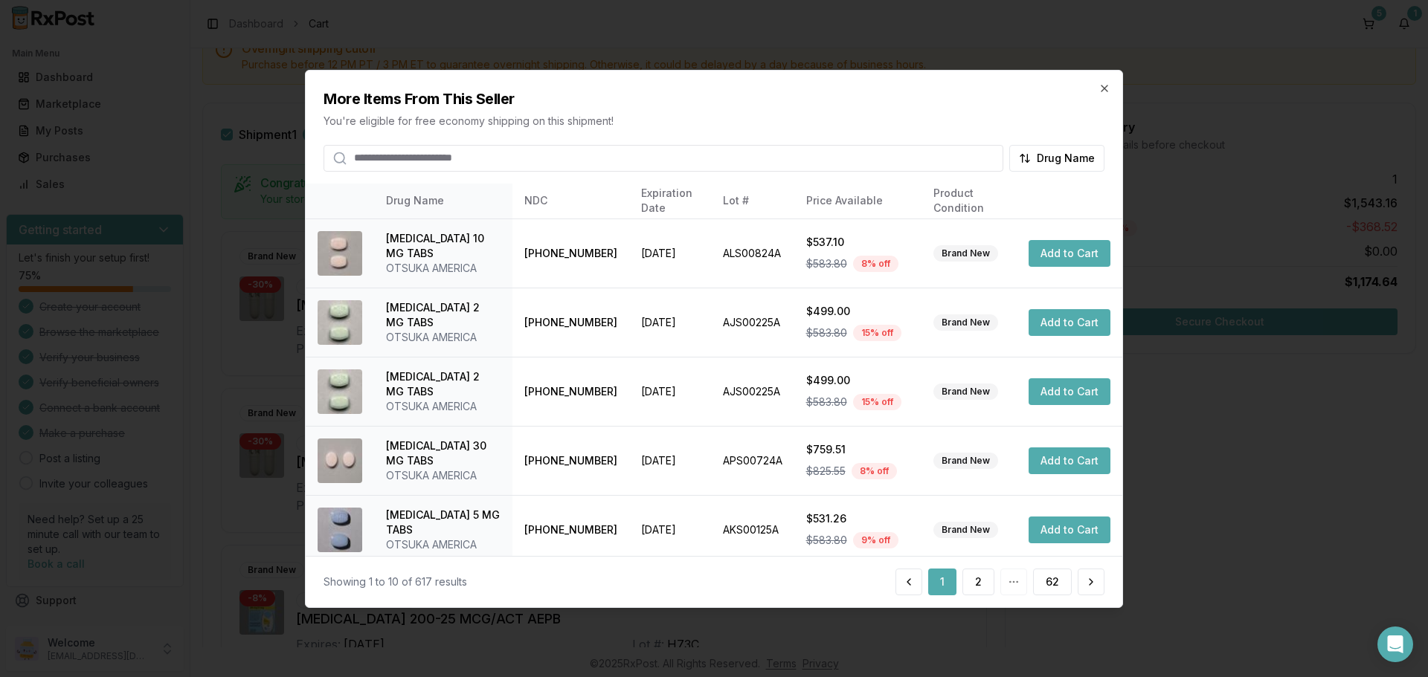
click at [535, 153] on input "search" at bounding box center [663, 157] width 680 height 27
type input "****"
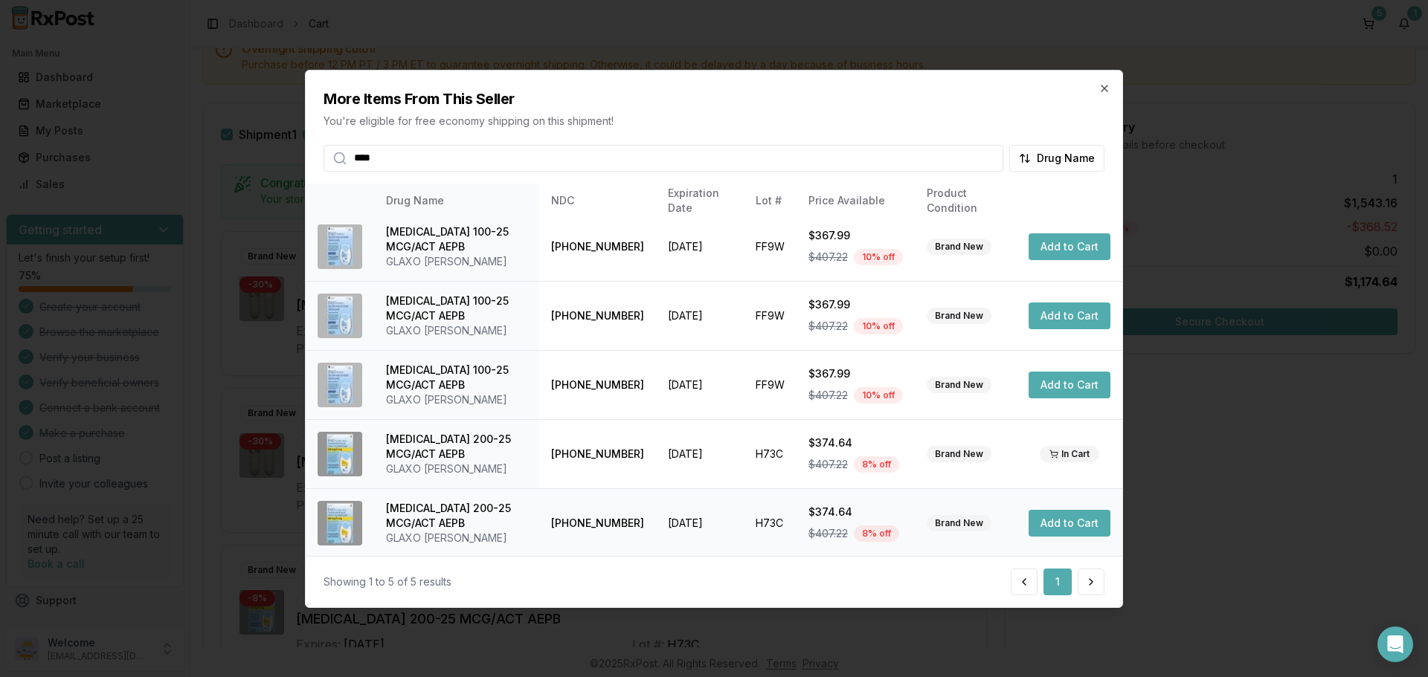
scroll to position [8, 0]
click at [1044, 523] on button "Add to Cart" at bounding box center [1069, 522] width 82 height 27
click at [1104, 93] on icon "button" at bounding box center [1104, 88] width 12 height 12
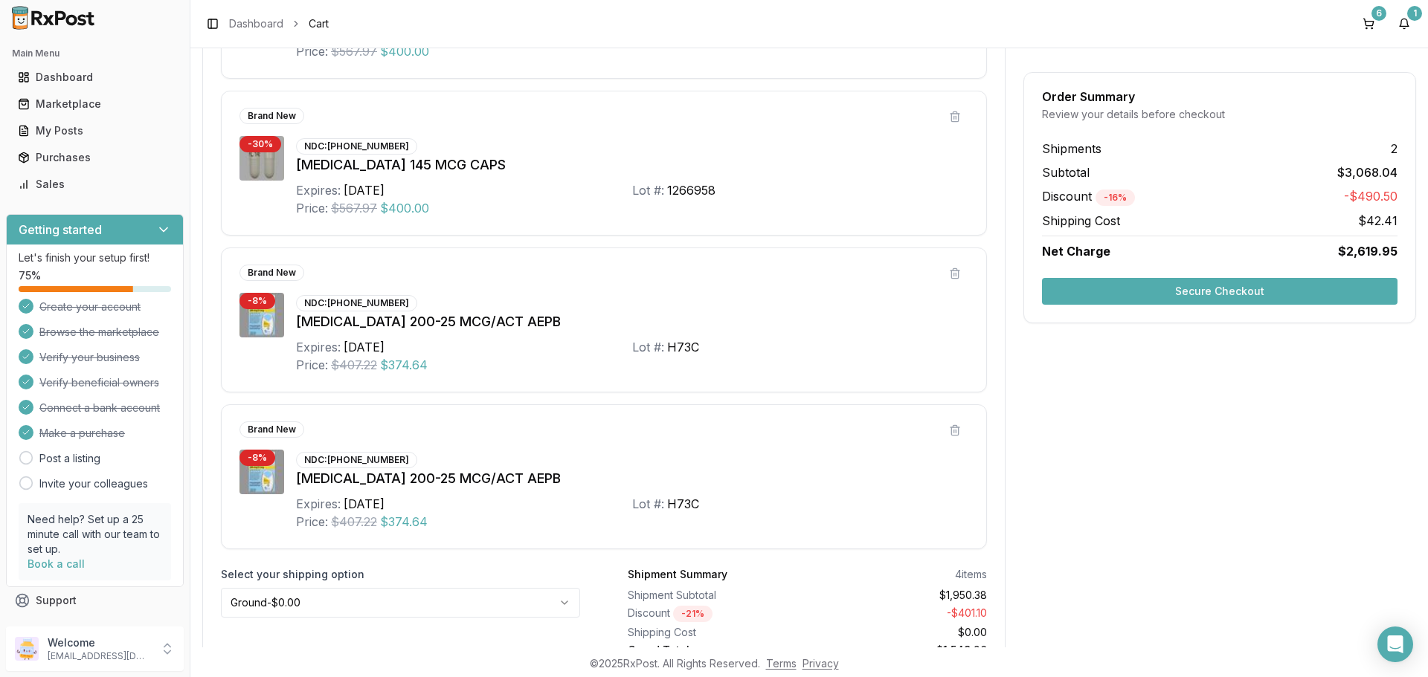
scroll to position [758, 0]
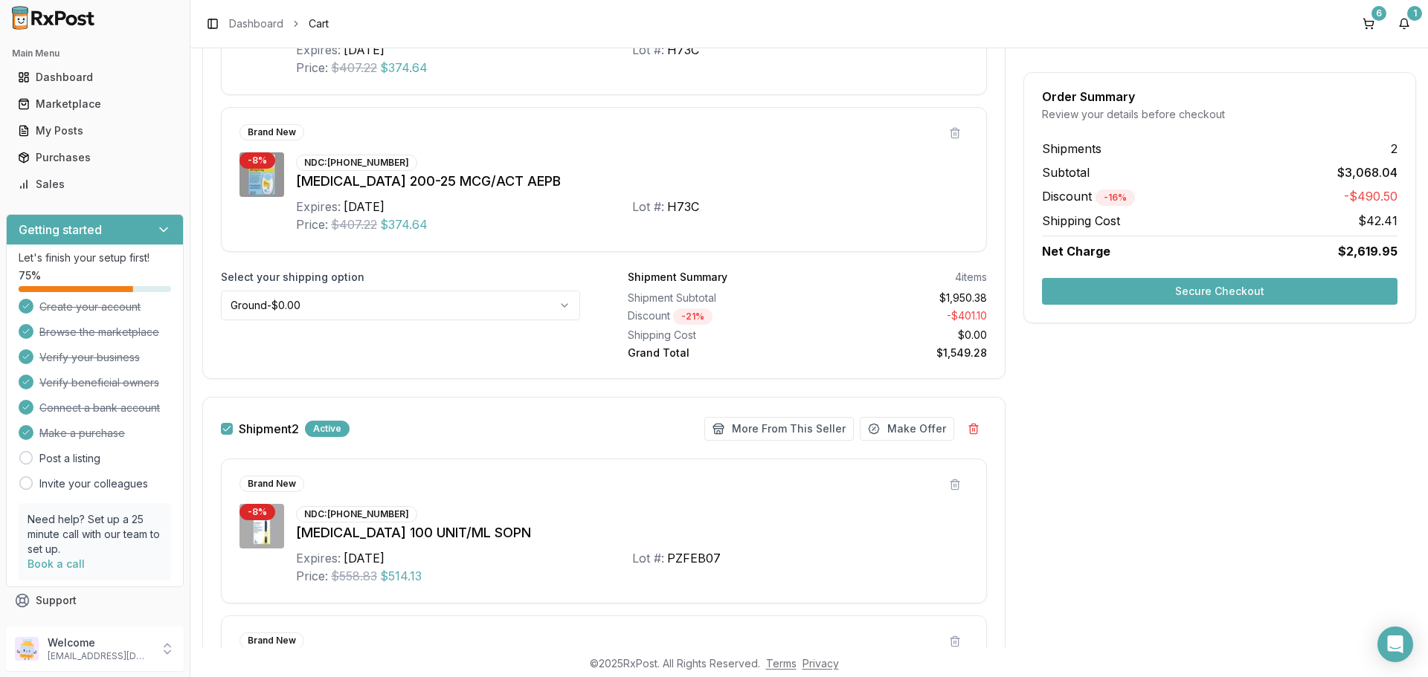
click at [224, 433] on button "button" at bounding box center [227, 429] width 12 height 12
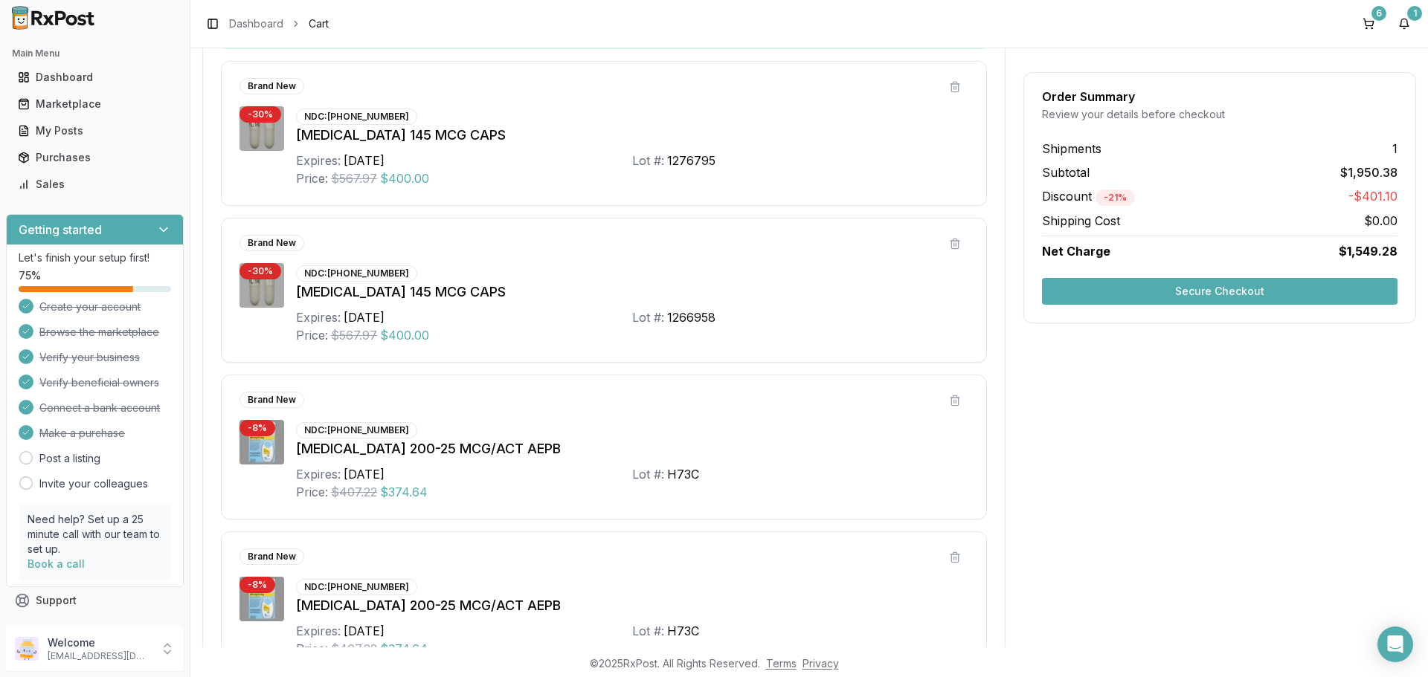
scroll to position [312, 0]
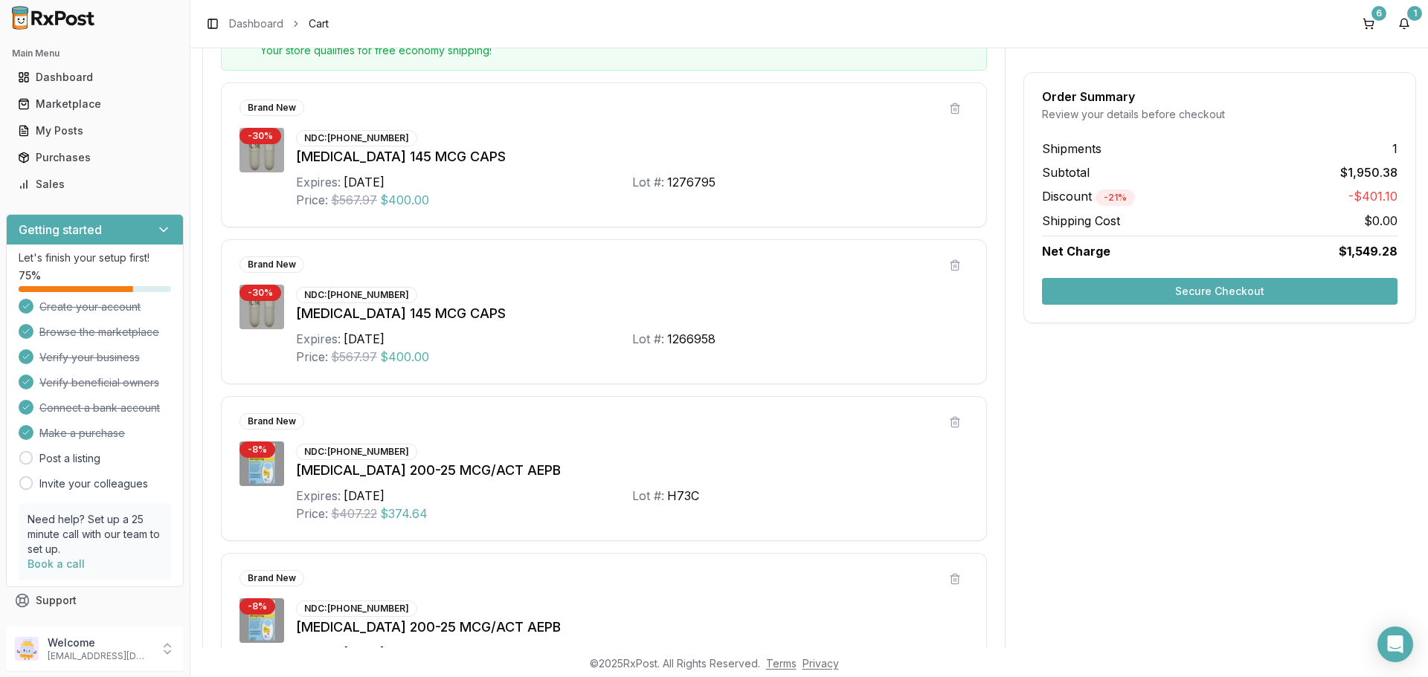
click at [1179, 291] on button "Secure Checkout" at bounding box center [1219, 291] width 355 height 27
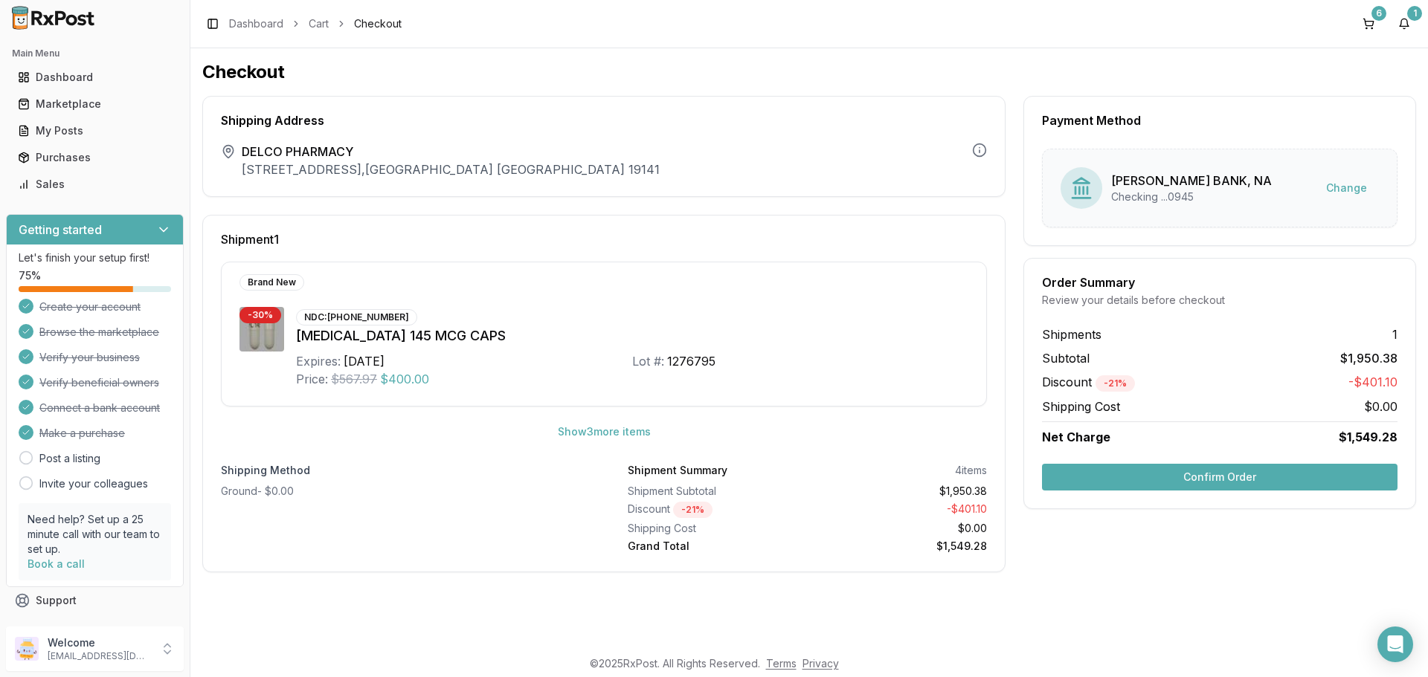
click at [1106, 487] on button "Confirm Order" at bounding box center [1219, 477] width 355 height 27
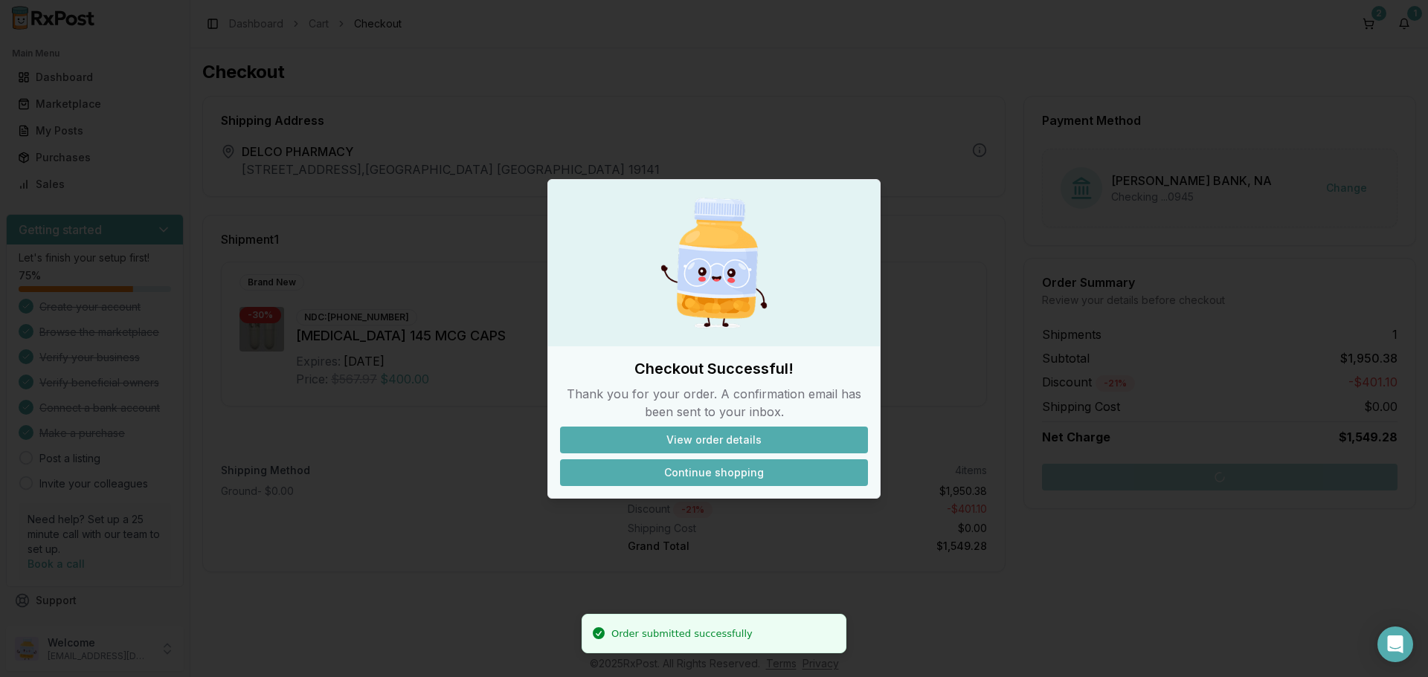
click at [702, 480] on button "Continue shopping" at bounding box center [714, 473] width 308 height 27
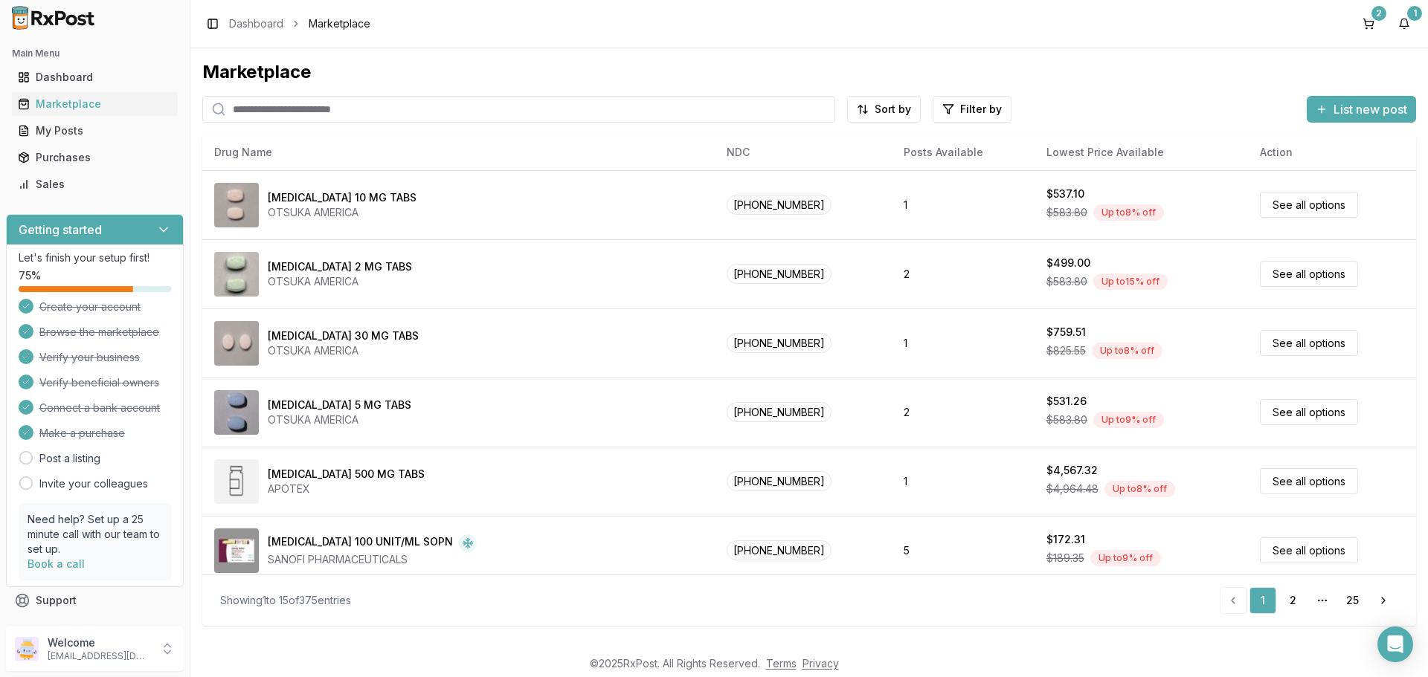
click at [323, 104] on input "search" at bounding box center [518, 109] width 633 height 27
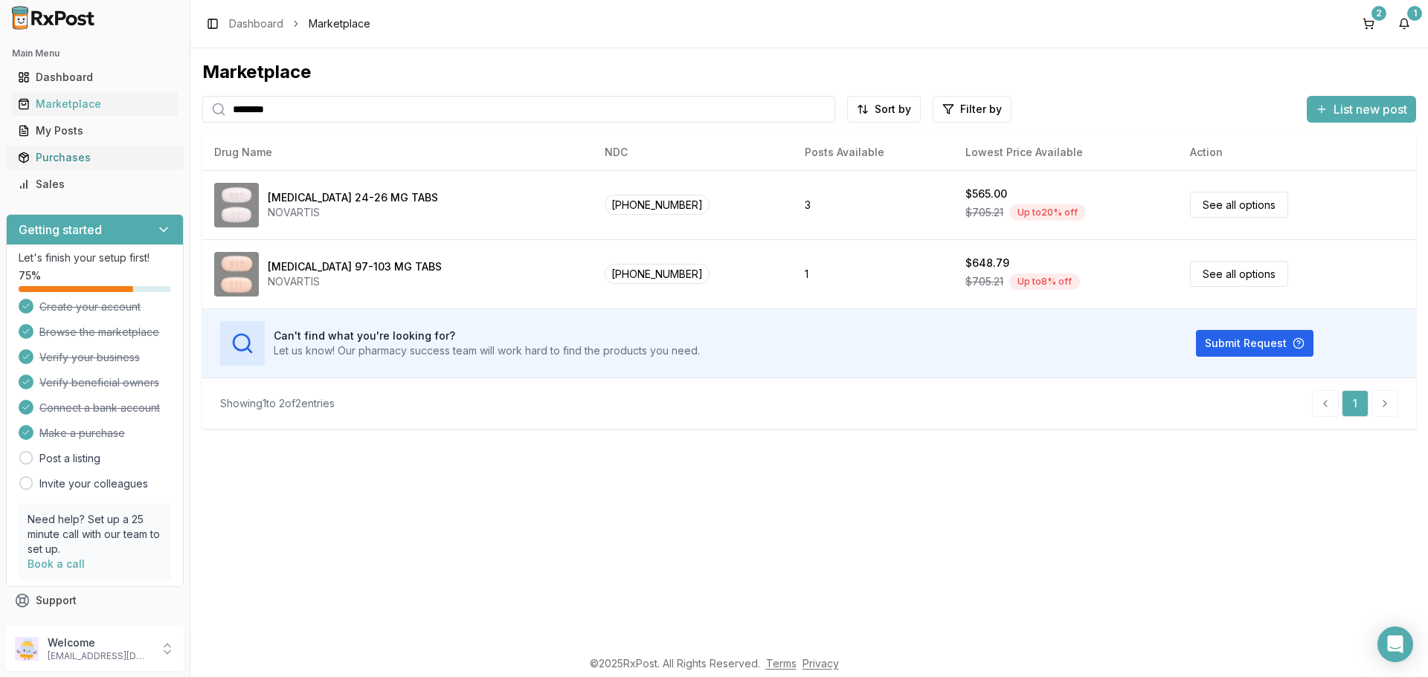
drag, startPoint x: 344, startPoint y: 111, endPoint x: 32, endPoint y: 158, distance: 315.9
click at [32, 158] on div "Main Menu Dashboard Marketplace My Posts Purchases Sales Getting started Let's …" at bounding box center [714, 338] width 1428 height 677
type input "******"
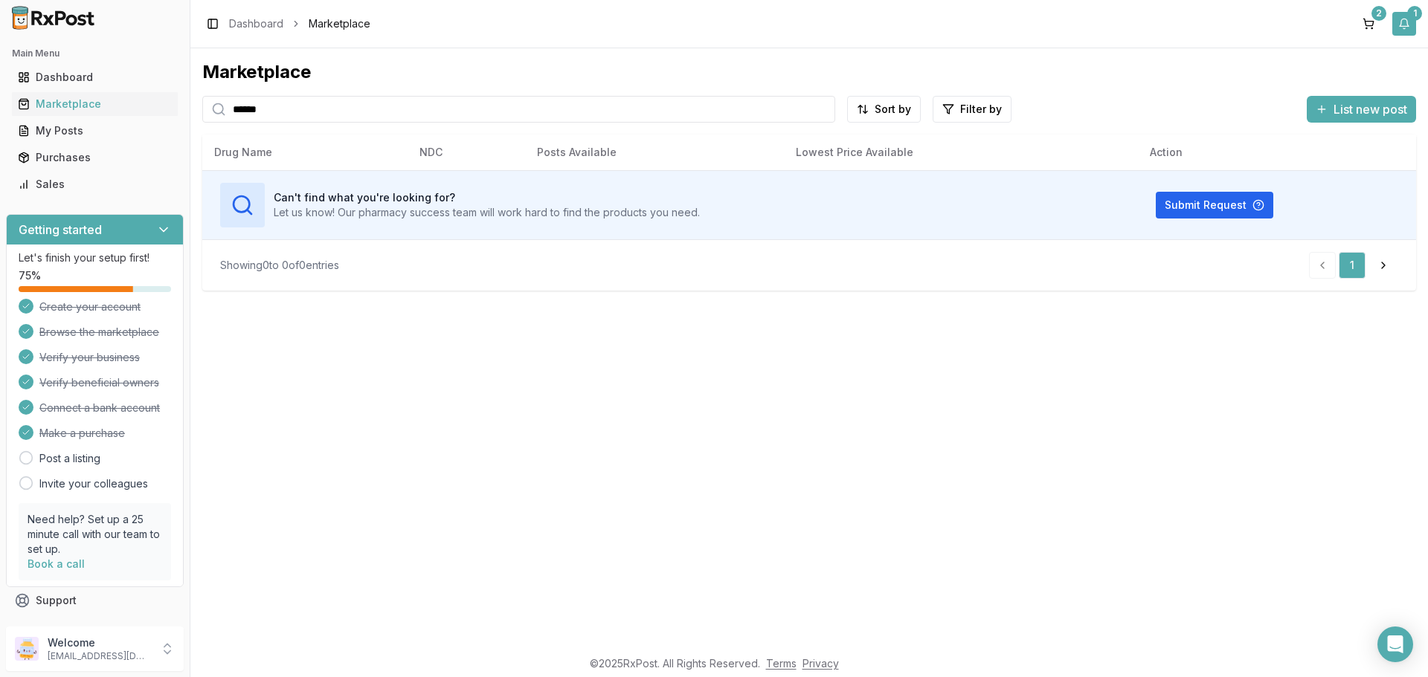
click at [1408, 30] on button "1" at bounding box center [1404, 24] width 24 height 24
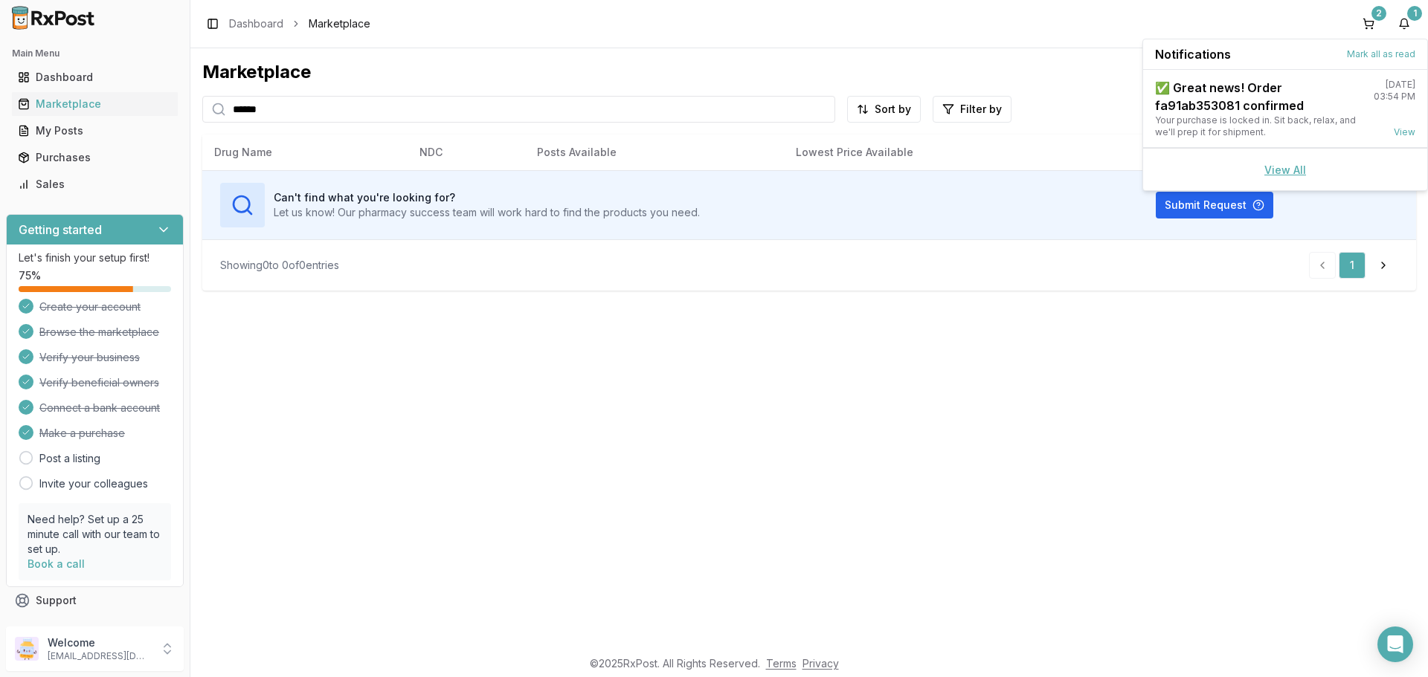
click at [1289, 175] on link "View All" at bounding box center [1285, 170] width 42 height 13
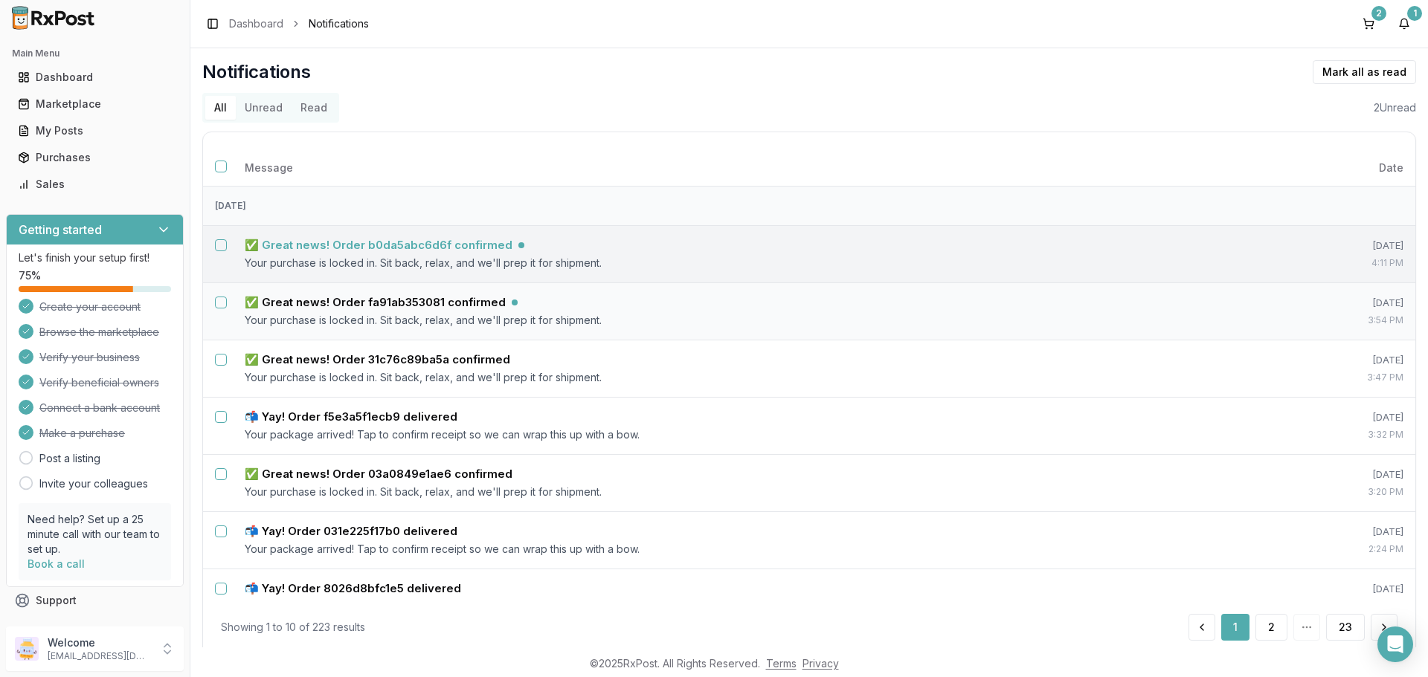
click at [434, 247] on h5 "✅ Great news! Order b0da5abc6d6f confirmed" at bounding box center [379, 245] width 268 height 15
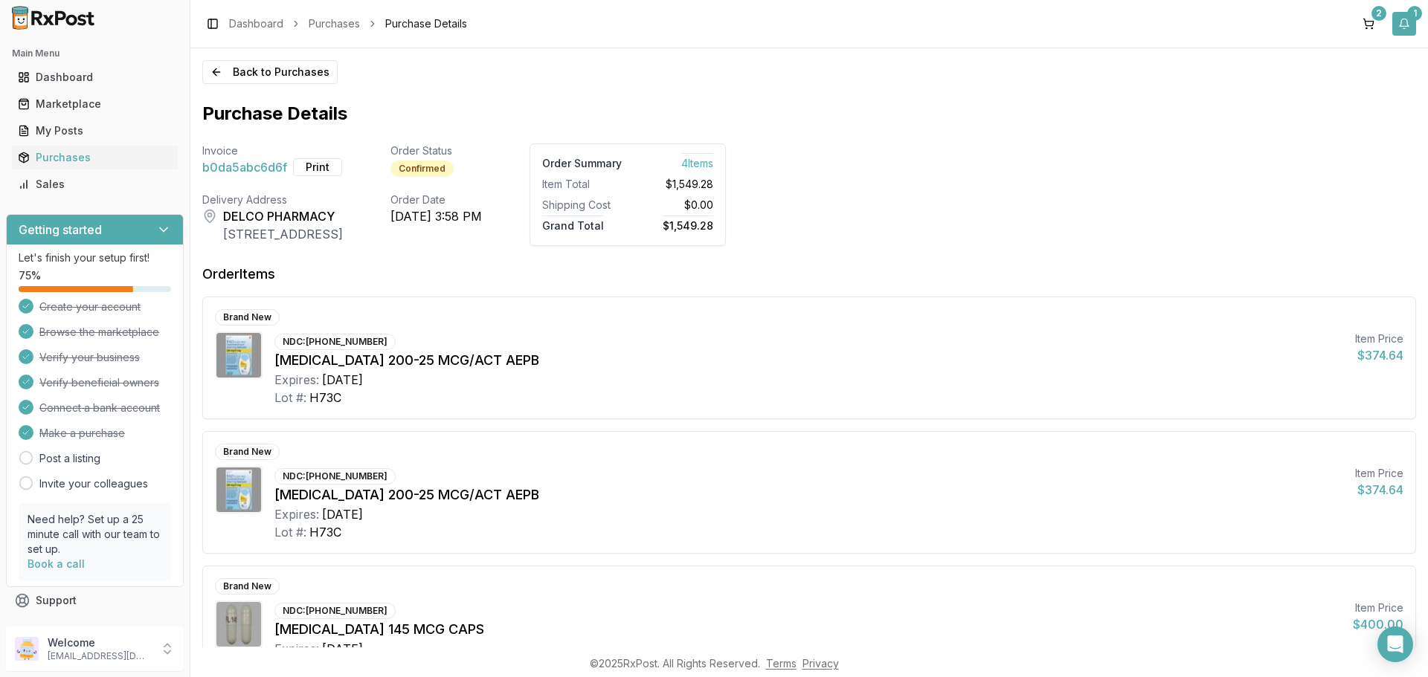
click at [1405, 20] on button "1" at bounding box center [1404, 24] width 24 height 24
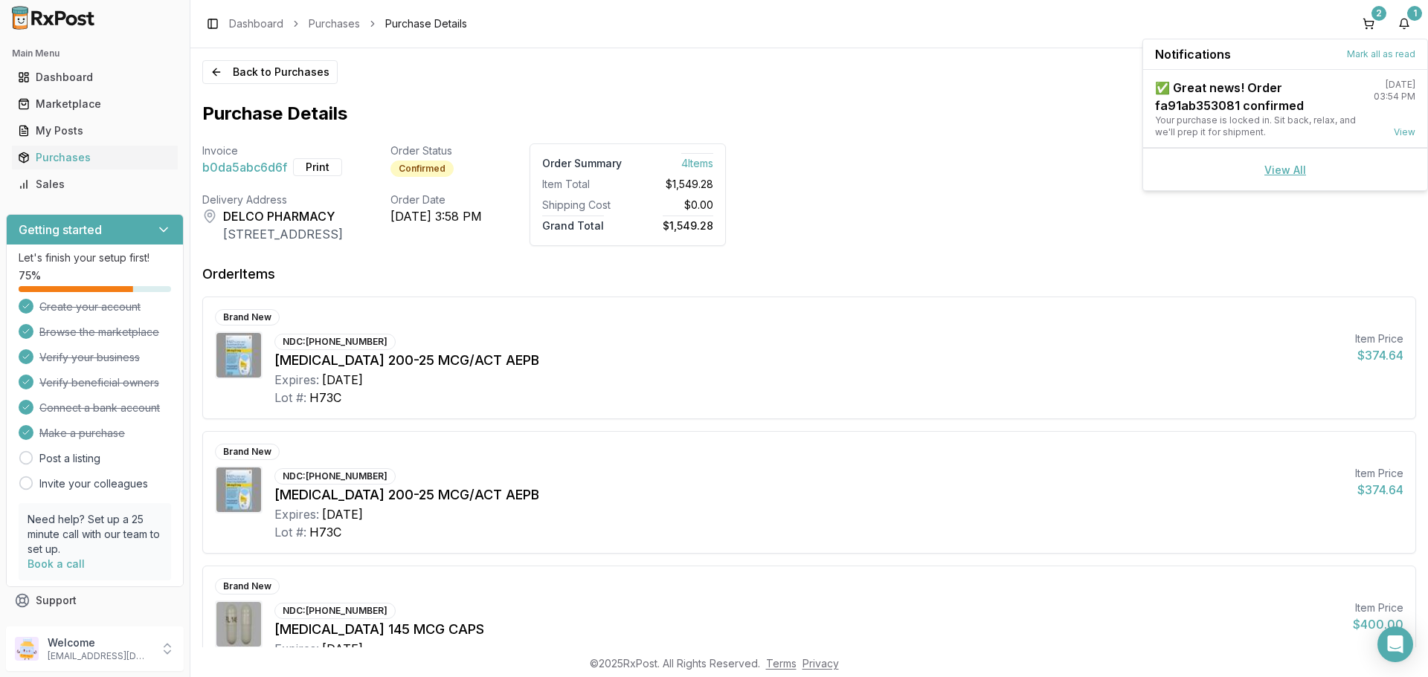
click at [1281, 172] on link "View All" at bounding box center [1285, 170] width 42 height 13
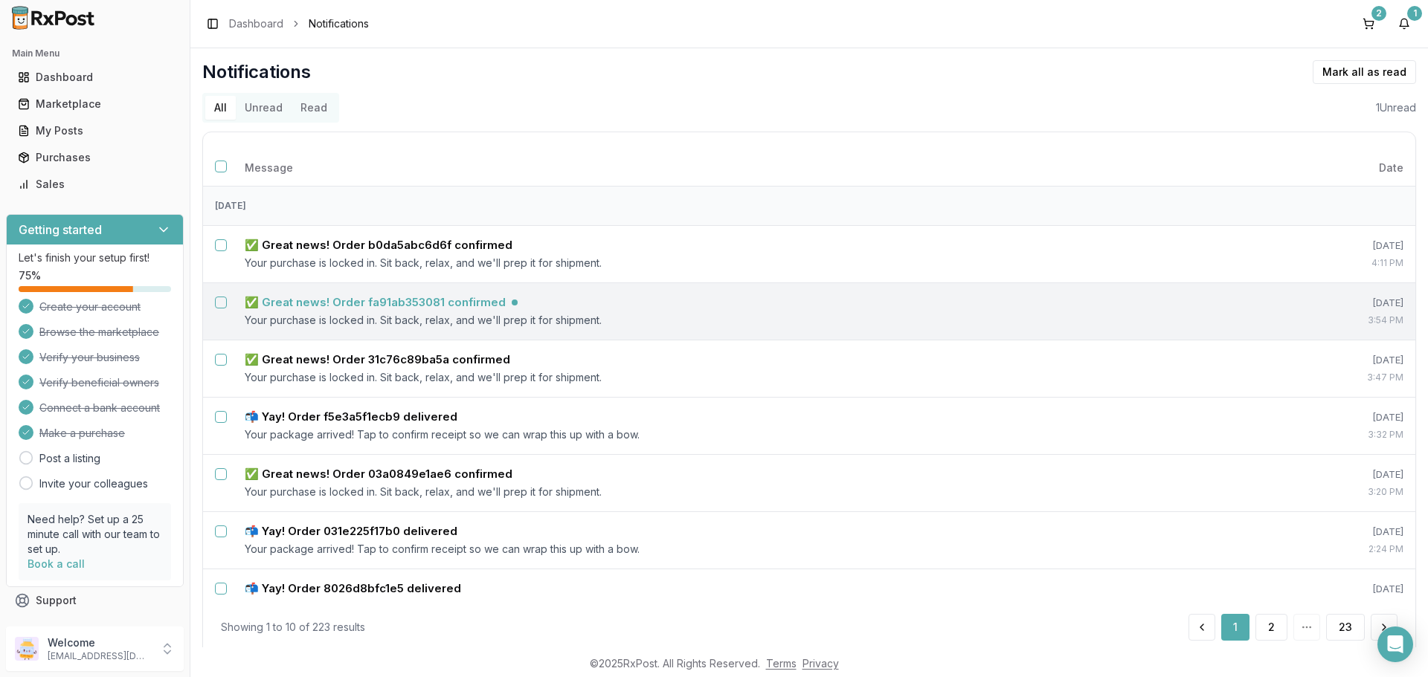
click at [484, 296] on h5 "✅ Great news! Order fa91ab353081 confirmed" at bounding box center [375, 302] width 261 height 15
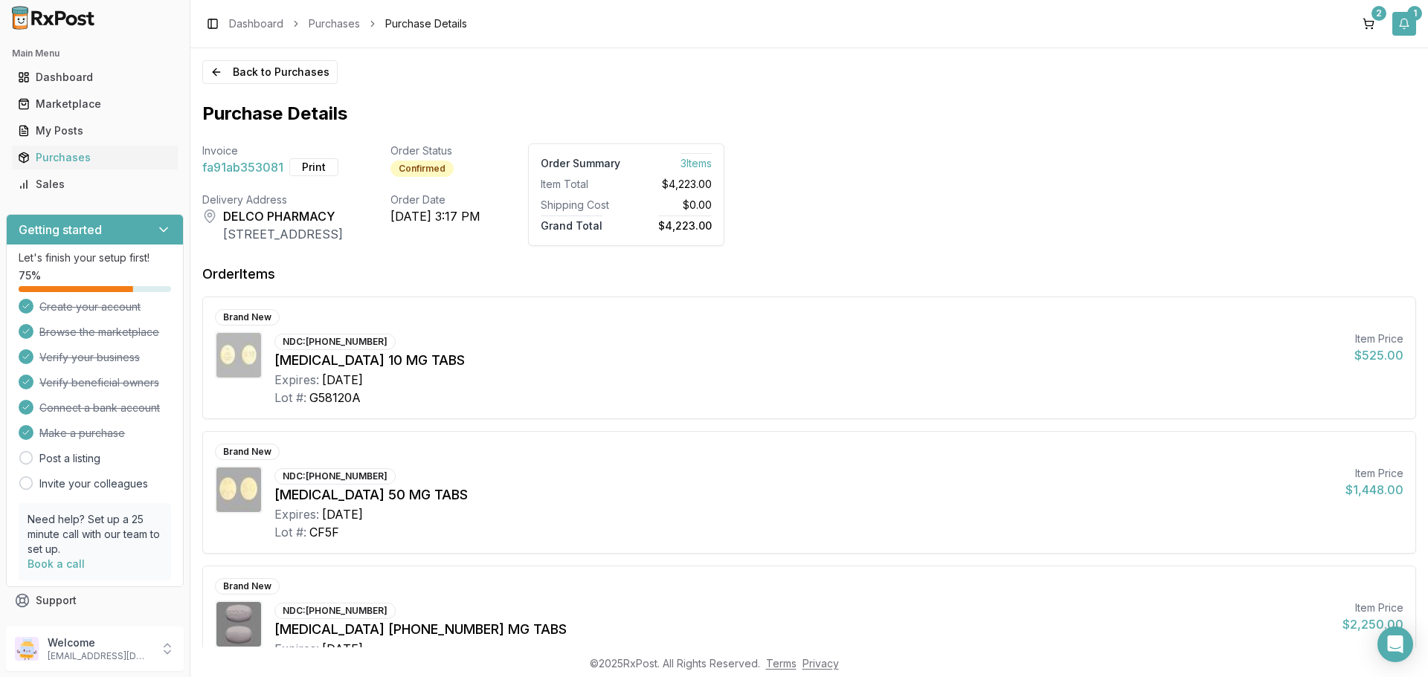
click at [1405, 25] on button "1" at bounding box center [1404, 24] width 24 height 24
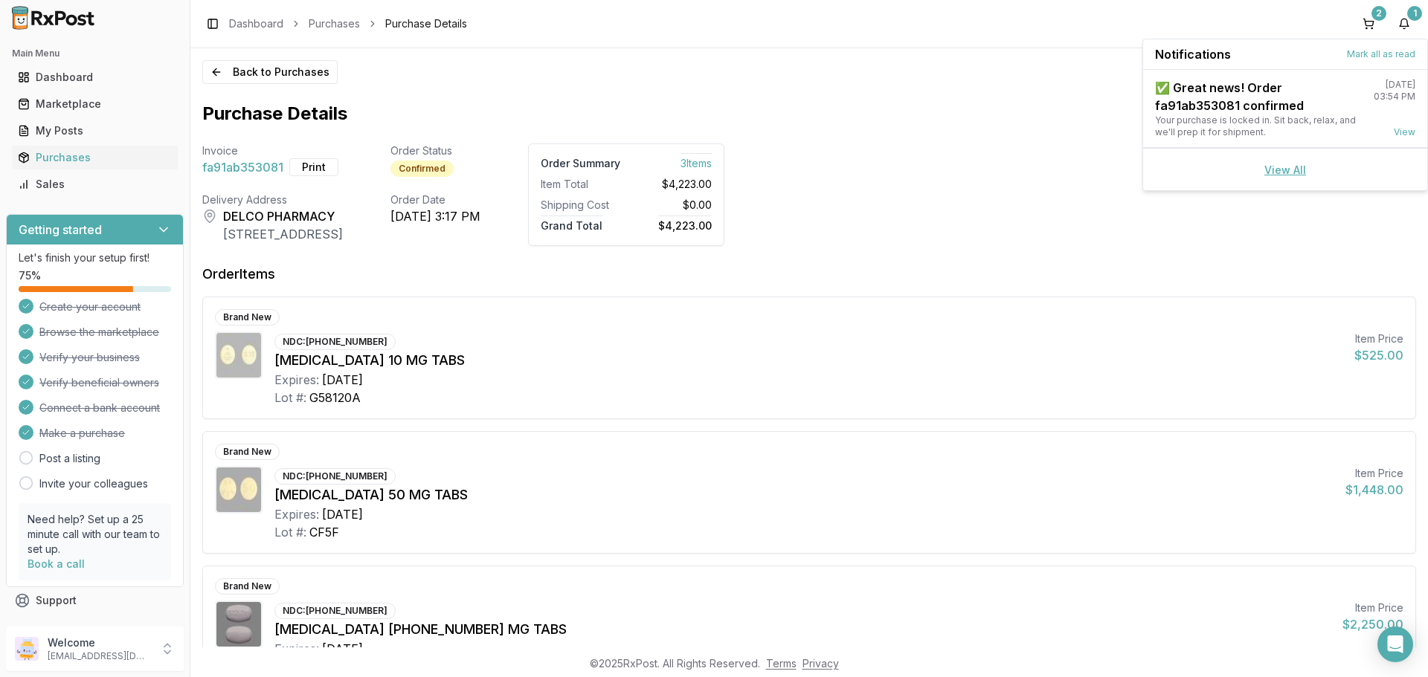
click at [1297, 175] on link "View All" at bounding box center [1285, 170] width 42 height 13
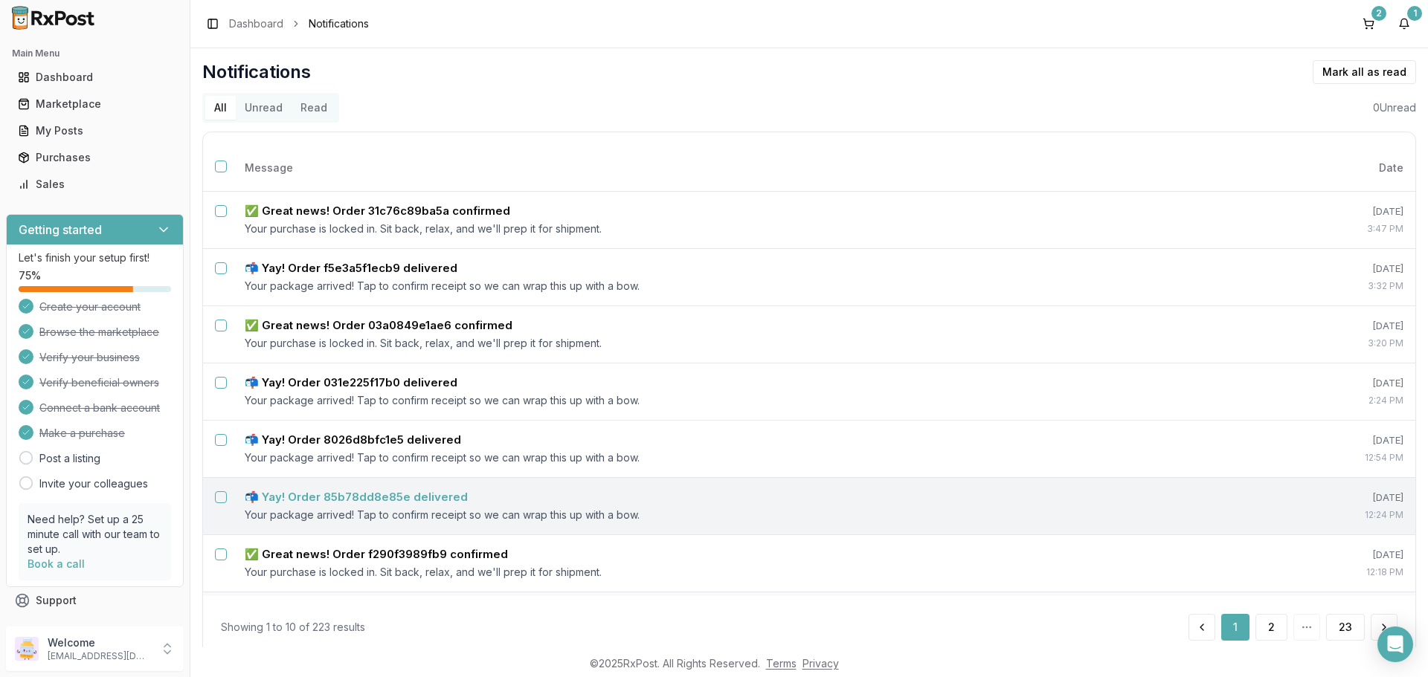
scroll to position [241, 0]
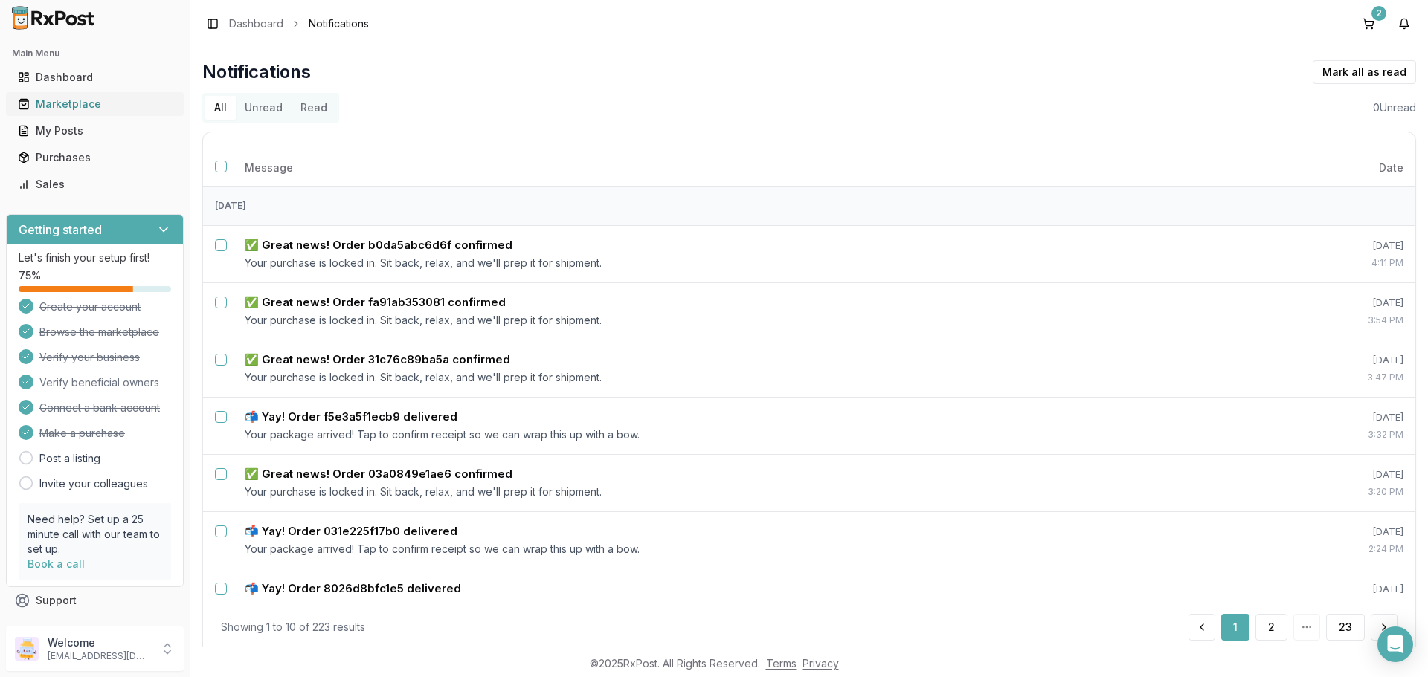
click at [78, 97] on div "Marketplace" at bounding box center [95, 104] width 154 height 15
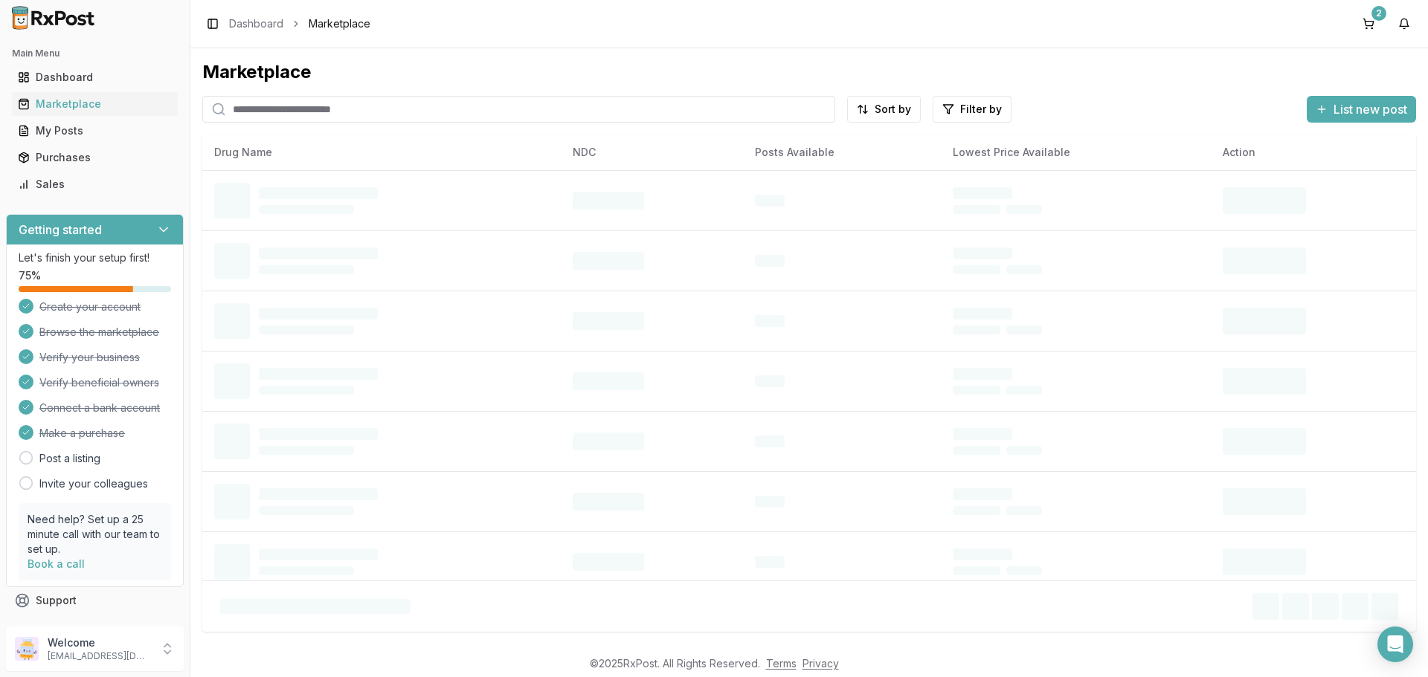
click at [373, 110] on input "search" at bounding box center [518, 109] width 633 height 27
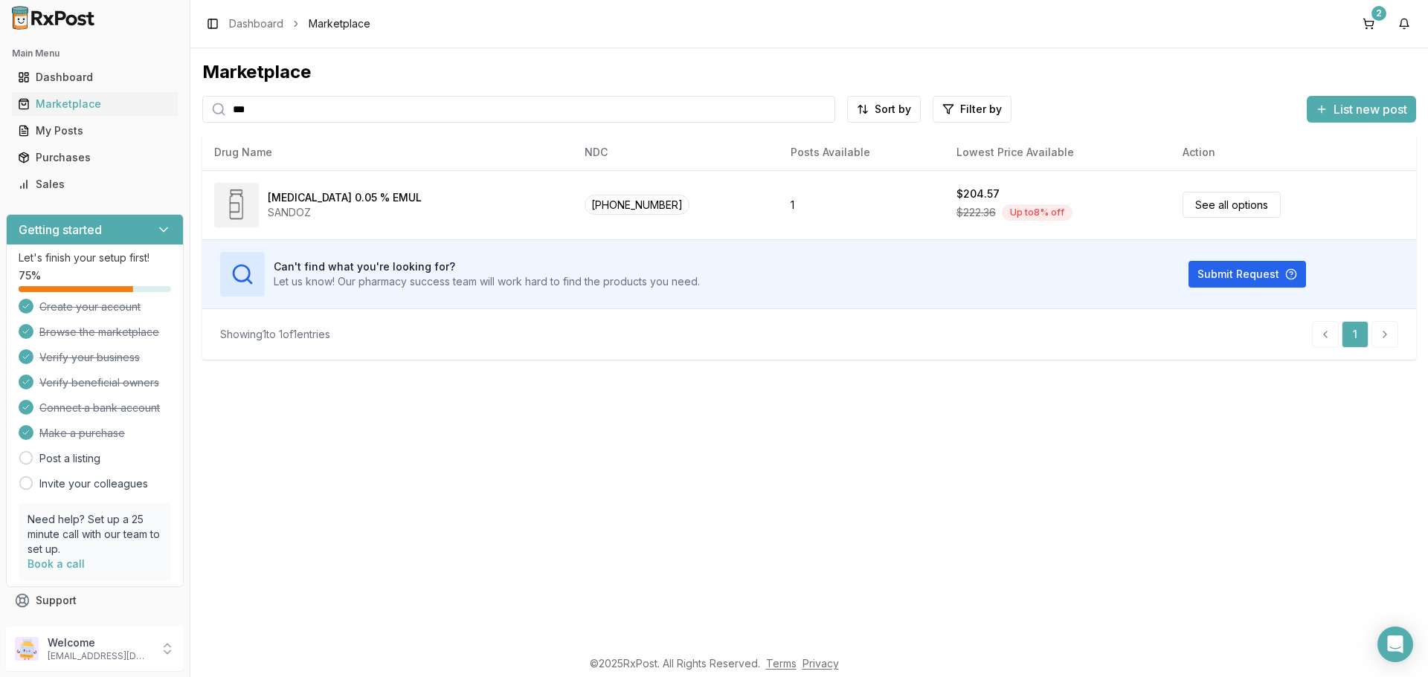
type input "***"
